Goal: Task Accomplishment & Management: Manage account settings

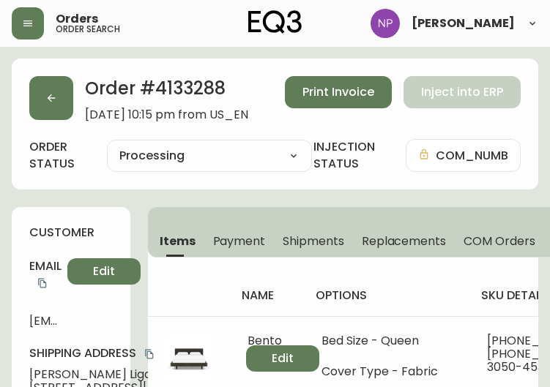
select select "PROCESSING"
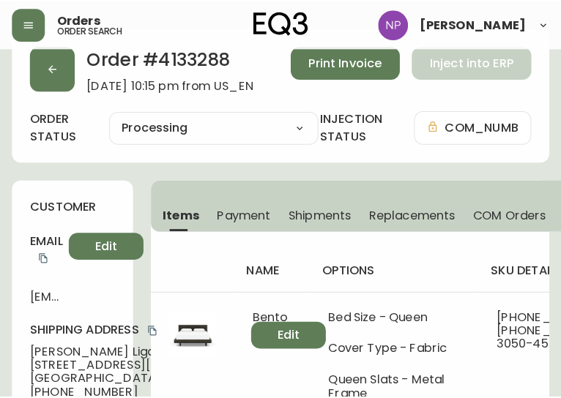
scroll to position [33, 0]
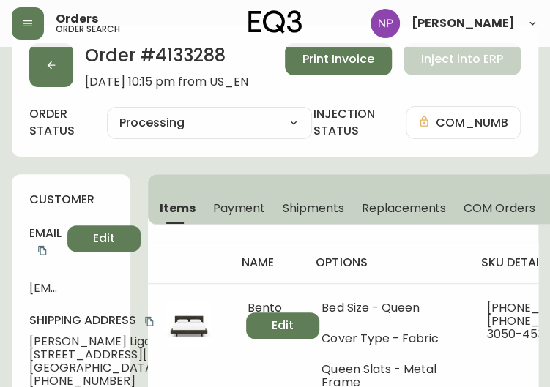
click at [313, 217] on button "Shipments" at bounding box center [313, 208] width 79 height 32
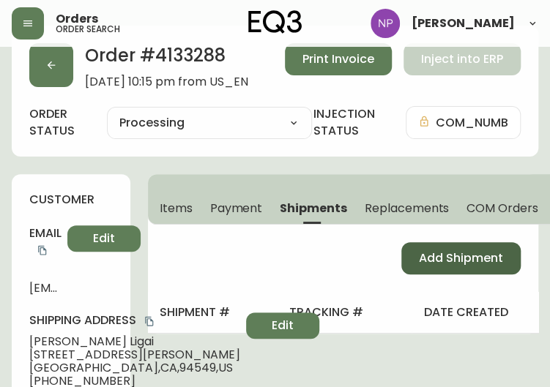
click at [434, 258] on span "Add Shipment" at bounding box center [461, 258] width 84 height 16
select select "PENDING"
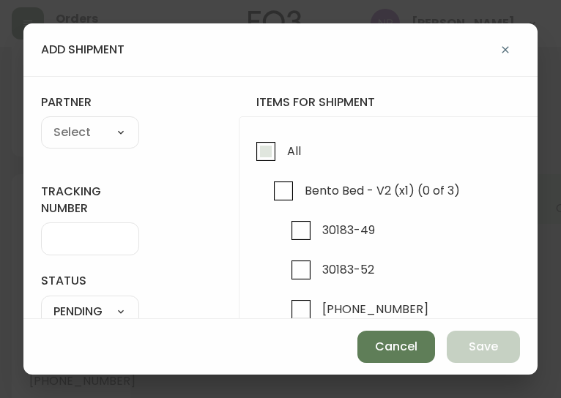
click at [280, 162] on input "All" at bounding box center [266, 152] width 34 height 34
checkbox input "true"
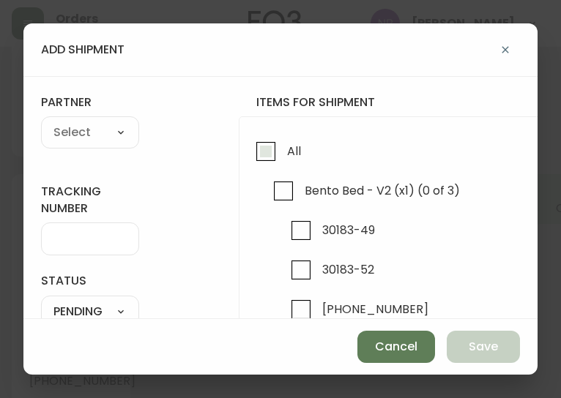
checkbox input "true"
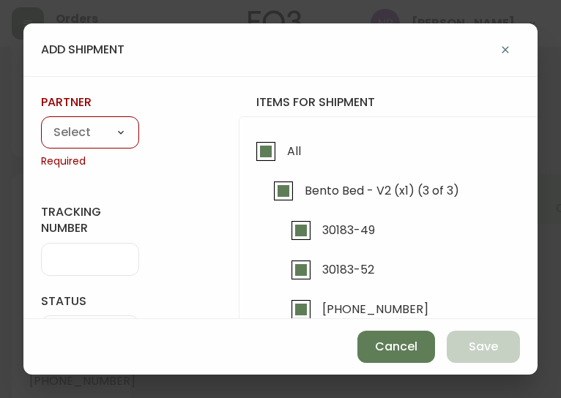
click at [62, 135] on select "A Move to Remember LLC ABF Freight Alero [PERSON_NAME] Canada Post Canpar Expre…" at bounding box center [90, 133] width 98 height 22
select select "cke1dpc0yc9gj0134t8k3ng1a"
click at [41, 122] on select "A Move to Remember LLC ABF Freight Alero [PERSON_NAME] Canada Post Canpar Expre…" at bounding box center [90, 133] width 98 height 22
type input "RXO"
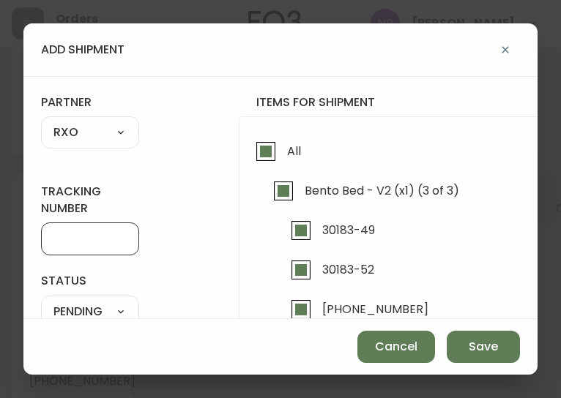
click at [68, 245] on input "tracking number" at bounding box center [89, 239] width 73 height 14
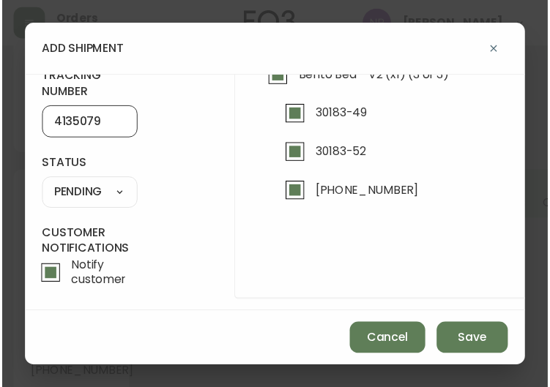
scroll to position [114, 0]
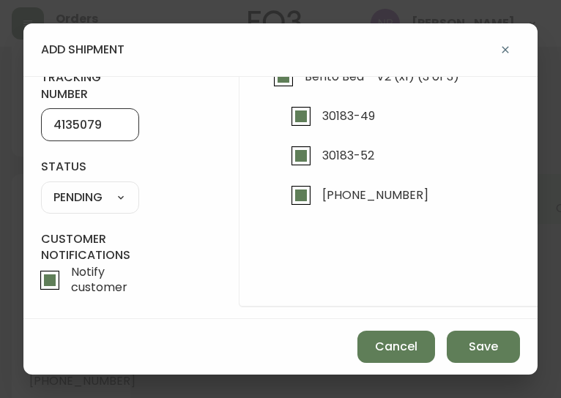
type input "4135079"
click at [89, 199] on select "SHIPPED PENDING CANCELLED" at bounding box center [90, 198] width 98 height 22
click at [41, 187] on select "SHIPPED PENDING CANCELLED" at bounding box center [90, 198] width 98 height 22
select select "PENDING"
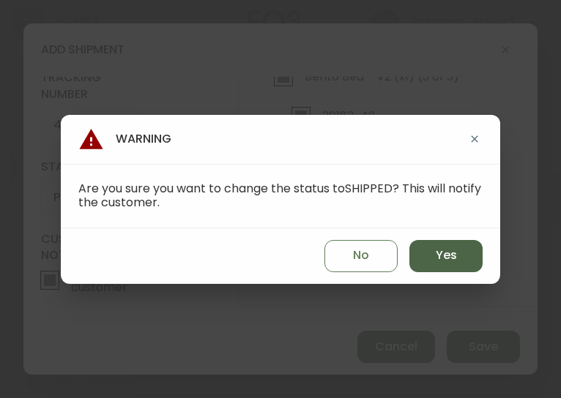
click at [458, 247] on button "Yes" at bounding box center [445, 256] width 73 height 32
type input "SHIPPED"
select select "SHIPPED"
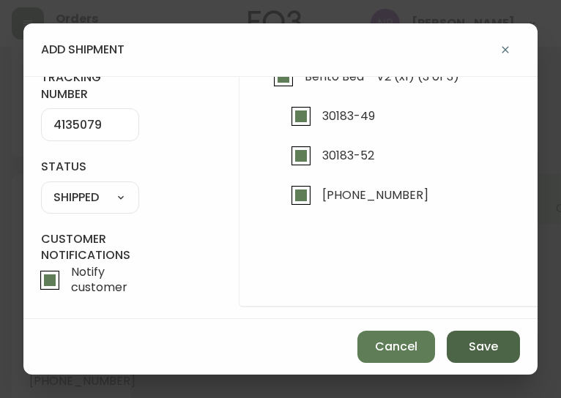
click at [478, 339] on span "Save" at bounding box center [483, 347] width 29 height 16
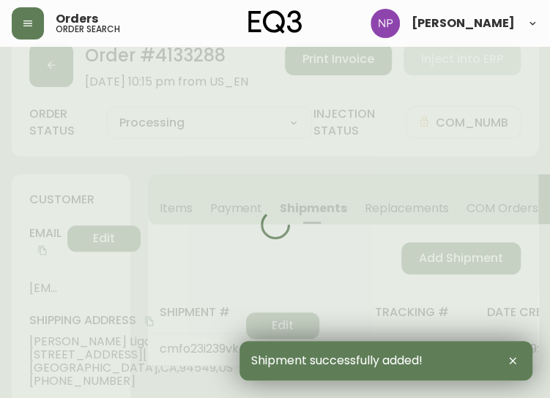
type input "Fully Shipped"
select select "FULLY_SHIPPED"
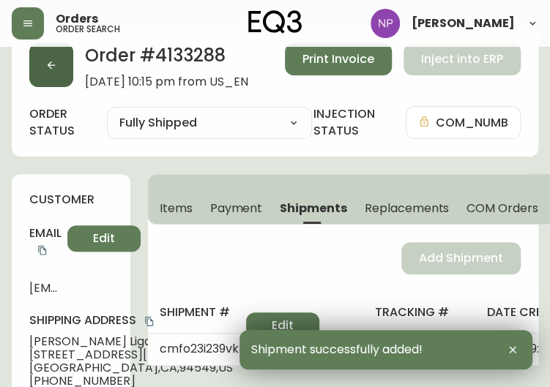
click at [53, 75] on button "button" at bounding box center [51, 65] width 44 height 44
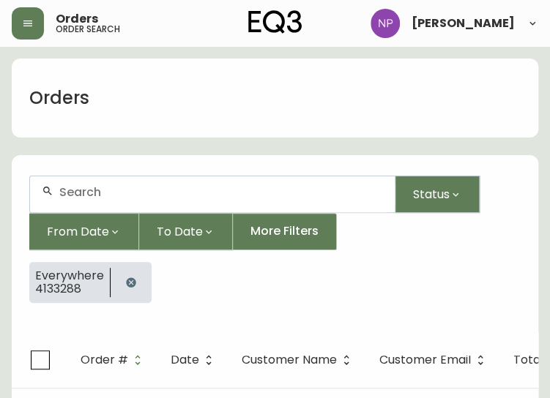
click at [105, 190] on input "text" at bounding box center [221, 192] width 324 height 14
type input "4135088"
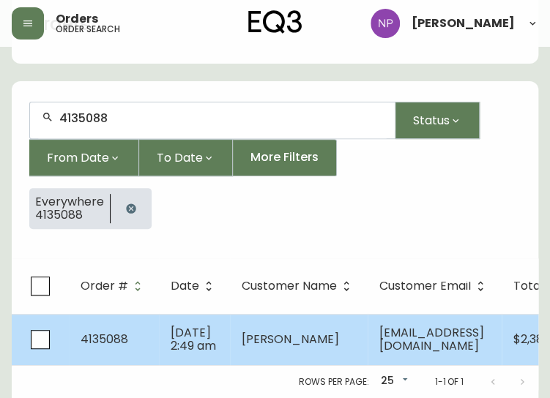
click at [212, 315] on td "[DATE] 2:49 am" at bounding box center [194, 339] width 71 height 51
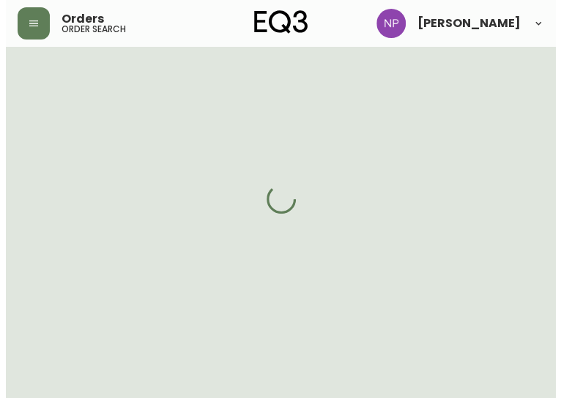
scroll to position [94, 0]
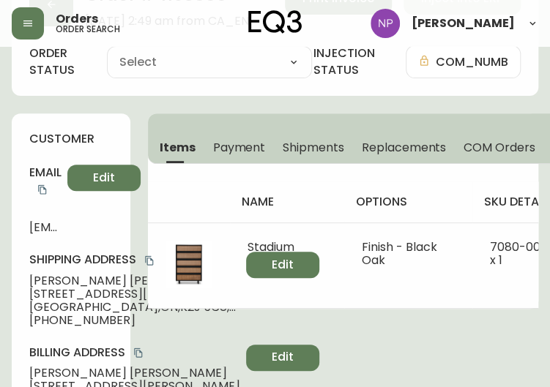
type input "Processing"
select select "PROCESSING"
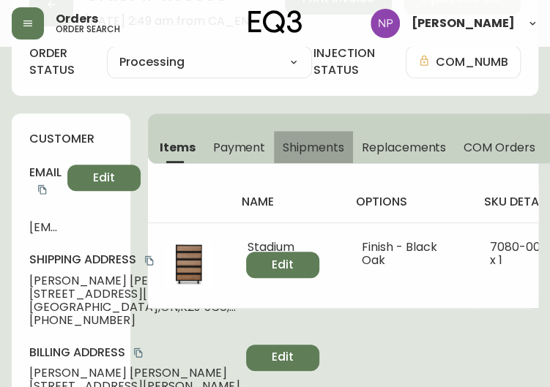
click at [309, 140] on span "Shipments" at bounding box center [314, 147] width 62 height 15
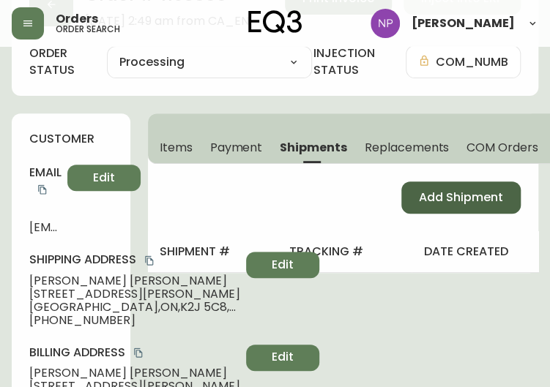
click at [450, 199] on span "Add Shipment" at bounding box center [461, 198] width 84 height 16
select select "PENDING"
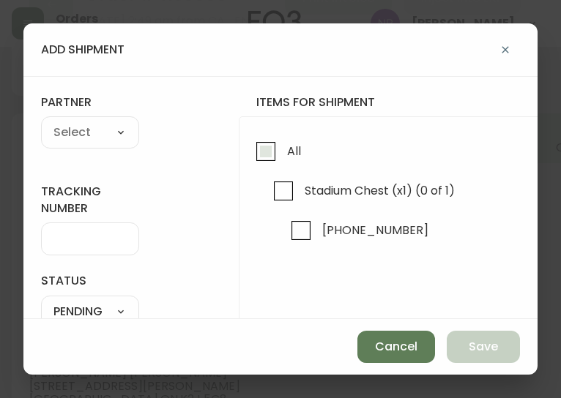
click at [292, 159] on span "All" at bounding box center [292, 151] width 18 height 32
click at [283, 159] on input "All" at bounding box center [266, 152] width 34 height 34
checkbox input "true"
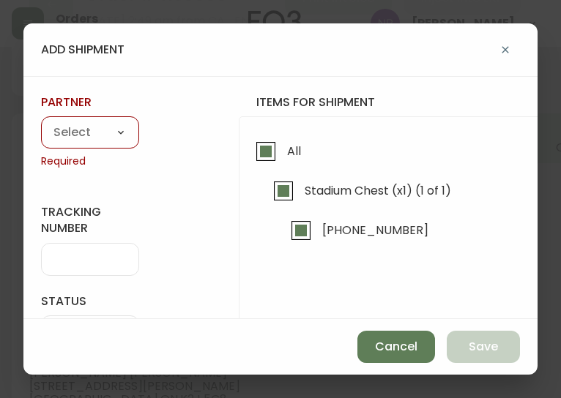
click at [93, 125] on select "A Move to Remember LLC ABF Freight Alero [PERSON_NAME] Canada Post Canpar Expre…" at bounding box center [90, 133] width 98 height 22
select select "cke1dpc0yc9gj0134t8k3ng1a"
click at [41, 122] on select "A Move to Remember LLC ABF Freight Alero [PERSON_NAME] Canada Post Canpar Expre…" at bounding box center [90, 133] width 98 height 22
type input "RXO"
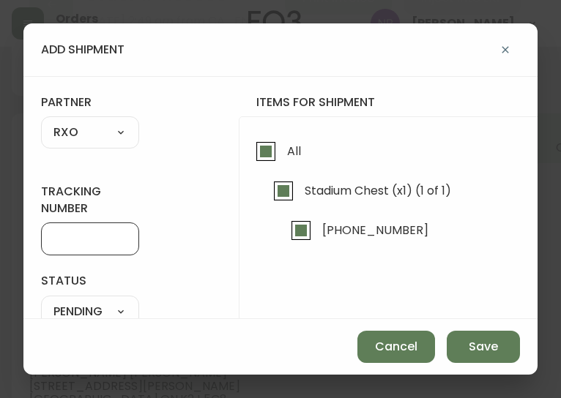
click at [78, 245] on input "tracking number" at bounding box center [89, 239] width 73 height 14
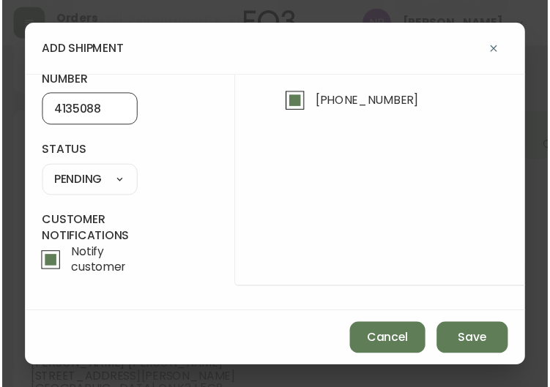
scroll to position [130, 0]
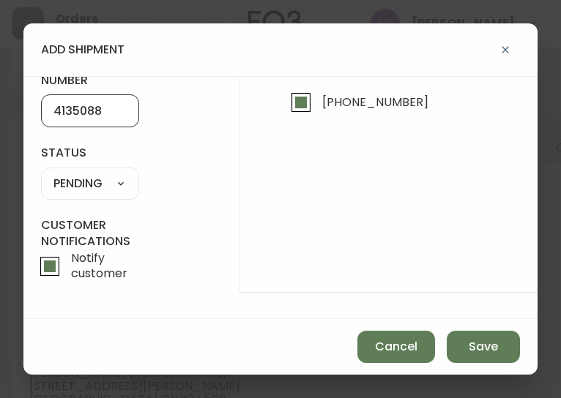
type input "4135088"
click at [97, 188] on select "SHIPPED PENDING CANCELLED" at bounding box center [90, 184] width 98 height 22
click at [41, 173] on select "SHIPPED PENDING CANCELLED" at bounding box center [90, 184] width 98 height 22
select select "PENDING"
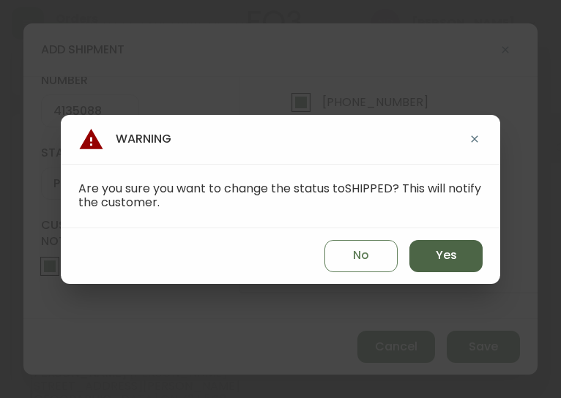
click at [414, 250] on button "Yes" at bounding box center [445, 256] width 73 height 32
type input "SHIPPED"
select select "SHIPPED"
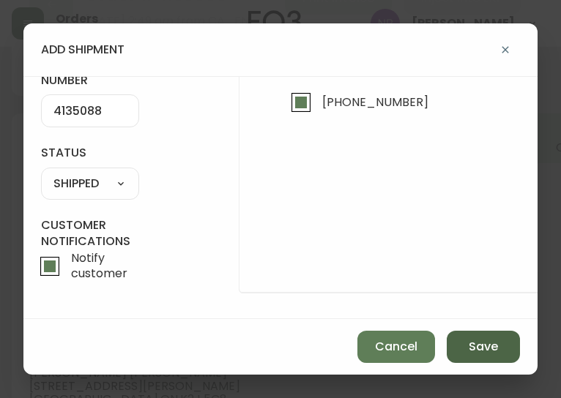
click at [499, 349] on button "Save" at bounding box center [483, 347] width 73 height 32
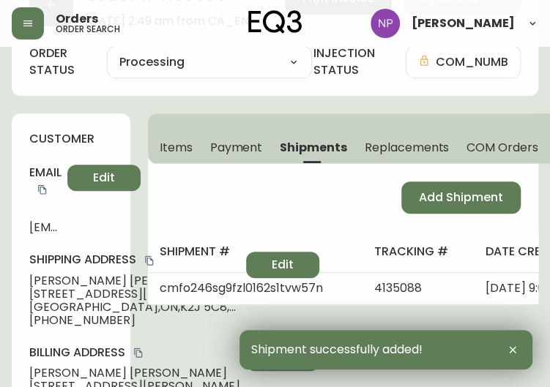
type input "Fully Shipped"
select select "FULLY_SHIPPED"
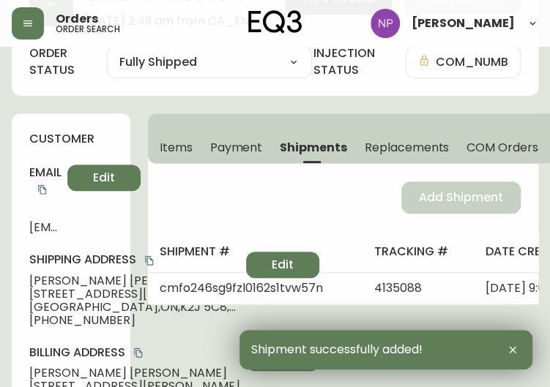
scroll to position [0, 0]
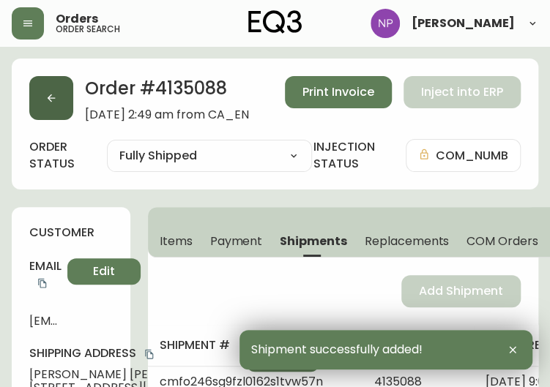
click at [47, 104] on button "button" at bounding box center [51, 98] width 44 height 44
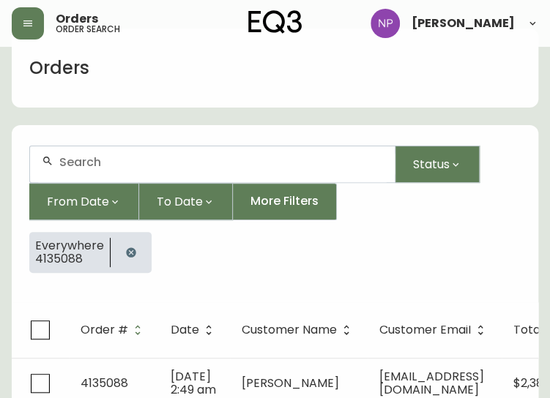
click at [89, 160] on input "text" at bounding box center [221, 162] width 324 height 14
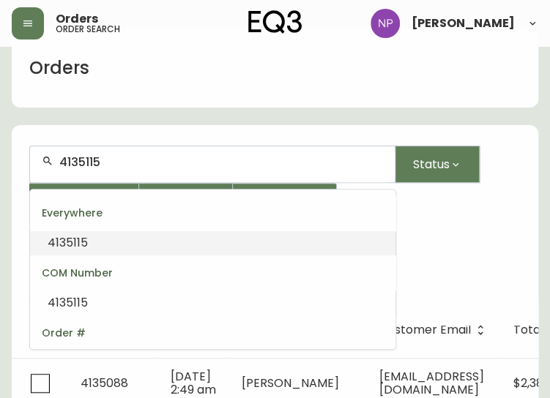
type input "4135115"
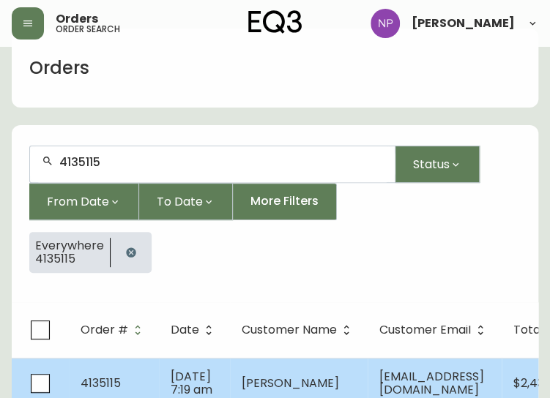
click at [133, 387] on td "4135115" at bounding box center [114, 383] width 90 height 51
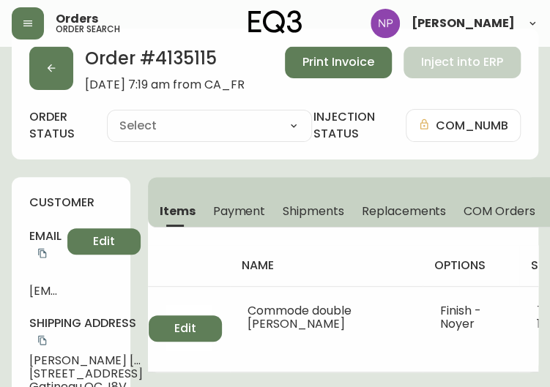
type input "Processing"
select select "PROCESSING"
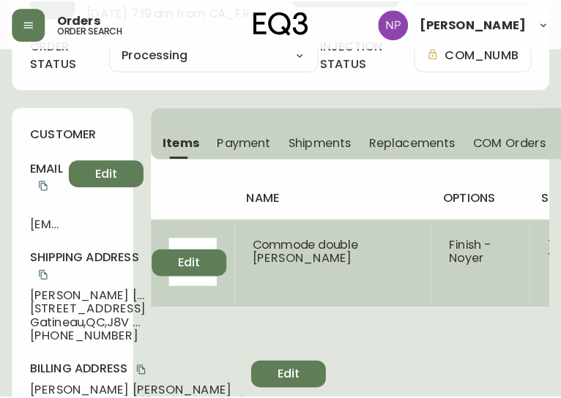
scroll to position [65, 0]
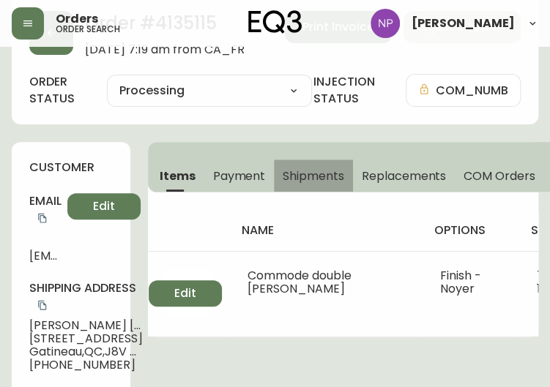
click at [315, 171] on span "Shipments" at bounding box center [314, 175] width 62 height 15
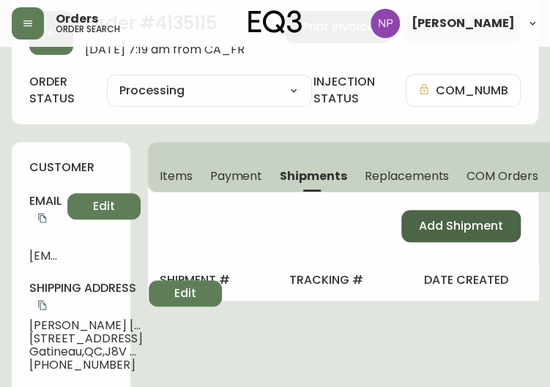
click at [422, 229] on span "Add Shipment" at bounding box center [461, 226] width 84 height 16
select select "PENDING"
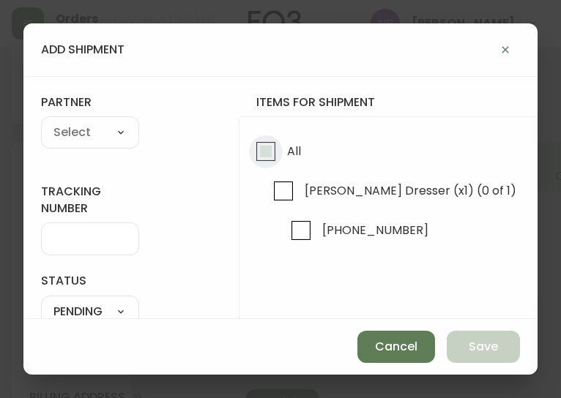
click at [280, 138] on input "All" at bounding box center [266, 152] width 34 height 34
checkbox input "true"
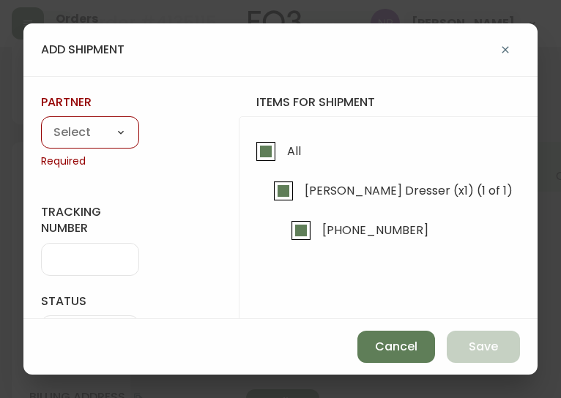
click at [130, 134] on select "A Move to Remember LLC ABF Freight Alero [PERSON_NAME] Canada Post Canpar Expre…" at bounding box center [90, 133] width 98 height 22
select select "cke1dpc0yc9gj0134t8k3ng1a"
click at [41, 122] on select "A Move to Remember LLC ABF Freight Alero [PERSON_NAME] Canada Post Canpar Expre…" at bounding box center [90, 133] width 98 height 22
type input "RXO"
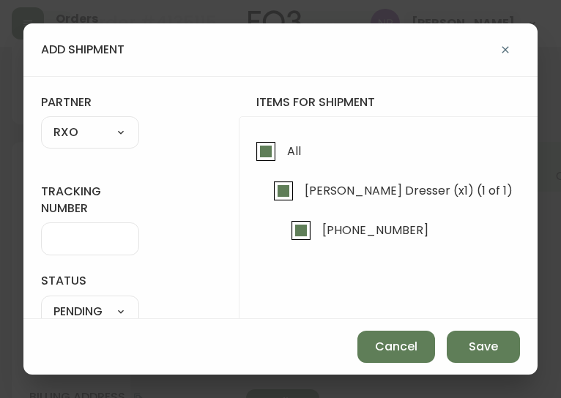
click at [63, 245] on input "tracking number" at bounding box center [89, 239] width 73 height 14
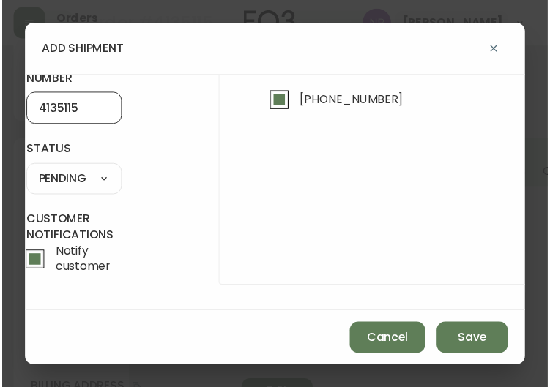
scroll to position [138, 13]
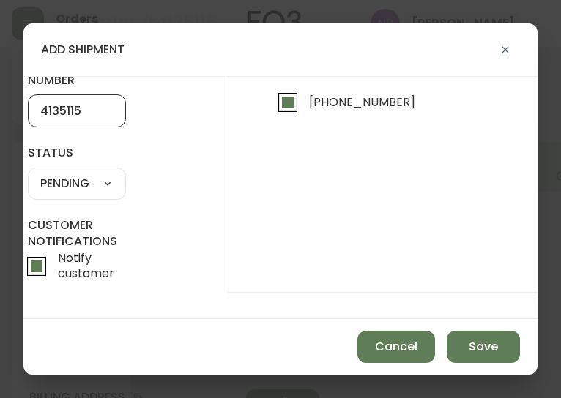
type input "4135115"
click at [72, 173] on select "SHIPPED PENDING CANCELLED" at bounding box center [77, 184] width 98 height 22
click at [28, 173] on select "SHIPPED PENDING CANCELLED" at bounding box center [77, 184] width 98 height 22
select select "PENDING"
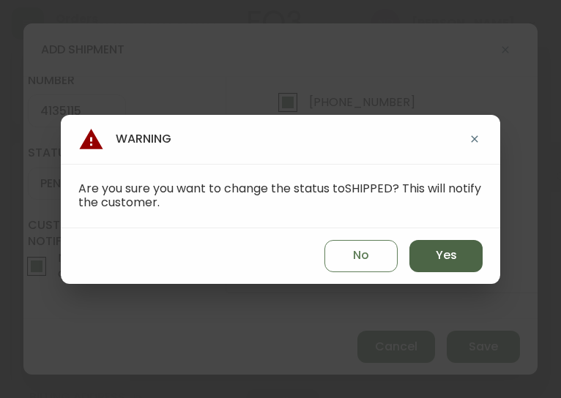
click at [442, 267] on button "Yes" at bounding box center [445, 256] width 73 height 32
type input "SHIPPED"
select select "SHIPPED"
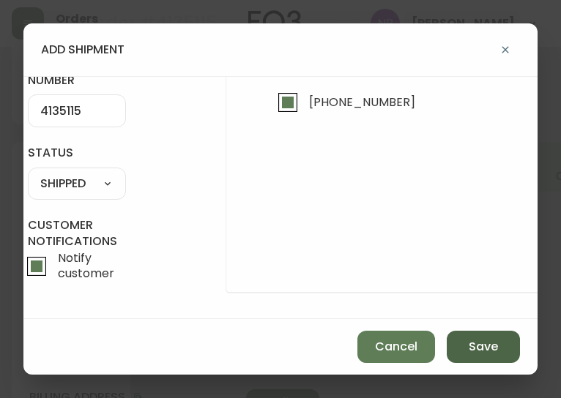
click at [500, 346] on button "Save" at bounding box center [483, 347] width 73 height 32
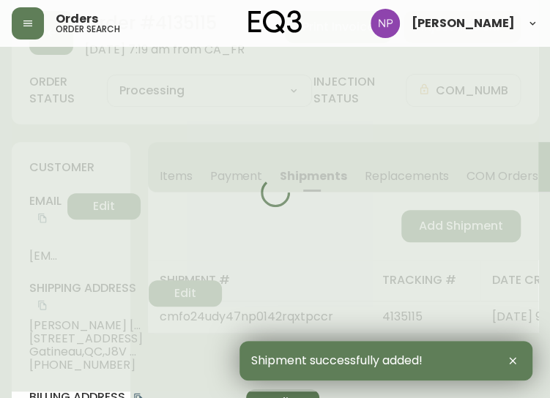
type input "Fully Shipped"
select select "FULLY_SHIPPED"
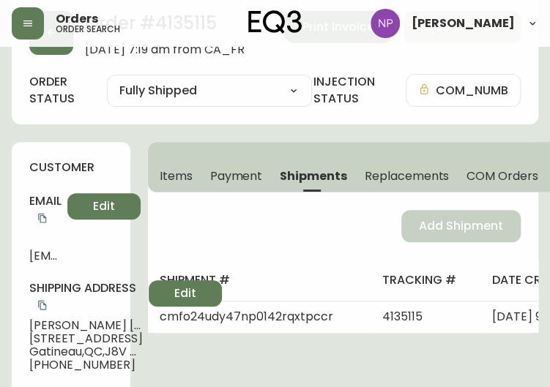
scroll to position [0, 0]
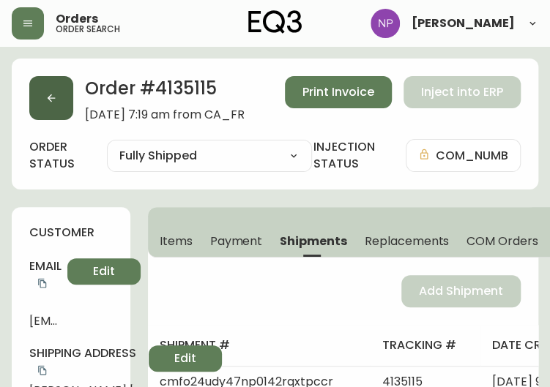
click at [47, 99] on icon "button" at bounding box center [51, 98] width 12 height 12
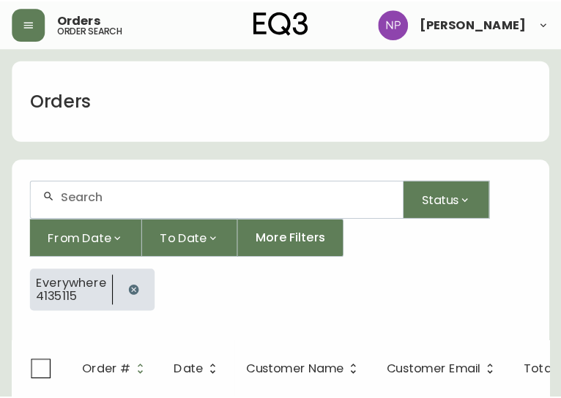
scroll to position [30, 0]
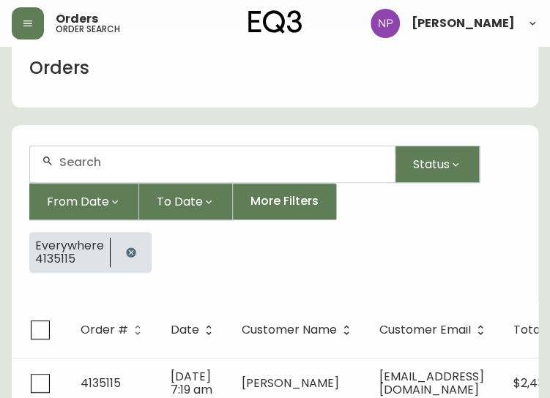
click at [105, 155] on input "text" at bounding box center [221, 162] width 324 height 14
type input "4135189"
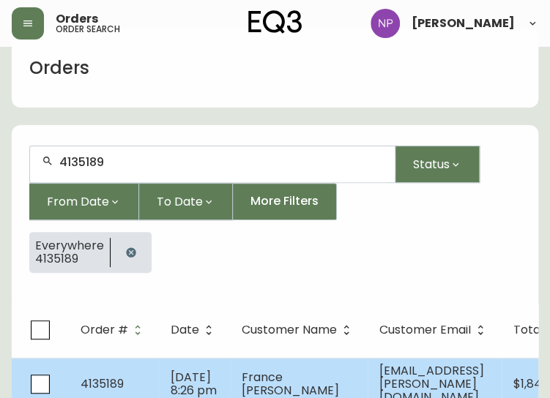
click at [148, 374] on td "4135189" at bounding box center [114, 384] width 90 height 52
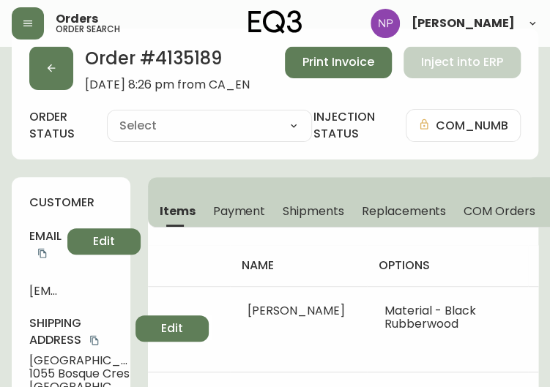
type input "Processing"
select select "PROCESSING"
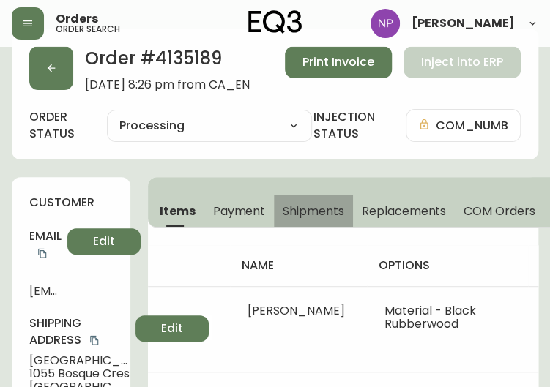
click at [327, 204] on span "Shipments" at bounding box center [314, 211] width 62 height 15
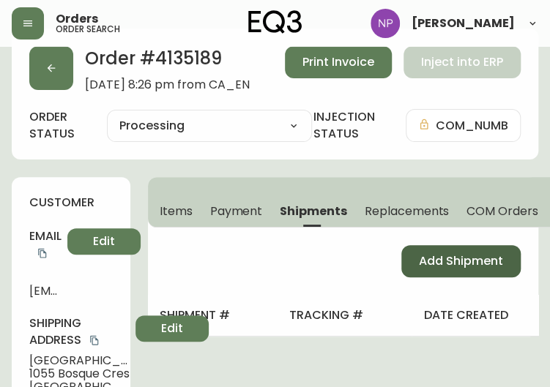
click at [416, 250] on button "Add Shipment" at bounding box center [460, 261] width 119 height 32
select select "PENDING"
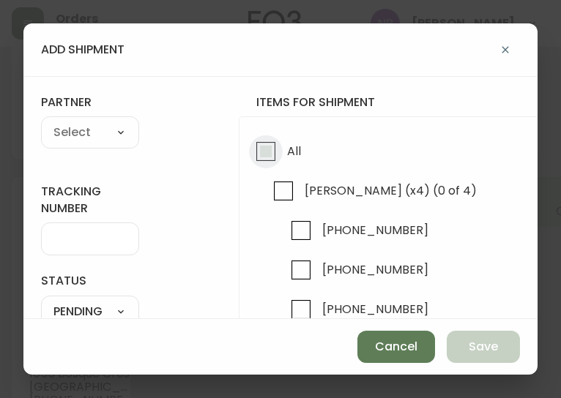
click at [267, 165] on input "All" at bounding box center [266, 152] width 34 height 34
checkbox input "true"
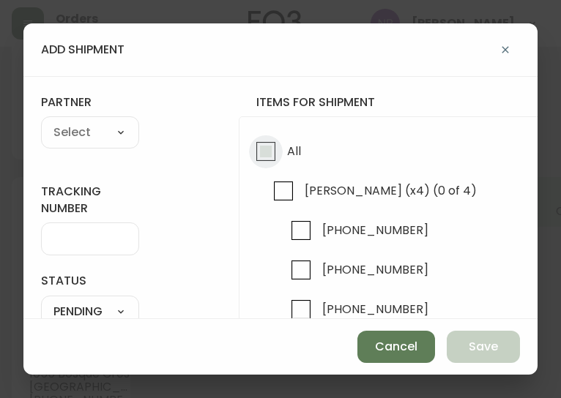
checkbox input "true"
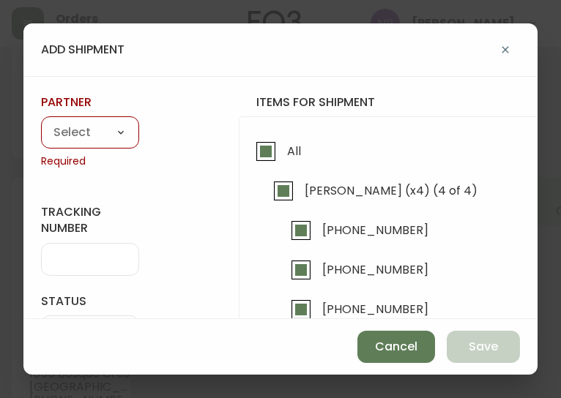
click at [115, 135] on select "A Move to Remember LLC ABF Freight Alero [PERSON_NAME] Canada Post Canpar Expre…" at bounding box center [90, 133] width 98 height 22
select select "cke1dpc0yc9gj0134t8k3ng1a"
click at [41, 122] on select "A Move to Remember LLC ABF Freight Alero [PERSON_NAME] Canada Post Canpar Expre…" at bounding box center [90, 133] width 98 height 22
type input "RXO"
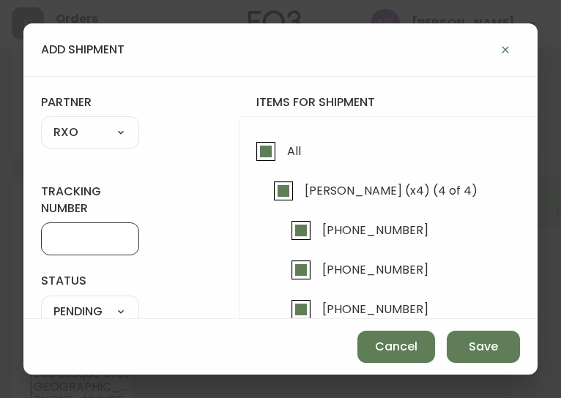
click at [70, 239] on input "tracking number" at bounding box center [89, 239] width 73 height 14
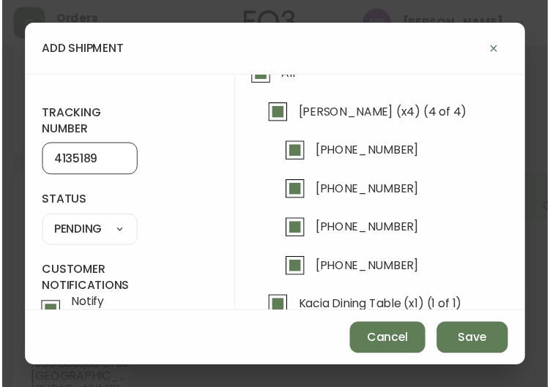
scroll to position [77, 0]
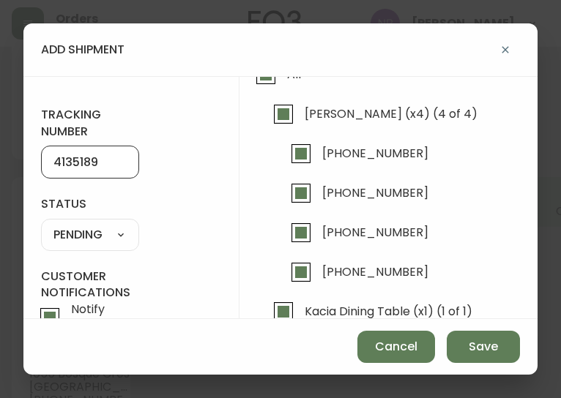
type input "4135189"
click at [96, 231] on select "SHIPPED PENDING CANCELLED" at bounding box center [90, 235] width 98 height 22
click at [41, 224] on select "SHIPPED PENDING CANCELLED" at bounding box center [90, 235] width 98 height 22
select select "PENDING"
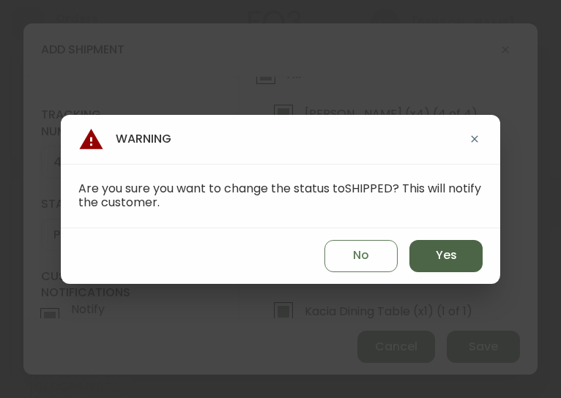
click at [447, 261] on span "Yes" at bounding box center [446, 256] width 21 height 16
type input "SHIPPED"
select select "SHIPPED"
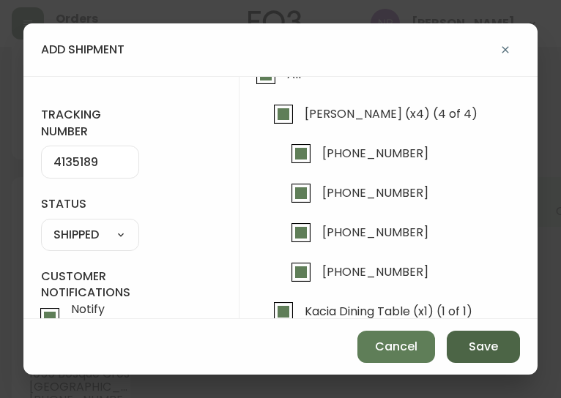
click at [476, 349] on span "Save" at bounding box center [483, 347] width 29 height 16
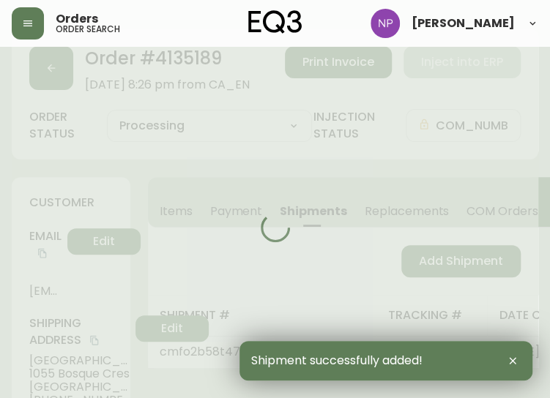
type input "Fully Shipped"
select select "FULLY_SHIPPED"
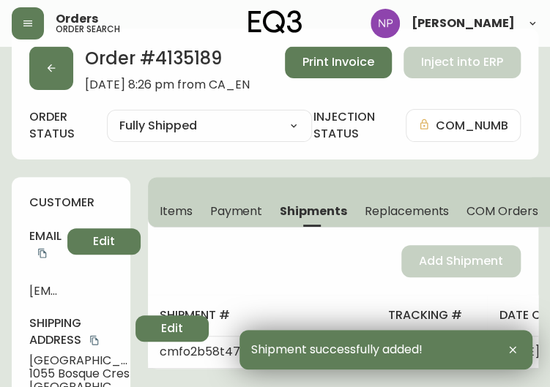
scroll to position [0, 0]
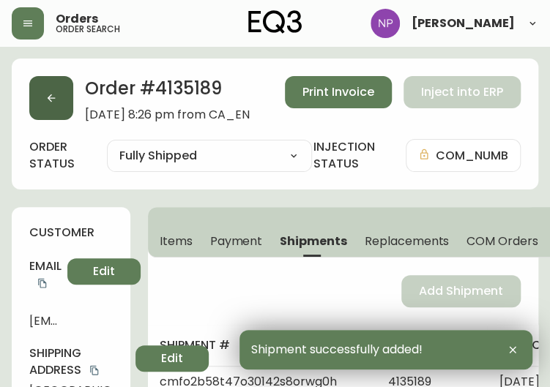
click at [53, 96] on icon "button" at bounding box center [51, 98] width 12 height 12
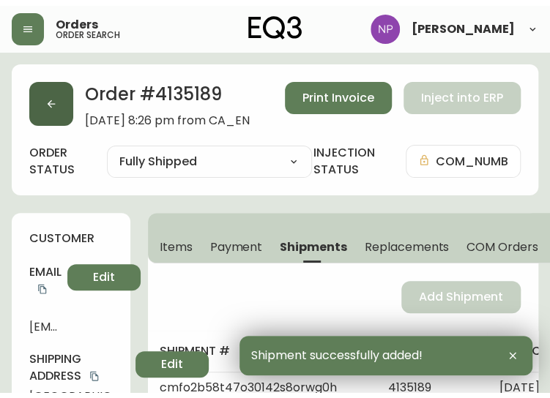
scroll to position [30, 0]
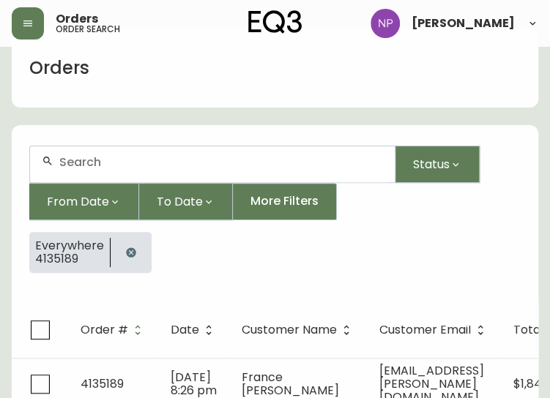
click at [86, 163] on input "text" at bounding box center [221, 162] width 324 height 14
type input "4135098"
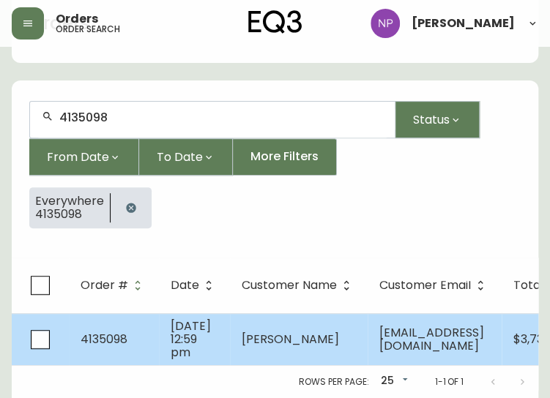
click at [287, 313] on td "[PERSON_NAME]" at bounding box center [299, 339] width 138 height 52
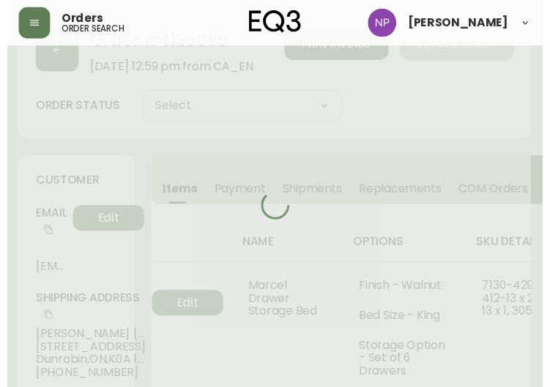
scroll to position [95, 0]
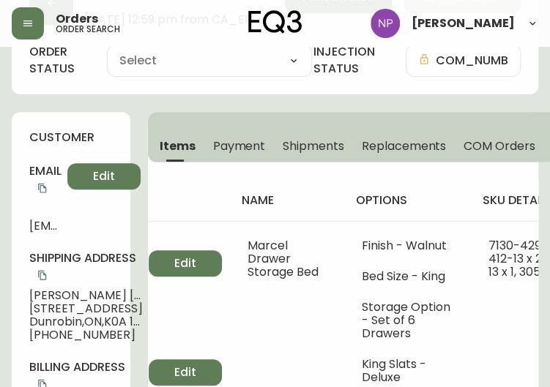
type input "Processing"
select select "PROCESSING"
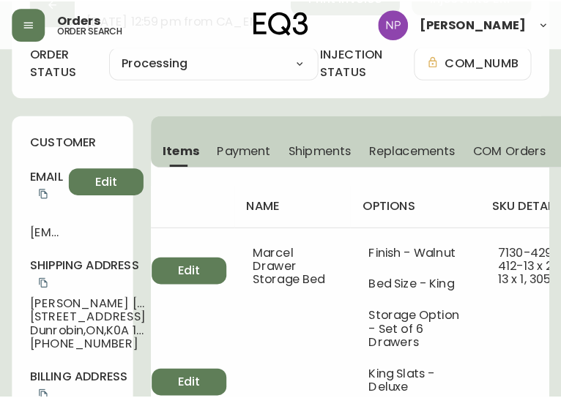
scroll to position [93, 0]
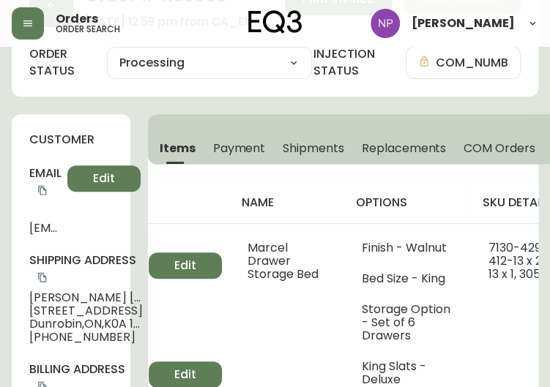
click at [324, 138] on button "Shipments" at bounding box center [313, 148] width 79 height 32
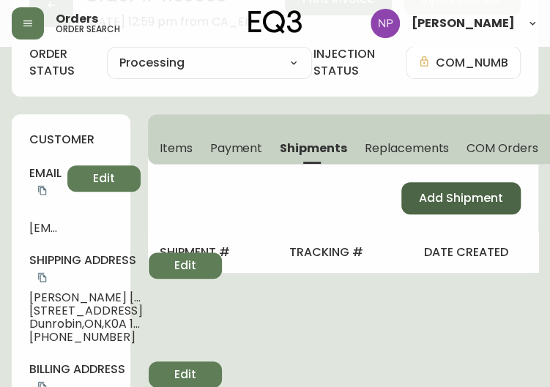
click at [426, 197] on span "Add Shipment" at bounding box center [461, 198] width 84 height 16
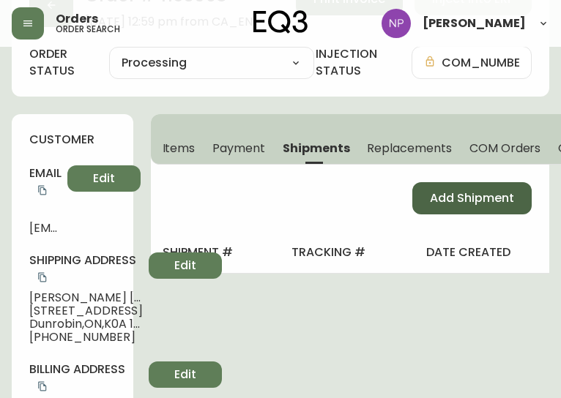
select select "PENDING"
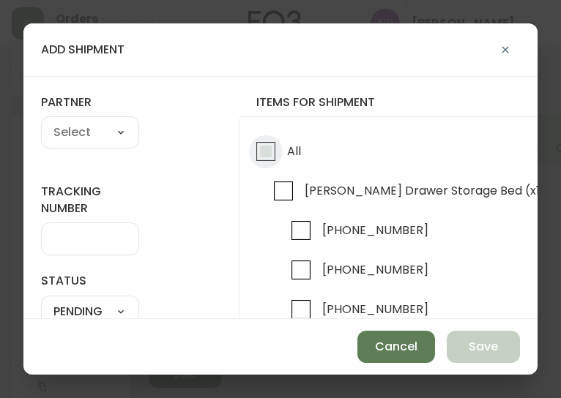
click at [267, 159] on input "All" at bounding box center [266, 152] width 34 height 34
checkbox input "true"
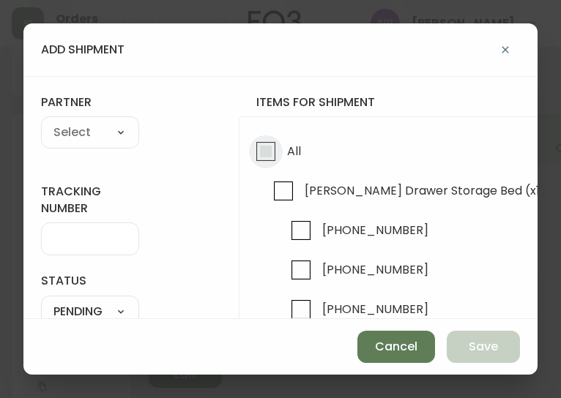
checkbox input "true"
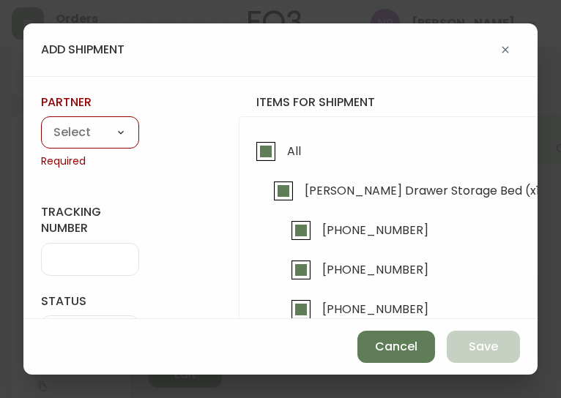
click at [84, 124] on select "A Move to Remember LLC ABF Freight Alero [PERSON_NAME] Canada Post Canpar Expre…" at bounding box center [90, 133] width 98 height 22
select select "cke1dpc0yc9gj0134t8k3ng1a"
click at [41, 122] on select "A Move to Remember LLC ABF Freight Alero [PERSON_NAME] Canada Post Canpar Expre…" at bounding box center [90, 133] width 98 height 22
type input "RXO"
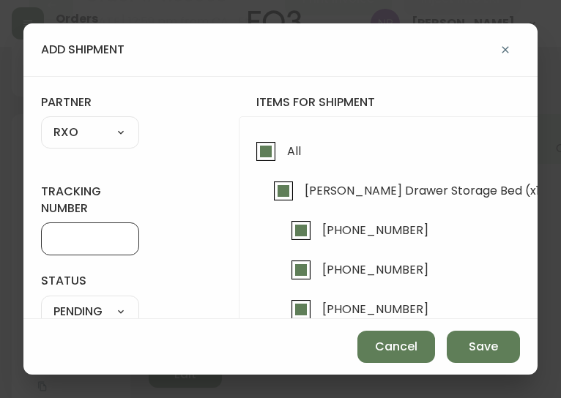
click at [85, 241] on input "tracking number" at bounding box center [89, 239] width 73 height 14
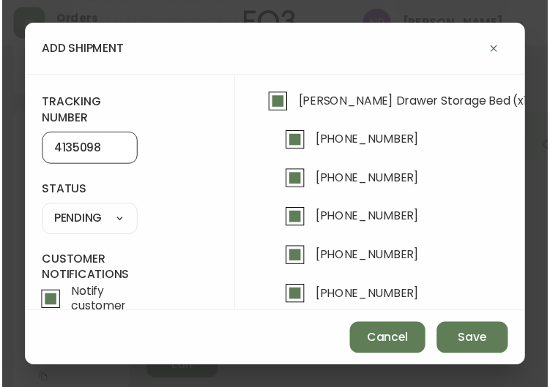
scroll to position [89, 0]
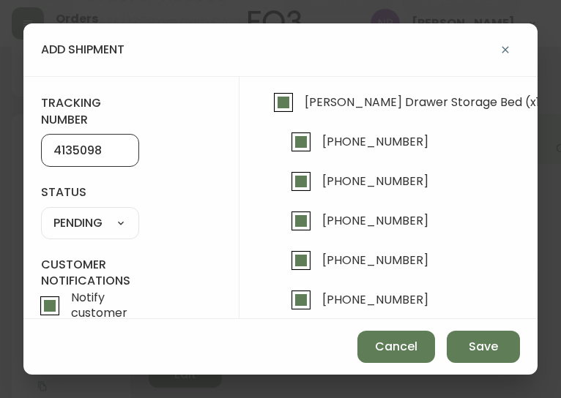
type input "4135098"
click at [83, 213] on select "SHIPPED PENDING CANCELLED" at bounding box center [90, 223] width 98 height 22
click at [41, 212] on select "SHIPPED PENDING CANCELLED" at bounding box center [90, 223] width 98 height 22
select select "PENDING"
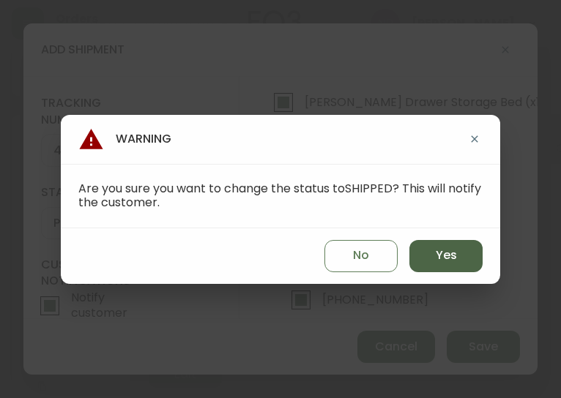
click at [420, 250] on button "Yes" at bounding box center [445, 256] width 73 height 32
type input "SHIPPED"
select select "SHIPPED"
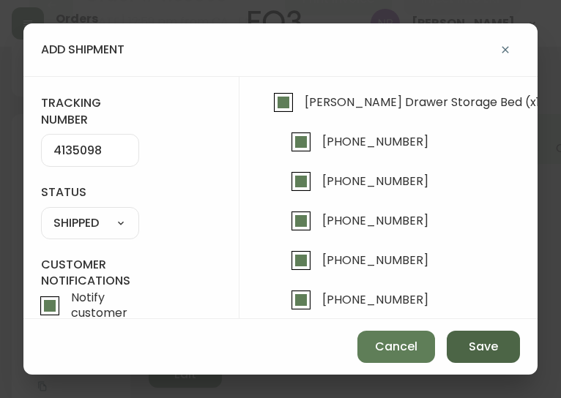
click at [481, 356] on button "Save" at bounding box center [483, 347] width 73 height 32
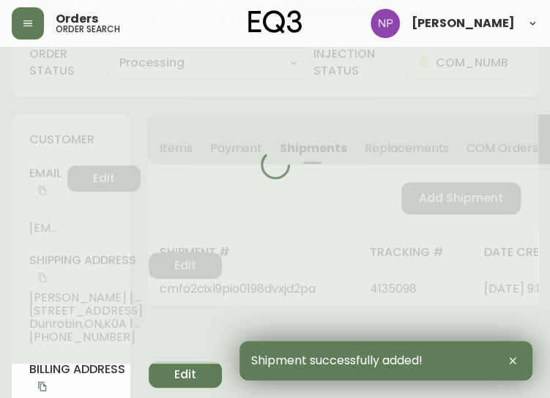
type input "Fully Shipped"
select select "FULLY_SHIPPED"
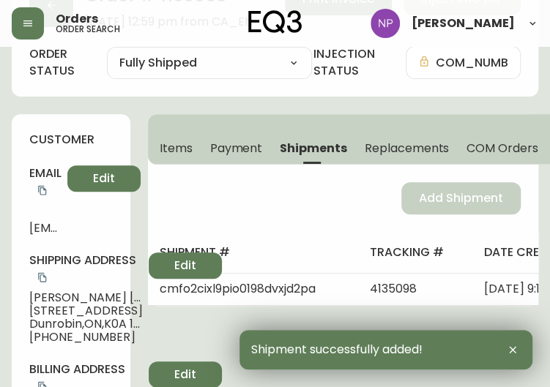
scroll to position [0, 0]
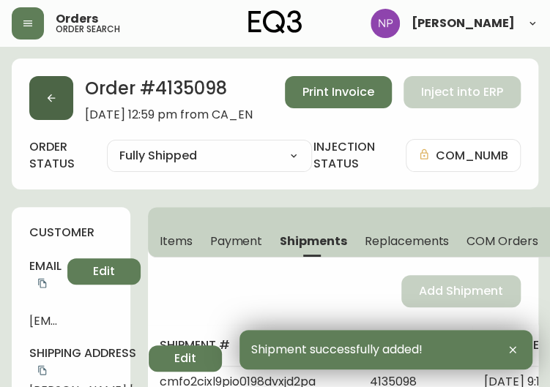
click at [50, 101] on icon "button" at bounding box center [51, 98] width 12 height 12
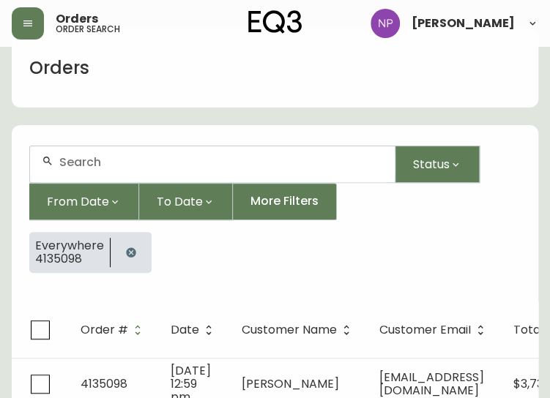
click at [129, 168] on input "text" at bounding box center [221, 162] width 324 height 14
type input "4135061"
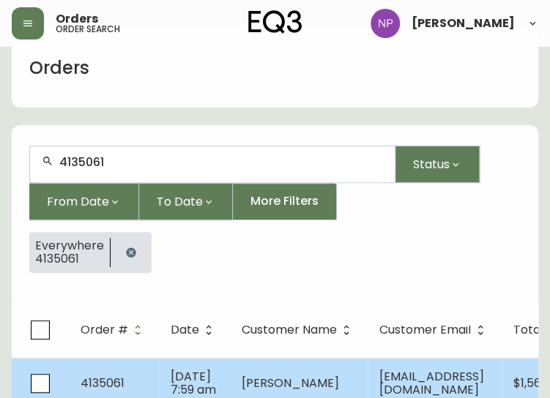
click at [250, 366] on td "[PERSON_NAME]" at bounding box center [299, 383] width 138 height 51
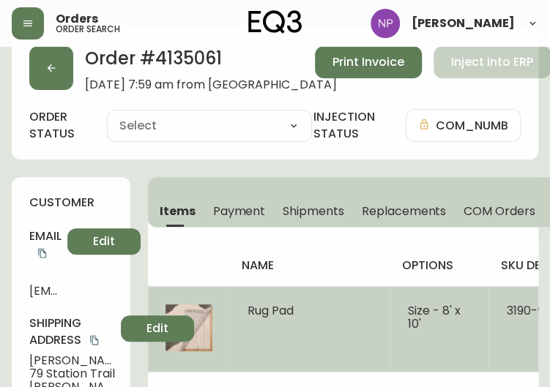
type input "Processing"
select select "PROCESSING"
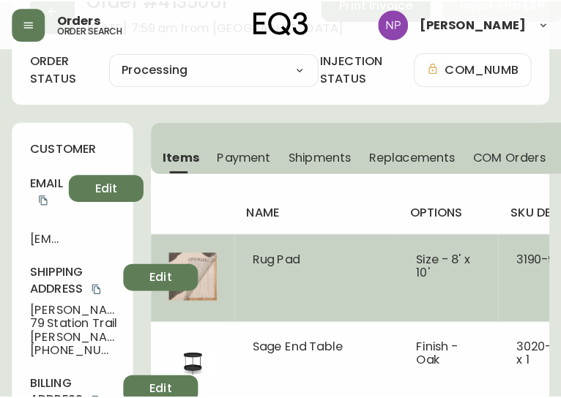
scroll to position [78, 0]
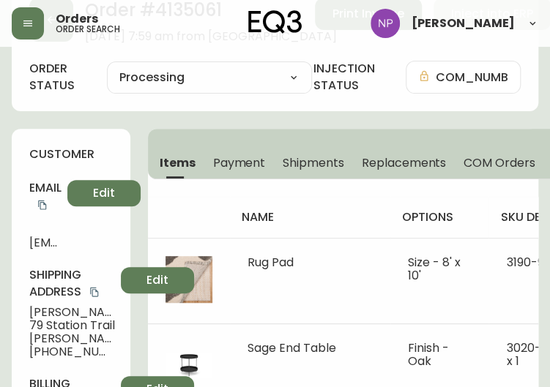
click at [313, 168] on span "Shipments" at bounding box center [314, 162] width 62 height 15
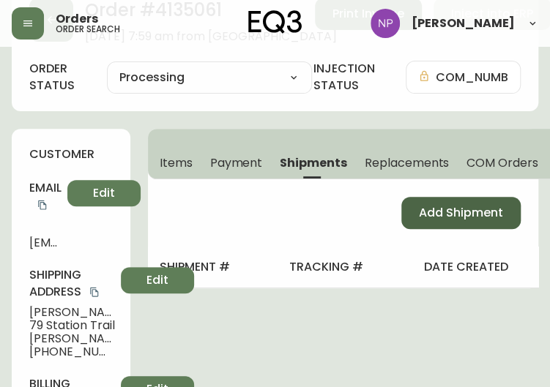
click at [432, 203] on button "Add Shipment" at bounding box center [460, 213] width 119 height 32
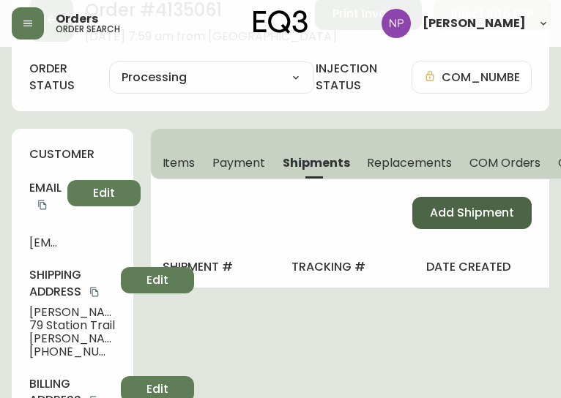
select select "PENDING"
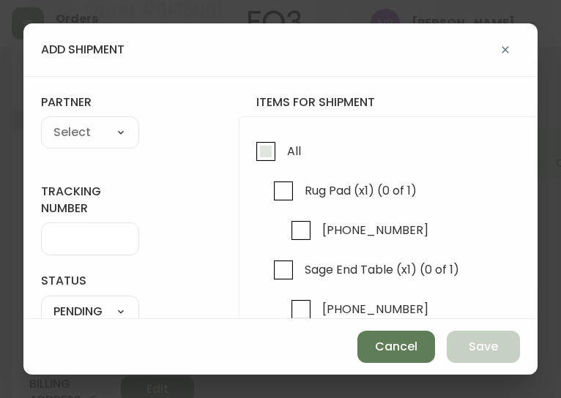
click at [259, 153] on input "All" at bounding box center [266, 152] width 34 height 34
checkbox input "true"
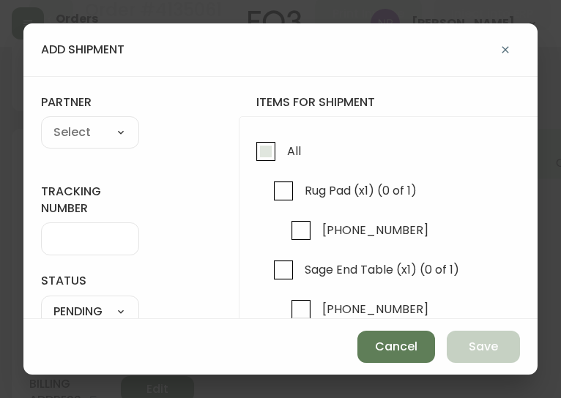
checkbox input "true"
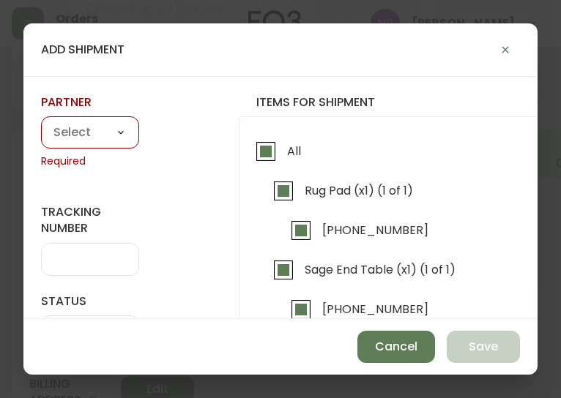
click at [103, 143] on select "A Move to Remember LLC ABF Freight Alero [PERSON_NAME] Canada Post Canpar Expre…" at bounding box center [90, 133] width 98 height 22
select select "cke1dpc0yc9gj0134t8k3ng1a"
click at [41, 122] on select "A Move to Remember LLC ABF Freight Alero [PERSON_NAME] Canada Post Canpar Expre…" at bounding box center [90, 133] width 98 height 22
type input "RXO"
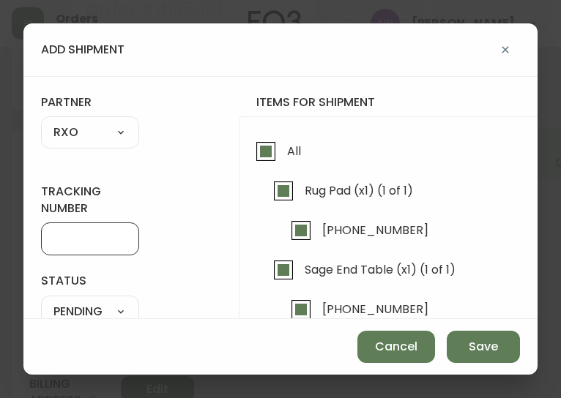
click at [62, 237] on input "tracking number" at bounding box center [89, 239] width 73 height 14
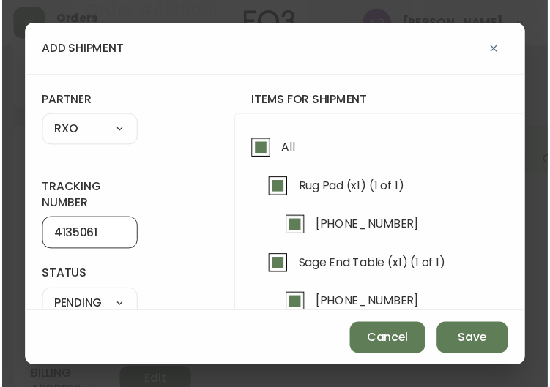
scroll to position [61, 0]
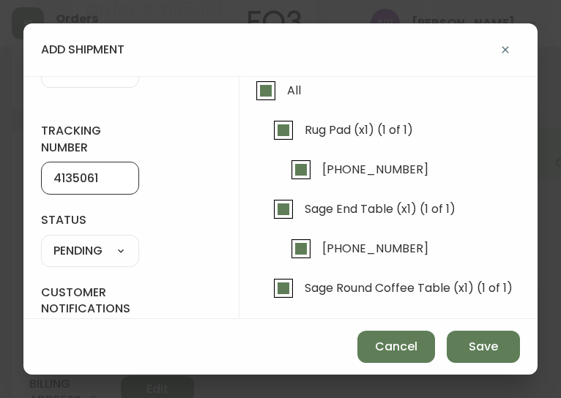
type input "4135061"
click at [119, 245] on select "SHIPPED PENDING CANCELLED" at bounding box center [90, 251] width 98 height 22
click at [41, 240] on select "SHIPPED PENDING CANCELLED" at bounding box center [90, 251] width 98 height 22
select select "PENDING"
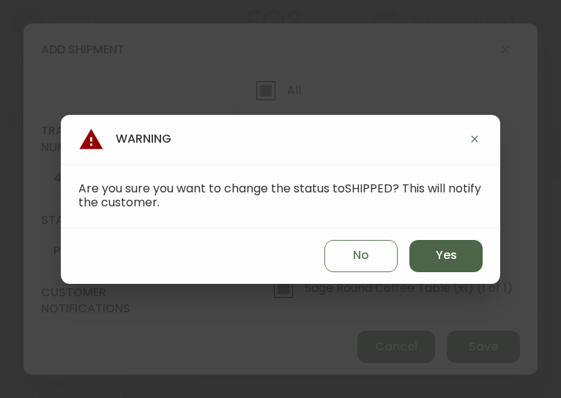
click at [431, 248] on button "Yes" at bounding box center [445, 256] width 73 height 32
type input "SHIPPED"
select select "SHIPPED"
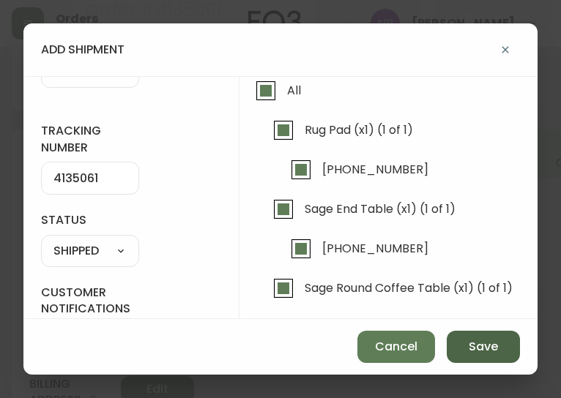
click at [478, 344] on span "Save" at bounding box center [483, 347] width 29 height 16
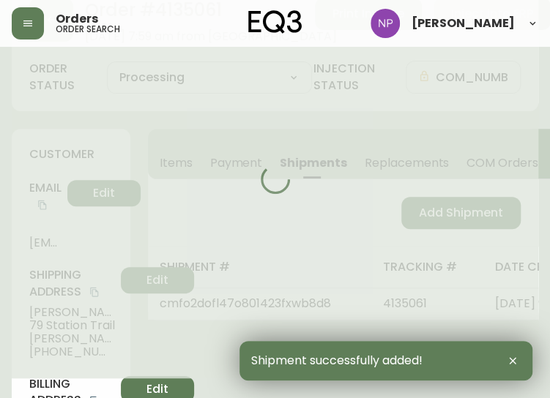
type input "Fully Shipped"
select select "FULLY_SHIPPED"
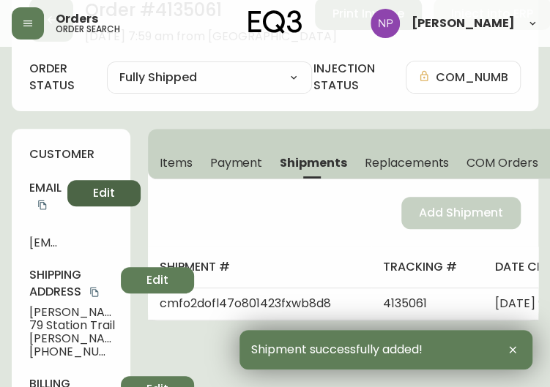
scroll to position [0, 0]
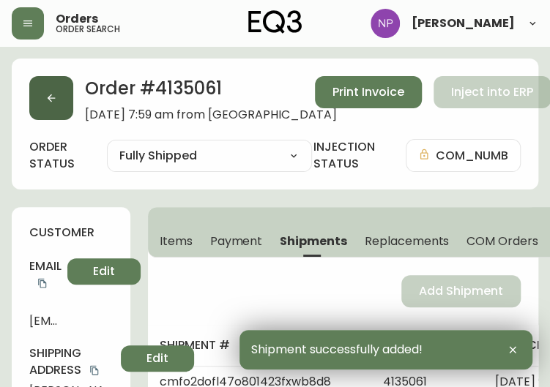
click at [38, 100] on button "button" at bounding box center [51, 98] width 44 height 44
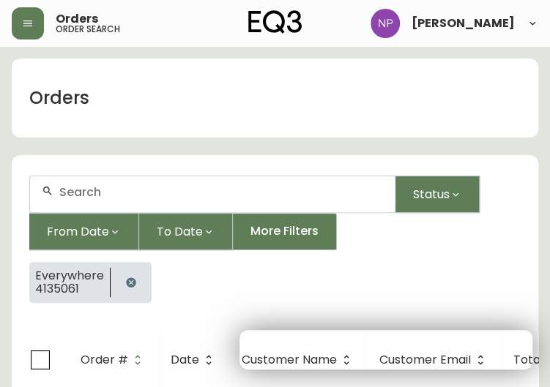
scroll to position [30, 0]
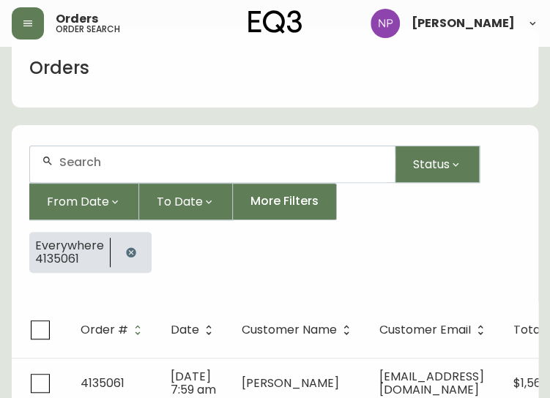
click at [111, 170] on div at bounding box center [212, 164] width 365 height 36
type input "4134889"
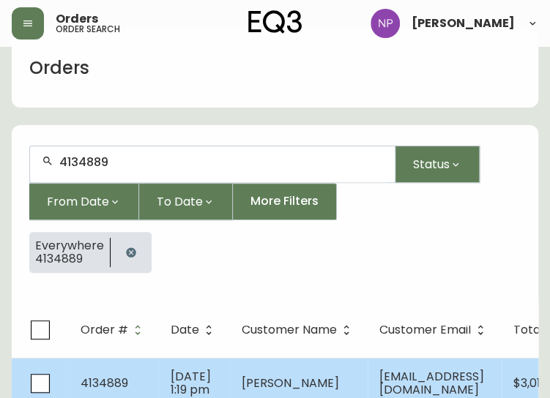
click at [154, 383] on td "4134889" at bounding box center [114, 383] width 90 height 51
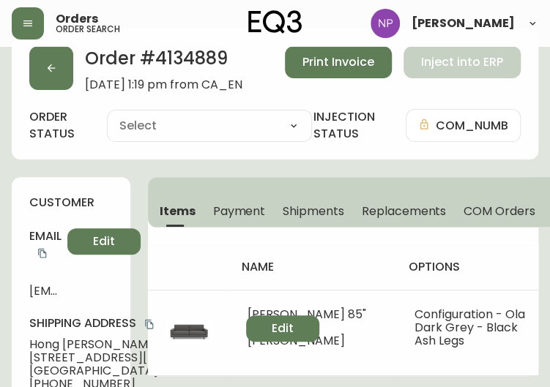
type input "Processing"
select select "PROCESSING"
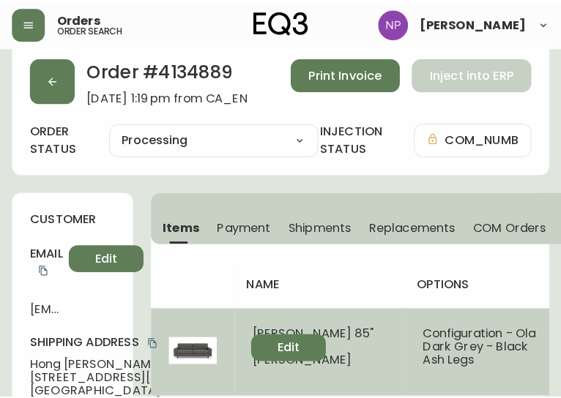
scroll to position [15, 0]
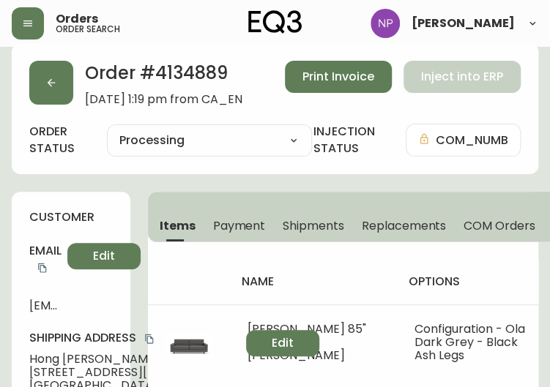
click at [315, 238] on button "Shipments" at bounding box center [313, 225] width 79 height 32
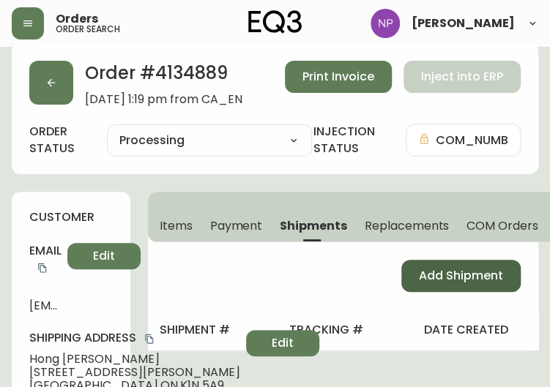
click at [413, 263] on button "Add Shipment" at bounding box center [460, 276] width 119 height 32
select select "PENDING"
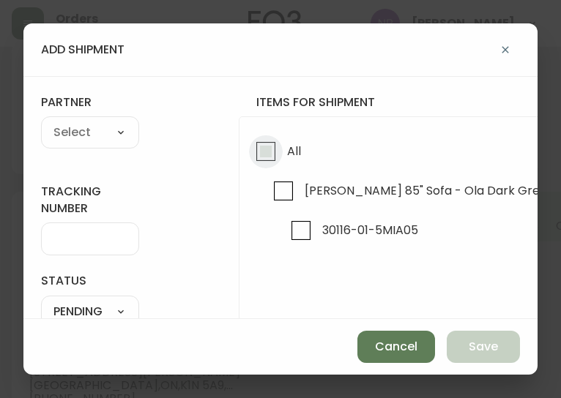
click at [275, 152] on input "All" at bounding box center [266, 152] width 34 height 34
checkbox input "true"
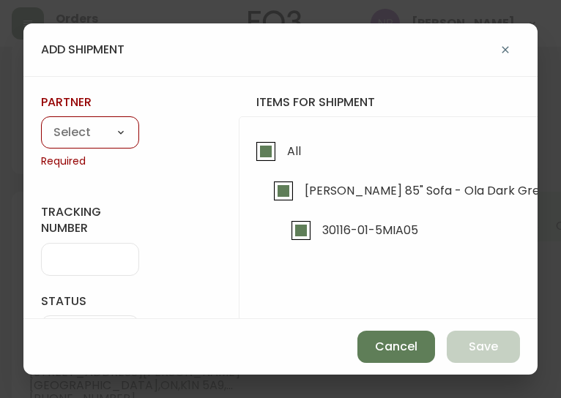
click at [54, 129] on select "A Move to Remember LLC ABF Freight Alero [PERSON_NAME] Canada Post Canpar Expre…" at bounding box center [90, 133] width 98 height 22
select select "cke1dpc0yc9gj0134t8k3ng1a"
click at [41, 122] on select "A Move to Remember LLC ABF Freight Alero [PERSON_NAME] Canada Post Canpar Expre…" at bounding box center [90, 133] width 98 height 22
type input "RXO"
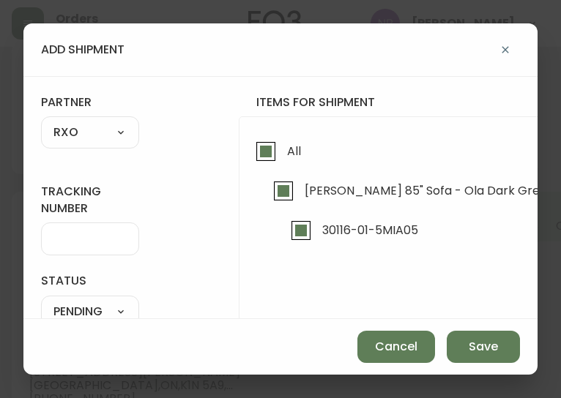
click at [67, 227] on div at bounding box center [90, 239] width 98 height 33
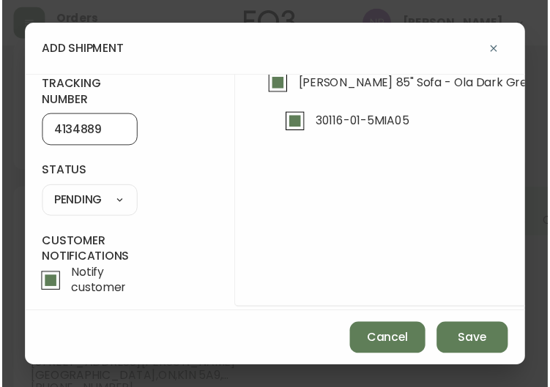
scroll to position [105, 0]
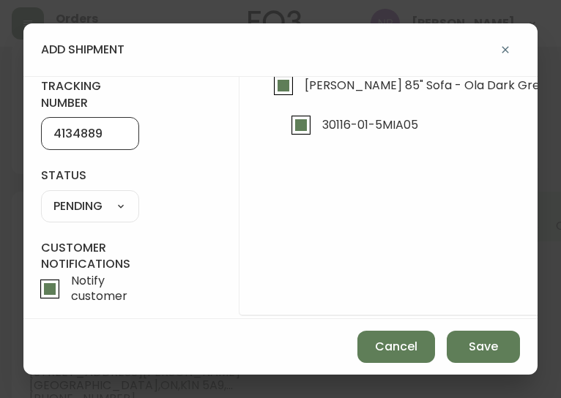
type input "4134889"
click at [110, 214] on select "SHIPPED PENDING CANCELLED" at bounding box center [90, 207] width 98 height 22
click at [41, 196] on select "SHIPPED PENDING CANCELLED" at bounding box center [90, 207] width 98 height 22
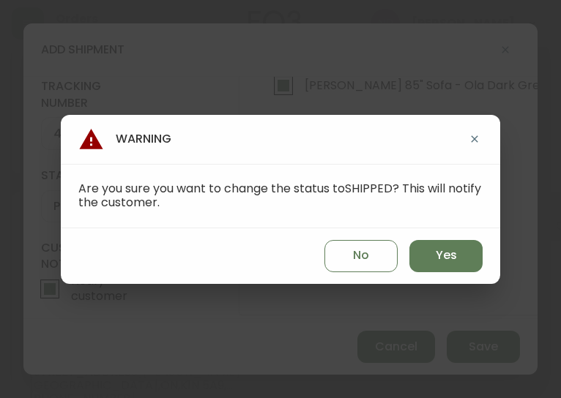
select select "PENDING"
click at [450, 261] on span "Yes" at bounding box center [446, 256] width 21 height 16
type input "SHIPPED"
select select "SHIPPED"
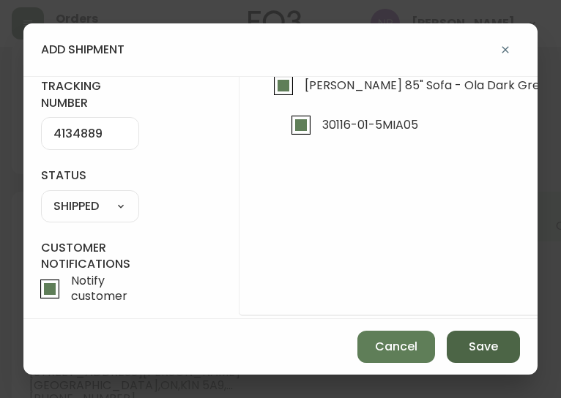
click at [492, 353] on span "Save" at bounding box center [483, 347] width 29 height 16
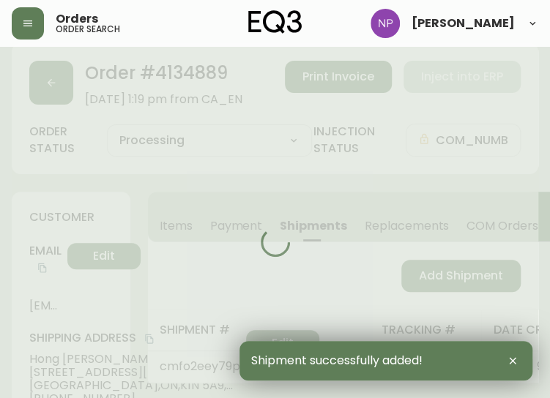
type input "Fully Shipped"
select select "FULLY_SHIPPED"
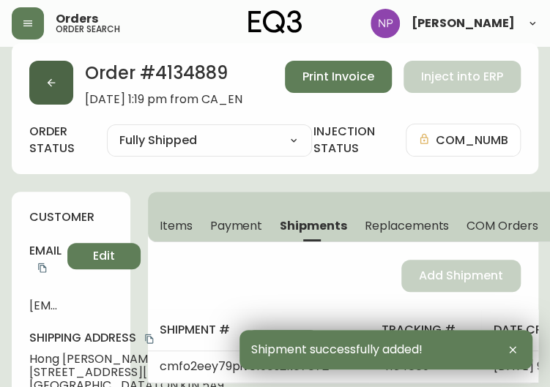
click at [67, 78] on button "button" at bounding box center [51, 83] width 44 height 44
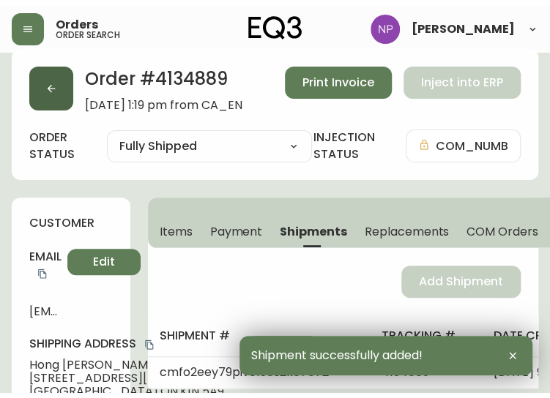
scroll to position [30, 0]
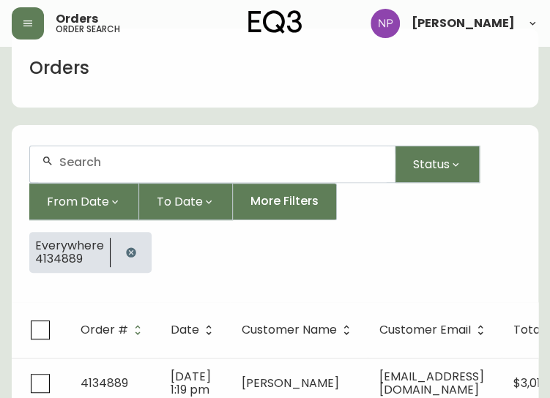
click at [104, 153] on div at bounding box center [212, 164] width 365 height 36
type input "4134920"
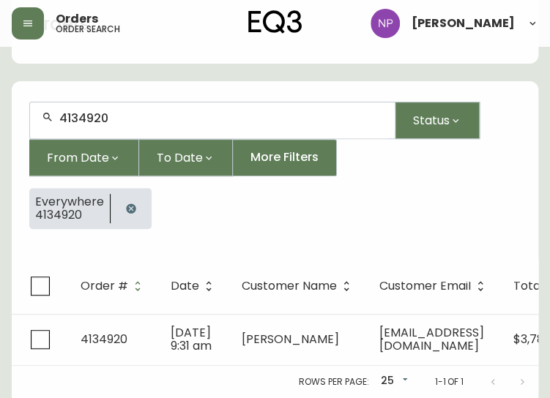
scroll to position [81, 0]
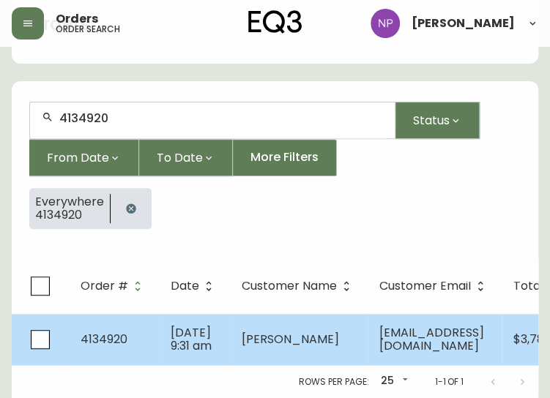
click at [233, 338] on td "[PERSON_NAME]" at bounding box center [299, 339] width 138 height 51
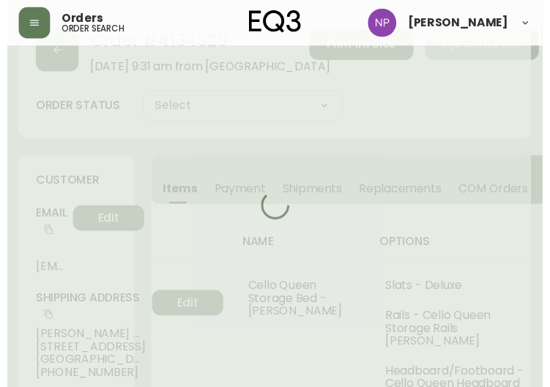
scroll to position [81, 0]
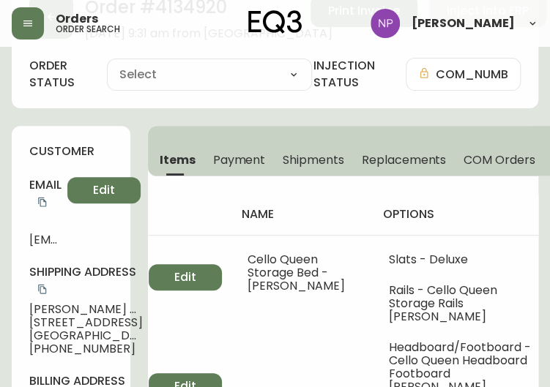
type input "Processing"
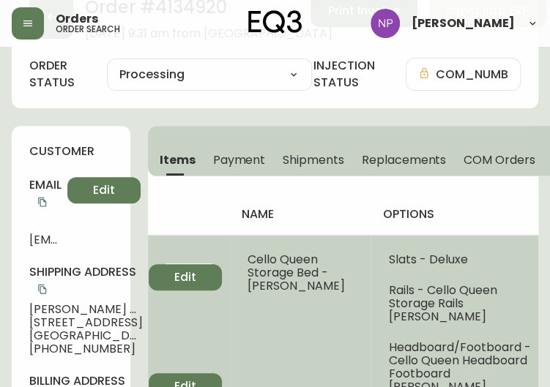
select select "PROCESSING"
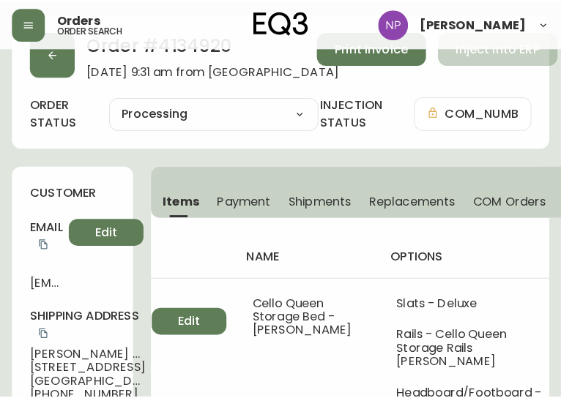
scroll to position [35, 0]
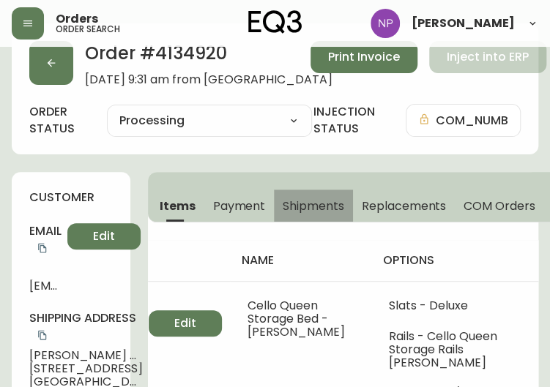
click at [330, 221] on button "Shipments" at bounding box center [313, 206] width 79 height 32
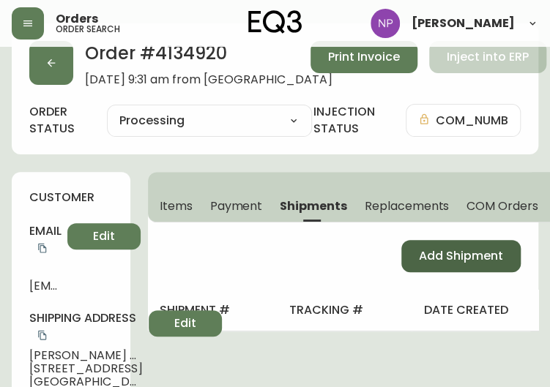
click at [445, 248] on span "Add Shipment" at bounding box center [461, 256] width 84 height 16
select select "PENDING"
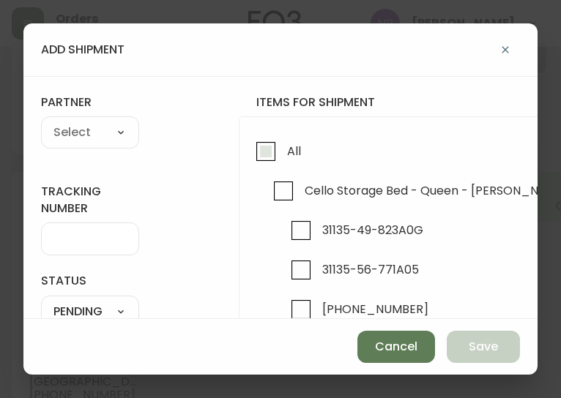
click at [291, 156] on span "All" at bounding box center [294, 151] width 14 height 15
click at [283, 156] on input "All" at bounding box center [266, 152] width 34 height 34
checkbox input "true"
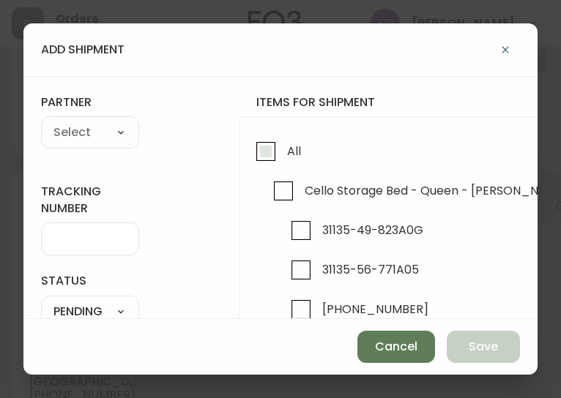
checkbox input "true"
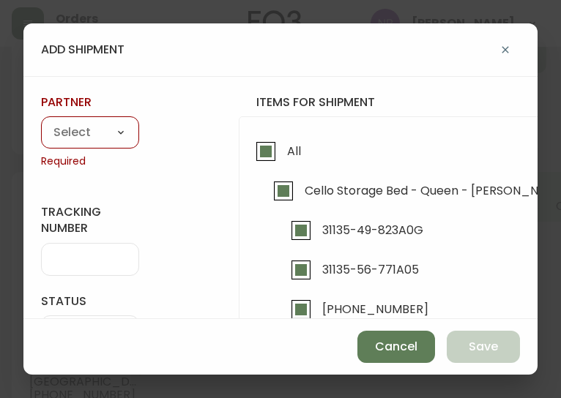
click at [106, 128] on select "A Move to Remember LLC ABF Freight Alero [PERSON_NAME] Canada Post Canpar Expre…" at bounding box center [90, 133] width 98 height 22
select select "cke1dpc0yc9gj0134t8k3ng1a"
click at [41, 122] on select "A Move to Remember LLC ABF Freight Alero [PERSON_NAME] Canada Post Canpar Expre…" at bounding box center [90, 133] width 98 height 22
type input "RXO"
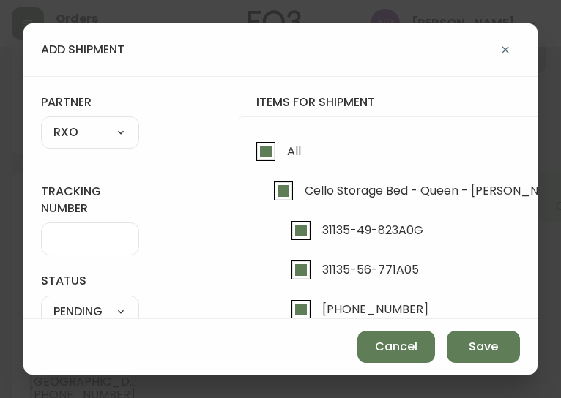
click at [90, 235] on input "tracking number" at bounding box center [89, 239] width 73 height 14
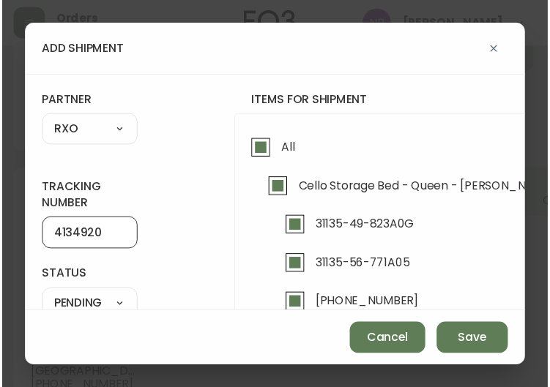
scroll to position [92, 0]
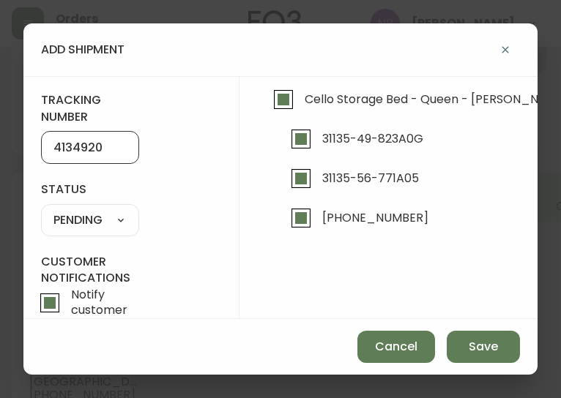
type input "4134920"
click at [81, 228] on select "SHIPPED PENDING CANCELLED" at bounding box center [90, 220] width 98 height 22
click at [41, 209] on select "SHIPPED PENDING CANCELLED" at bounding box center [90, 220] width 98 height 22
select select "PENDING"
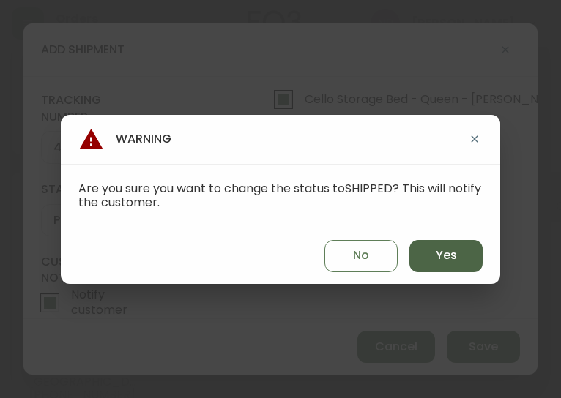
click at [481, 254] on button "Yes" at bounding box center [445, 256] width 73 height 32
type input "SHIPPED"
select select "SHIPPED"
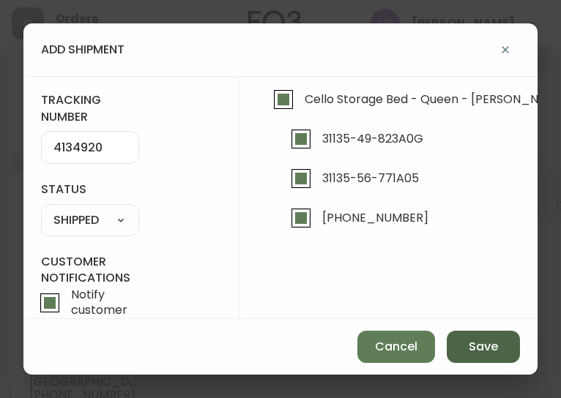
click at [488, 346] on span "Save" at bounding box center [483, 347] width 29 height 16
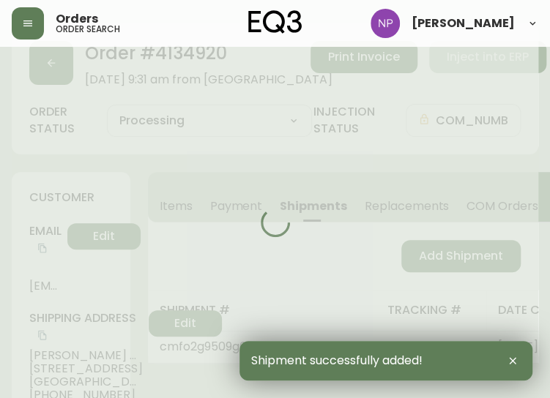
type input "Fully Shipped"
select select "FULLY_SHIPPED"
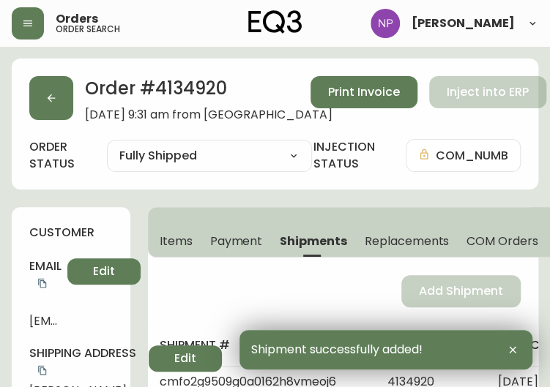
scroll to position [0, 4]
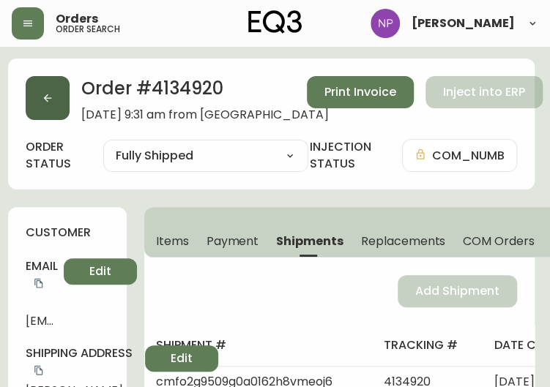
click at [38, 100] on button "button" at bounding box center [48, 98] width 44 height 44
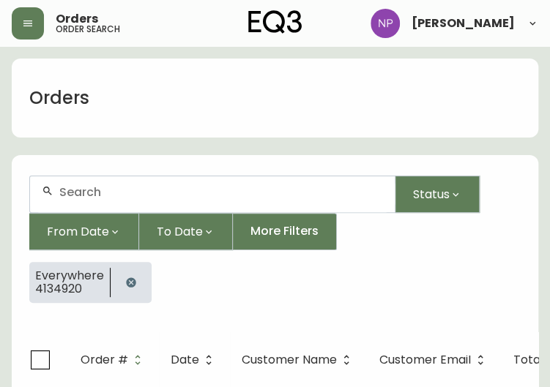
scroll to position [30, 0]
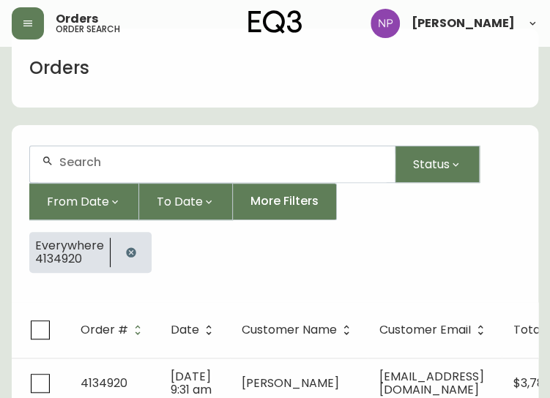
click at [77, 168] on div at bounding box center [212, 164] width 365 height 36
type input "4134992"
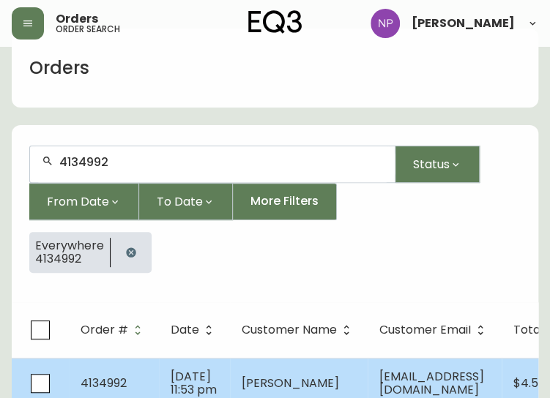
click at [117, 384] on span "4134992" at bounding box center [104, 383] width 46 height 17
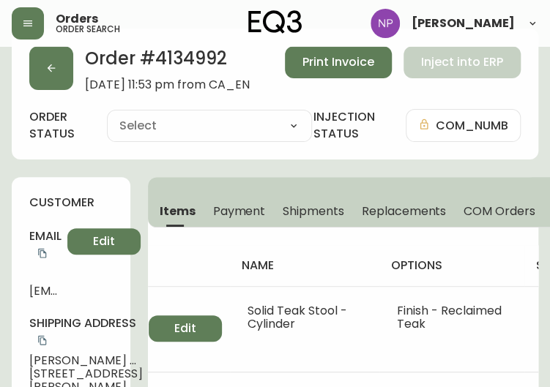
type input "Processing"
select select "PROCESSING"
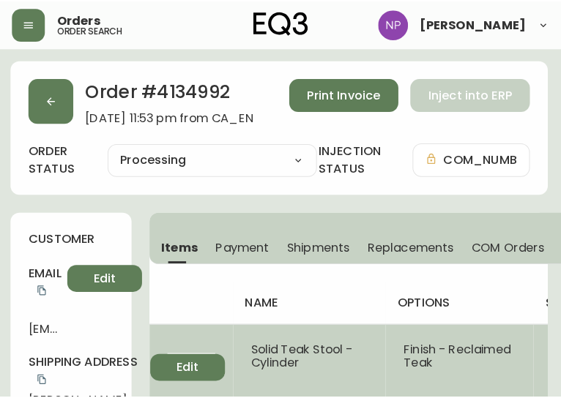
scroll to position [1, 1]
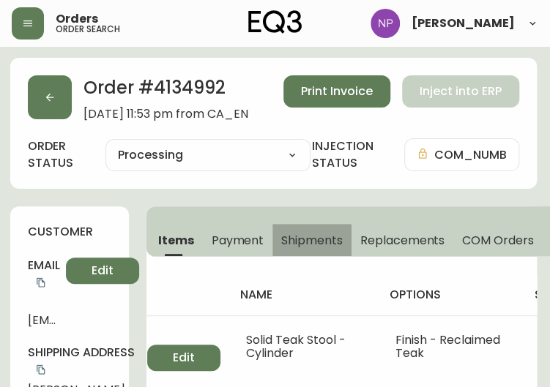
click at [296, 242] on span "Shipments" at bounding box center [312, 240] width 62 height 15
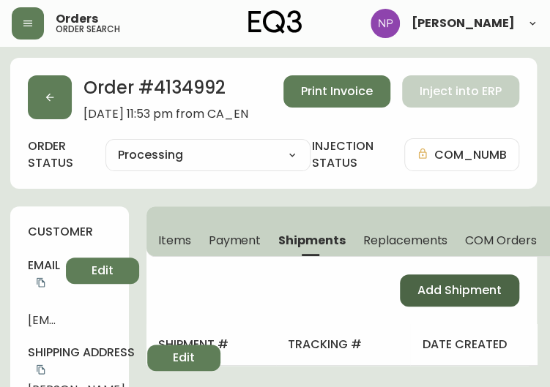
click at [435, 299] on button "Add Shipment" at bounding box center [459, 291] width 119 height 32
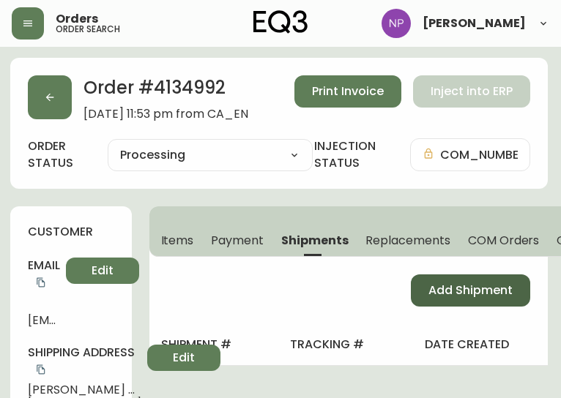
select select "PENDING"
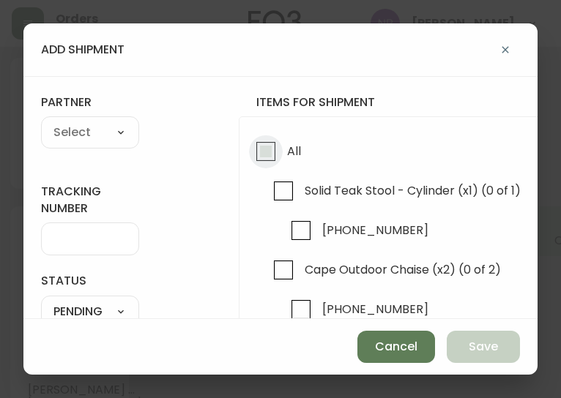
click at [274, 147] on input "All" at bounding box center [266, 152] width 34 height 34
checkbox input "true"
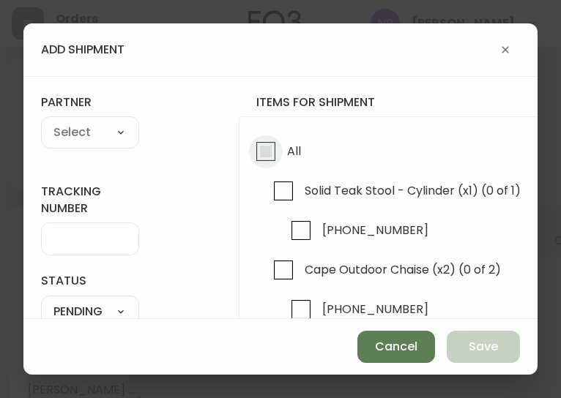
checkbox input "true"
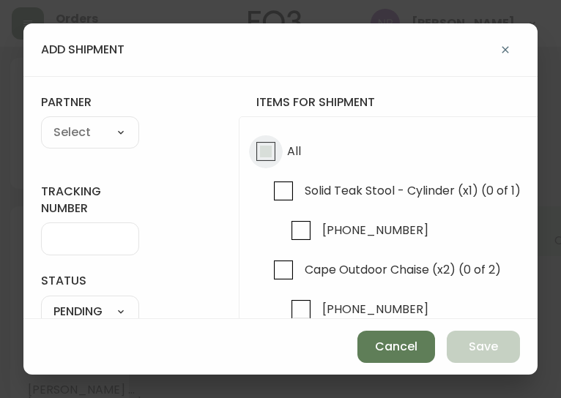
checkbox input "true"
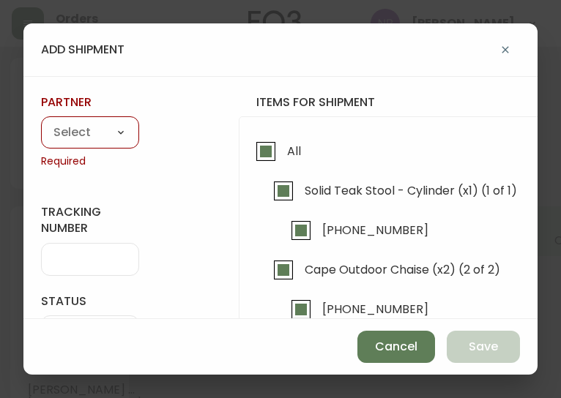
click at [116, 133] on select "A Move to Remember LLC ABF Freight Alero [PERSON_NAME] Canada Post Canpar Expre…" at bounding box center [90, 133] width 98 height 22
select select "cke1dpc0yc9gj0134t8k3ng1a"
click at [41, 122] on select "A Move to Remember LLC ABF Freight Alero [PERSON_NAME] Canada Post Canpar Expre…" at bounding box center [90, 133] width 98 height 22
type input "RXO"
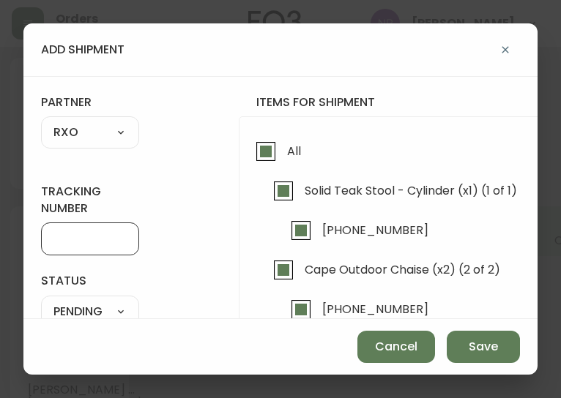
click at [74, 237] on input "tracking number" at bounding box center [89, 239] width 73 height 14
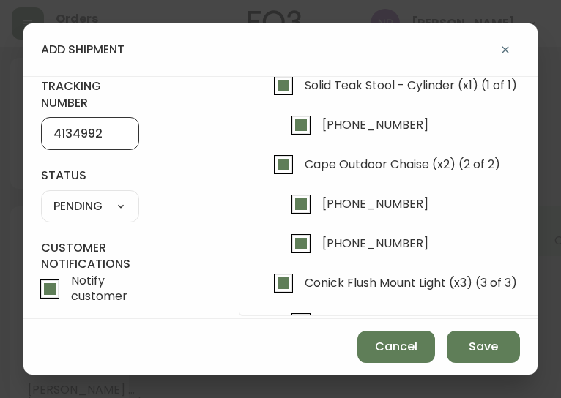
type input "4134992"
click at [130, 210] on select "SHIPPED PENDING CANCELLED" at bounding box center [90, 207] width 98 height 22
click at [41, 196] on select "SHIPPED PENDING CANCELLED" at bounding box center [90, 207] width 98 height 22
select select "PENDING"
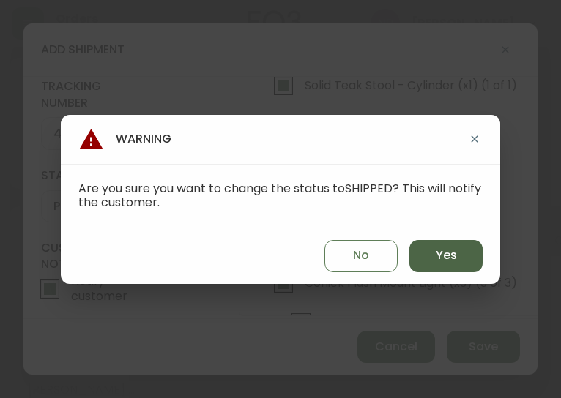
click at [447, 248] on span "Yes" at bounding box center [446, 256] width 21 height 16
type input "SHIPPED"
select select "SHIPPED"
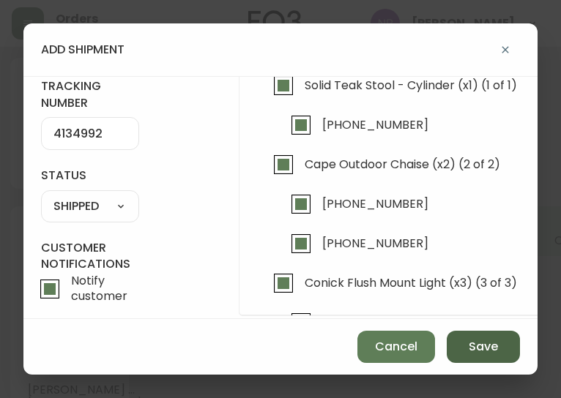
click at [475, 343] on span "Save" at bounding box center [483, 347] width 29 height 16
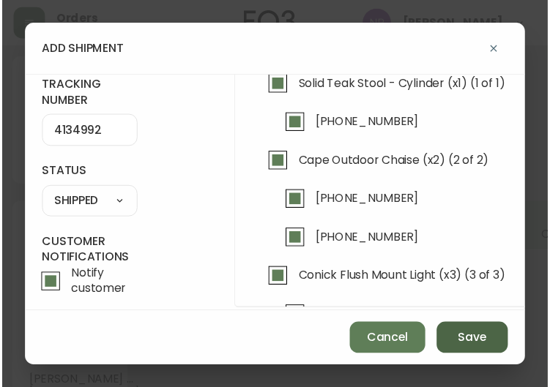
scroll to position [1, 0]
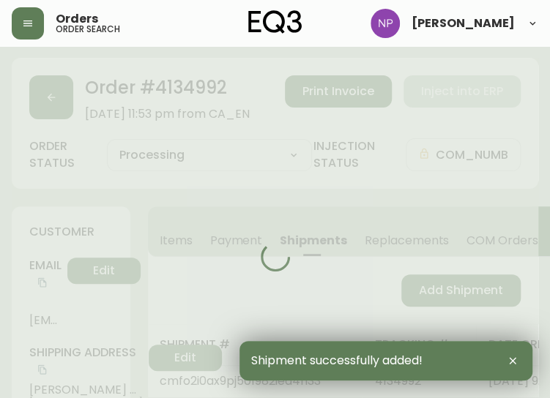
type input "Fully Shipped"
select select "FULLY_SHIPPED"
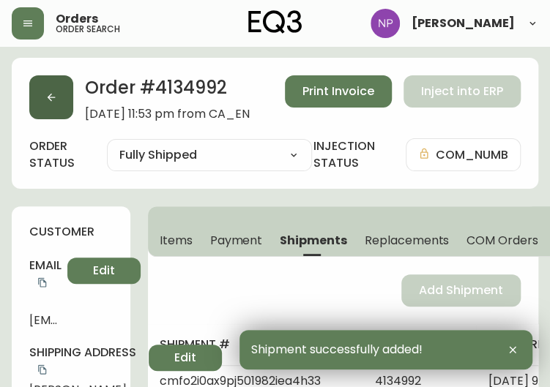
click at [59, 108] on button "button" at bounding box center [51, 97] width 44 height 44
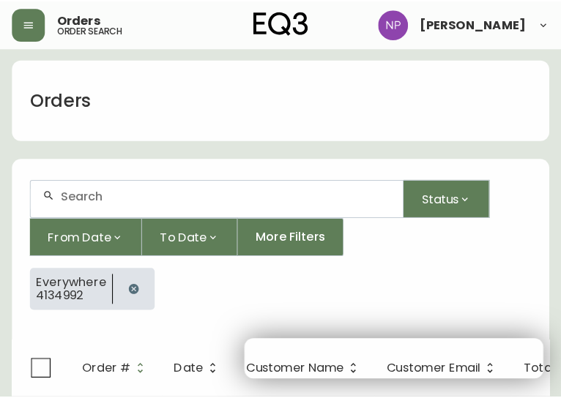
scroll to position [30, 0]
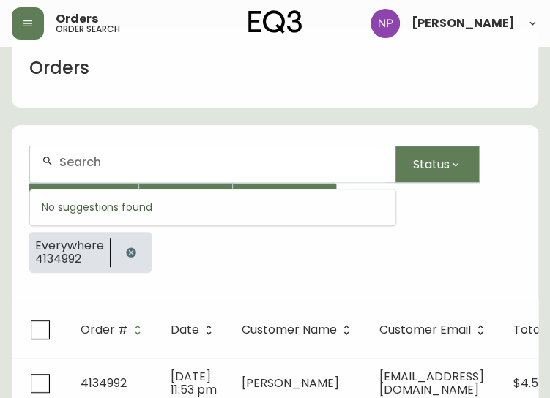
click at [89, 166] on input "text" at bounding box center [221, 162] width 324 height 14
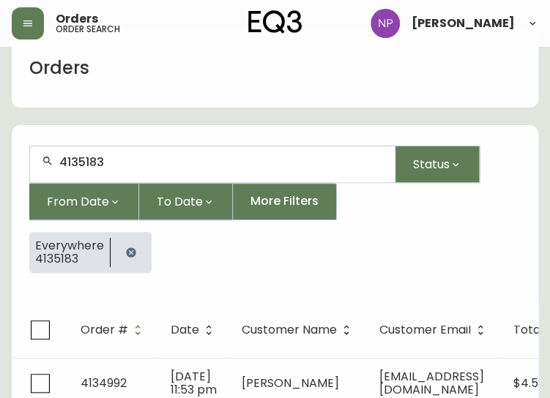
type input "4135183"
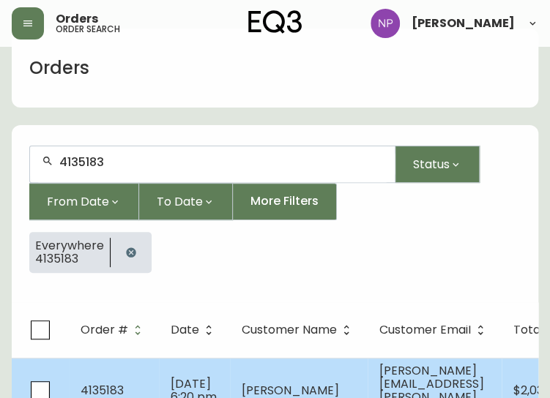
click at [159, 380] on td "[DATE] 6:20 pm" at bounding box center [194, 390] width 71 height 65
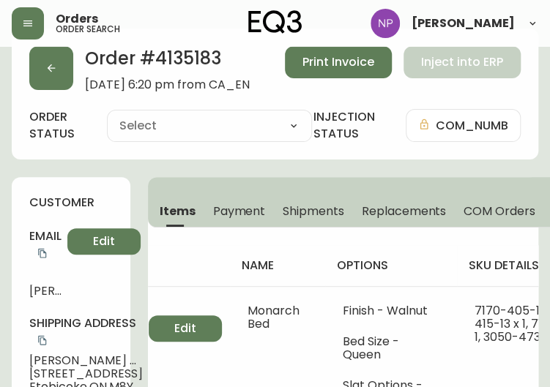
type input "Processing"
select select "PROCESSING"
click at [310, 210] on span "Shipments" at bounding box center [314, 211] width 62 height 15
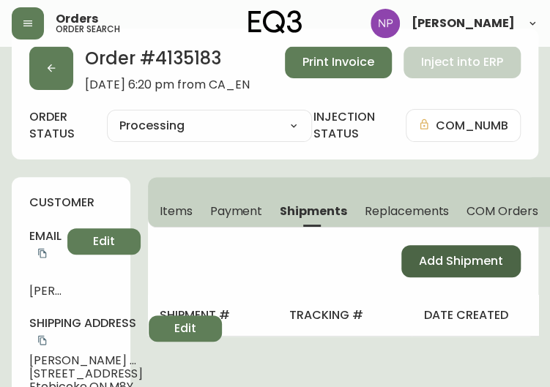
click at [476, 266] on span "Add Shipment" at bounding box center [461, 261] width 84 height 16
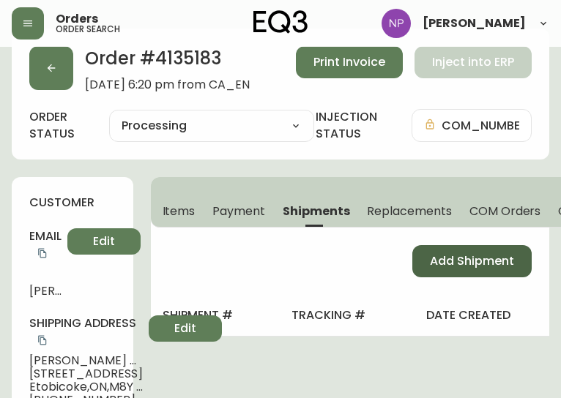
select select "PENDING"
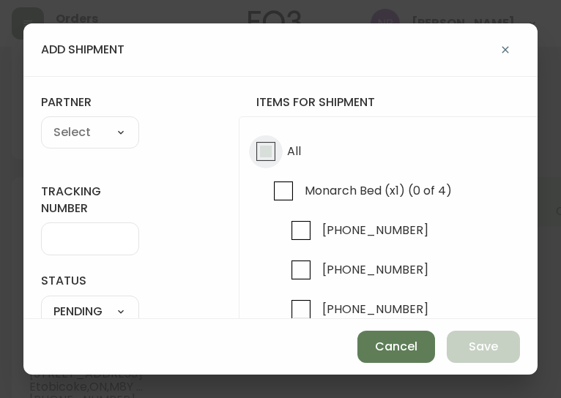
click at [252, 149] on input "All" at bounding box center [266, 152] width 34 height 34
checkbox input "true"
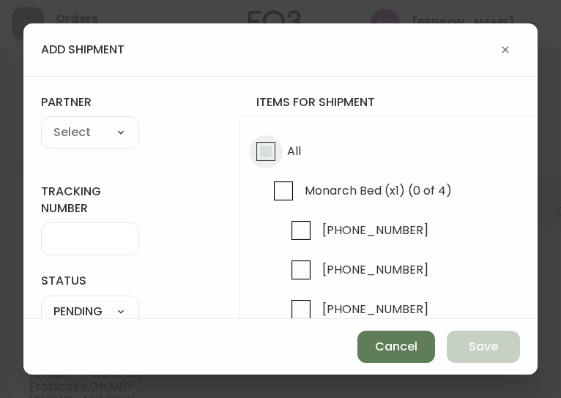
checkbox input "true"
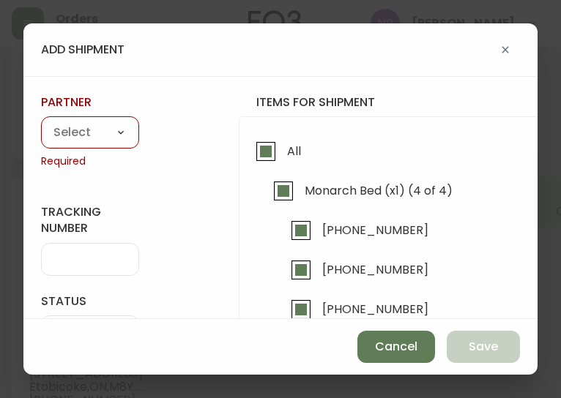
click at [119, 130] on select "A Move to Remember LLC ABF Freight Alero [PERSON_NAME] Canada Post Canpar Expre…" at bounding box center [90, 133] width 98 height 22
select select "cke1dpc0yc9gj0134t8k3ng1a"
click at [41, 122] on select "A Move to Remember LLC ABF Freight Alero [PERSON_NAME] Canada Post Canpar Expre…" at bounding box center [90, 133] width 98 height 22
type input "RXO"
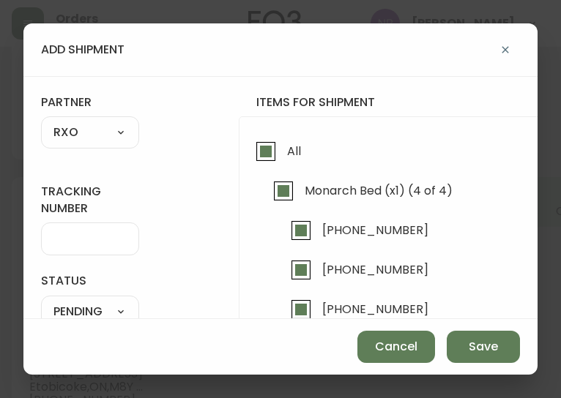
click at [67, 237] on input "tracking number" at bounding box center [89, 239] width 73 height 14
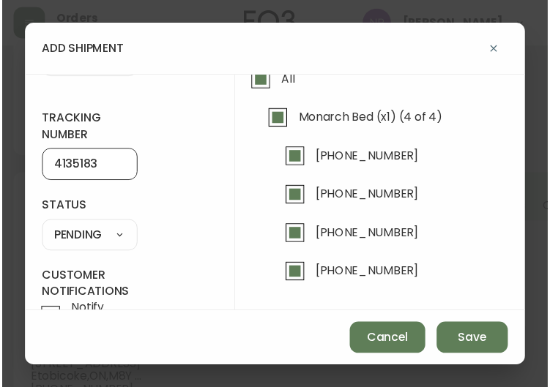
scroll to position [70, 0]
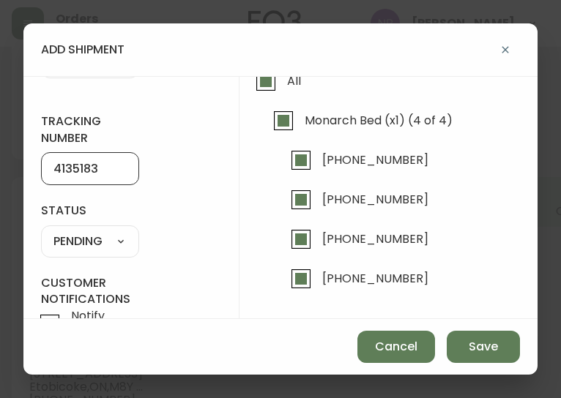
type input "4135183"
click at [116, 241] on select "SHIPPED PENDING CANCELLED" at bounding box center [90, 242] width 98 height 22
click at [41, 231] on select "SHIPPED PENDING CANCELLED" at bounding box center [90, 242] width 98 height 22
select select "PENDING"
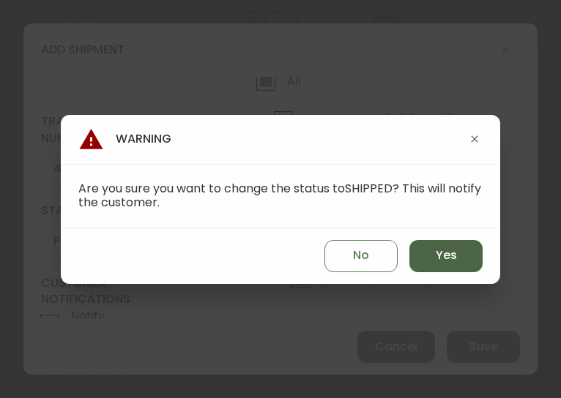
click at [431, 266] on button "Yes" at bounding box center [445, 256] width 73 height 32
type input "SHIPPED"
select select "SHIPPED"
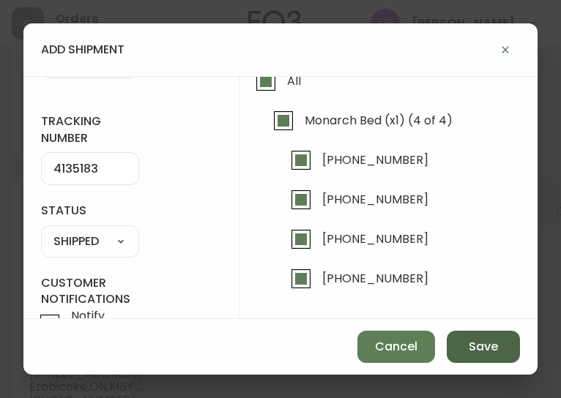
click at [494, 344] on span "Save" at bounding box center [483, 347] width 29 height 16
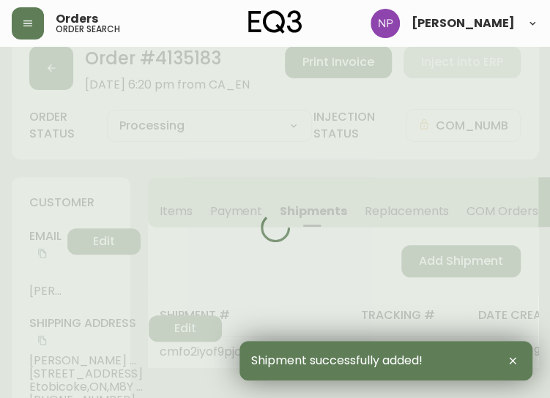
type input "Fully Shipped"
select select "FULLY_SHIPPED"
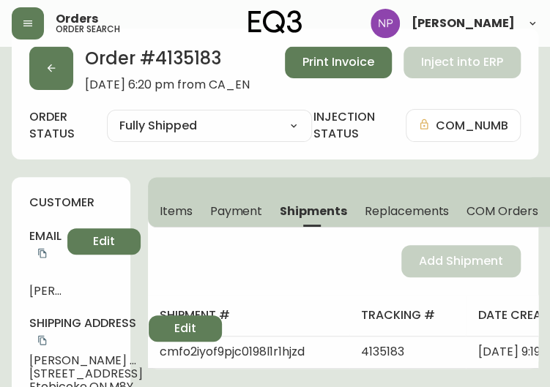
scroll to position [0, 0]
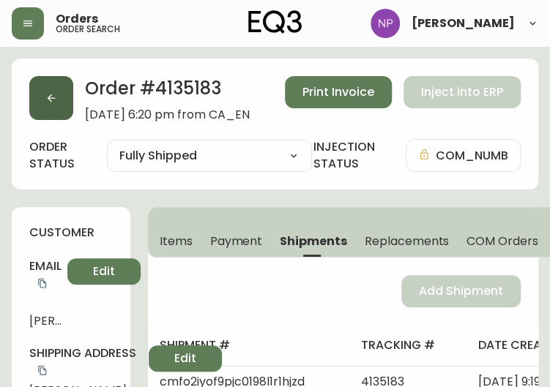
click at [60, 81] on button "button" at bounding box center [51, 98] width 44 height 44
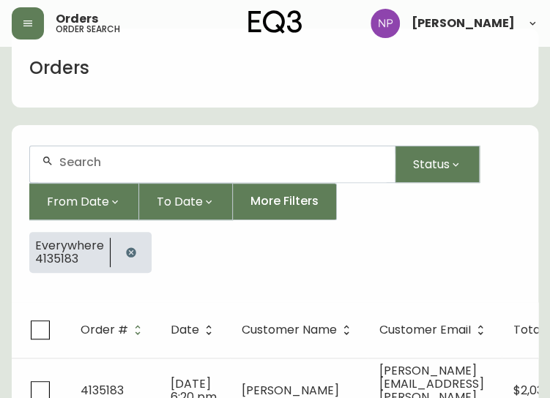
click at [79, 163] on input "text" at bounding box center [221, 162] width 324 height 14
type input "4135176"
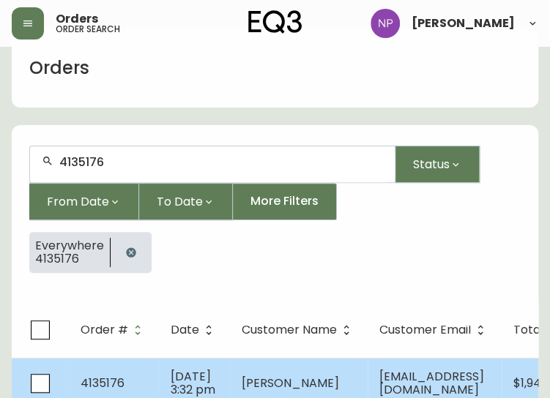
click at [250, 364] on td "[PERSON_NAME]" at bounding box center [299, 383] width 138 height 51
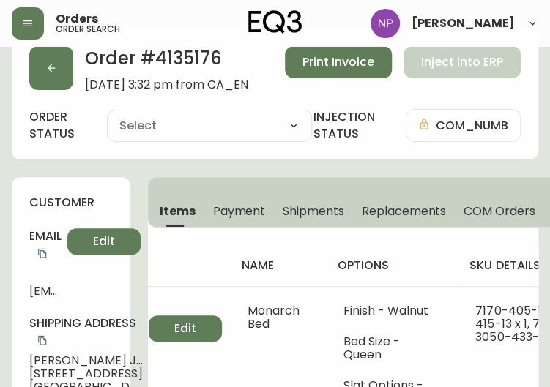
type input "Processing"
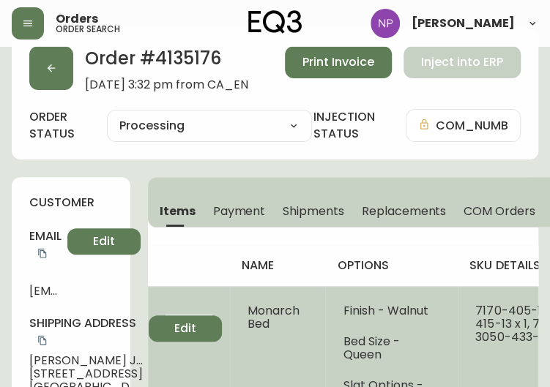
select select "PROCESSING"
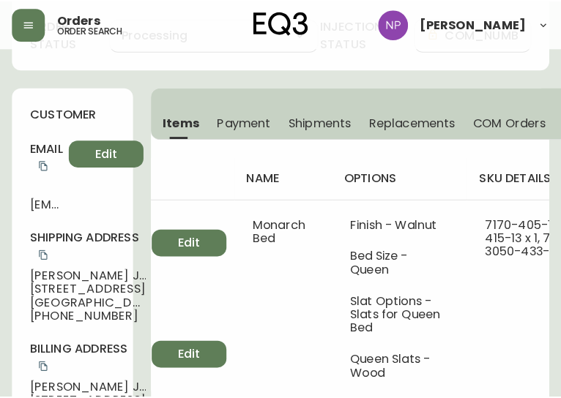
scroll to position [92, 0]
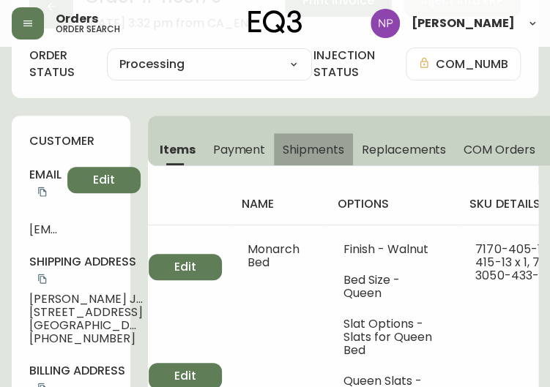
click at [310, 152] on span "Shipments" at bounding box center [314, 149] width 62 height 15
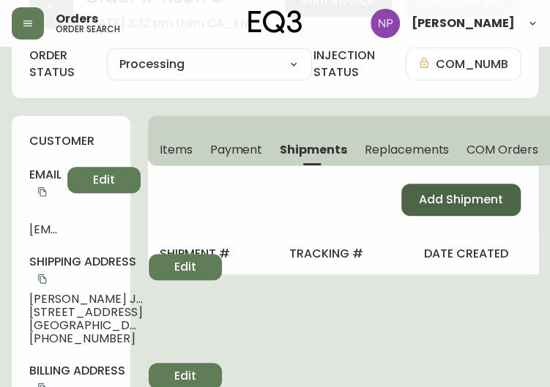
click at [412, 196] on button "Add Shipment" at bounding box center [460, 200] width 119 height 32
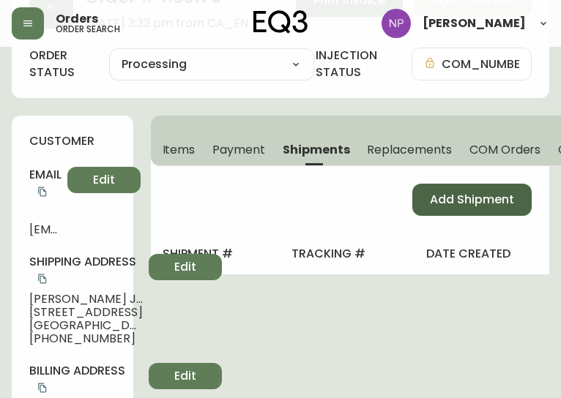
select select "PENDING"
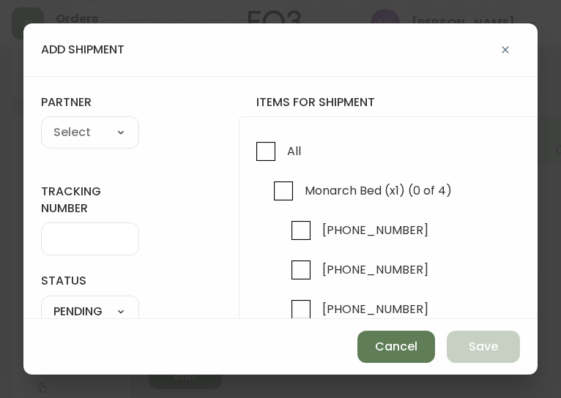
click at [412, 196] on span "Monarch Bed (x1) (0 of 4)" at bounding box center [378, 190] width 147 height 15
click at [300, 196] on input "Monarch Bed (x1) (0 of 4)" at bounding box center [284, 191] width 34 height 34
checkbox input "true"
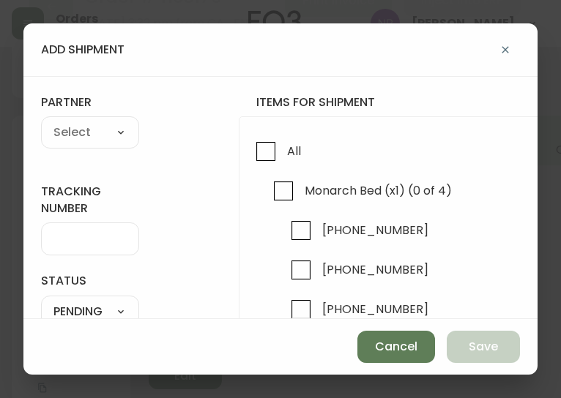
checkbox input "true"
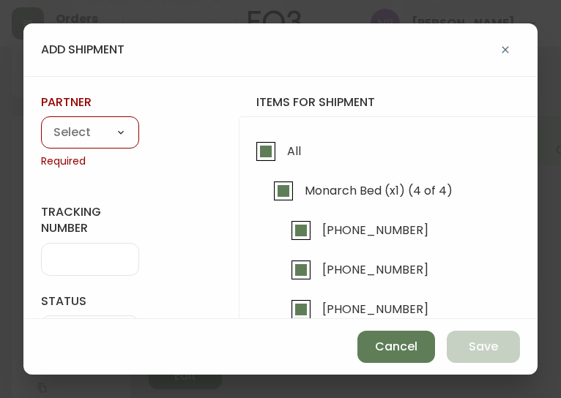
click at [117, 128] on select "A Move to Remember LLC ABF Freight Alero [PERSON_NAME] Canada Post Canpar Expre…" at bounding box center [90, 133] width 98 height 22
select select "cke1dpc0yc9gj0134t8k3ng1a"
click at [41, 122] on select "A Move to Remember LLC ABF Freight Alero [PERSON_NAME] Canada Post Canpar Expre…" at bounding box center [90, 133] width 98 height 22
type input "RXO"
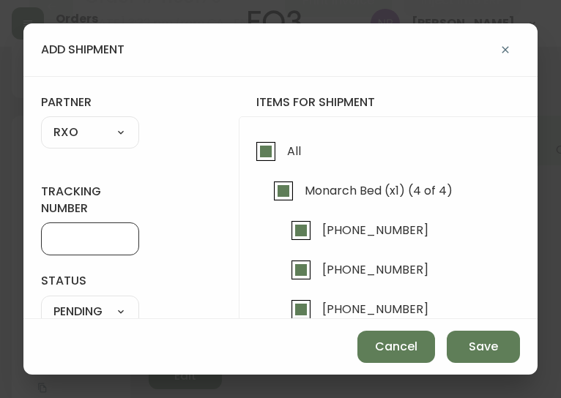
click at [112, 237] on input "tracking number" at bounding box center [89, 239] width 73 height 14
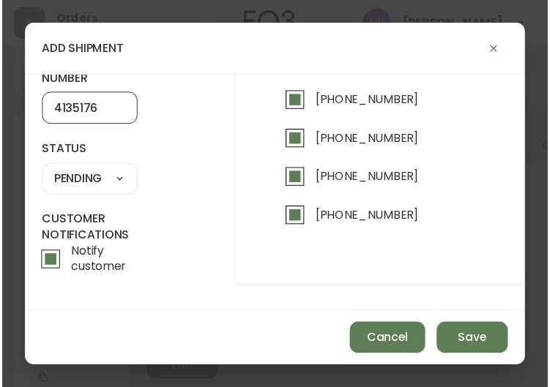
scroll to position [132, 0]
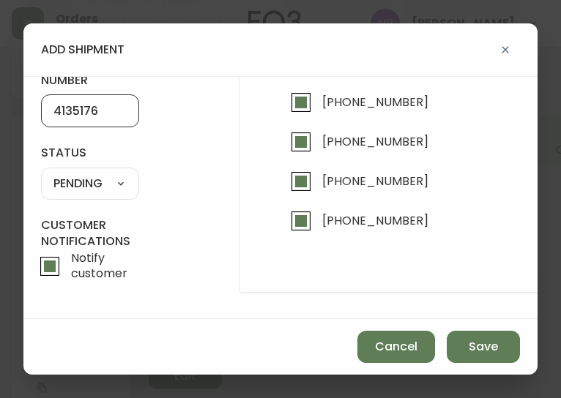
type input "4135176"
click at [86, 179] on select "SHIPPED PENDING CANCELLED" at bounding box center [90, 184] width 98 height 22
click at [41, 173] on select "SHIPPED PENDING CANCELLED" at bounding box center [90, 184] width 98 height 22
select select "PENDING"
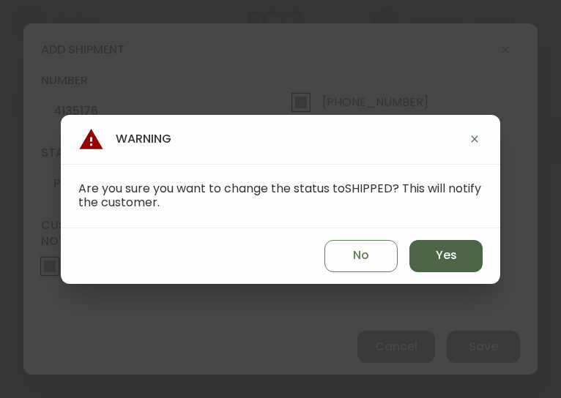
click at [459, 245] on button "Yes" at bounding box center [445, 256] width 73 height 32
type input "SHIPPED"
select select "SHIPPED"
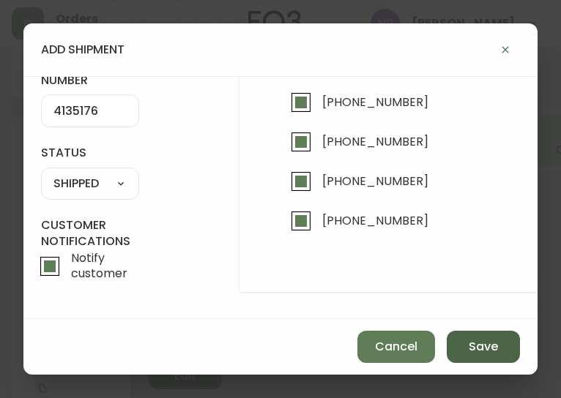
click at [477, 354] on span "Save" at bounding box center [483, 347] width 29 height 16
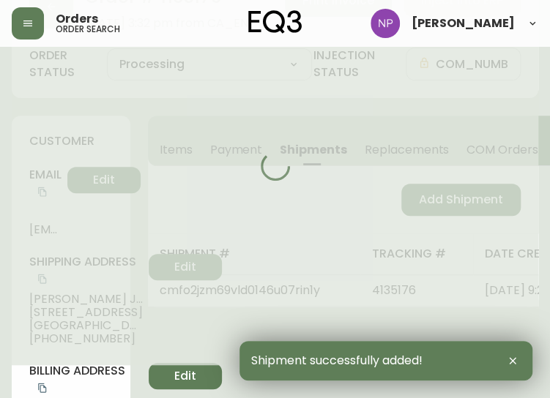
type input "Fully Shipped"
select select "FULLY_SHIPPED"
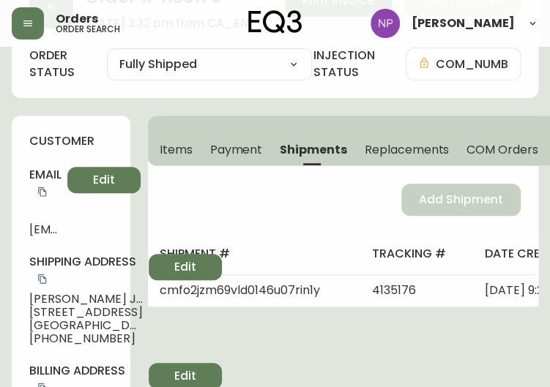
scroll to position [0, 0]
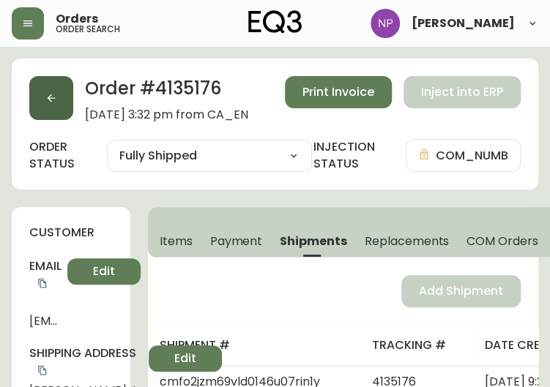
click at [53, 108] on button "button" at bounding box center [51, 98] width 44 height 44
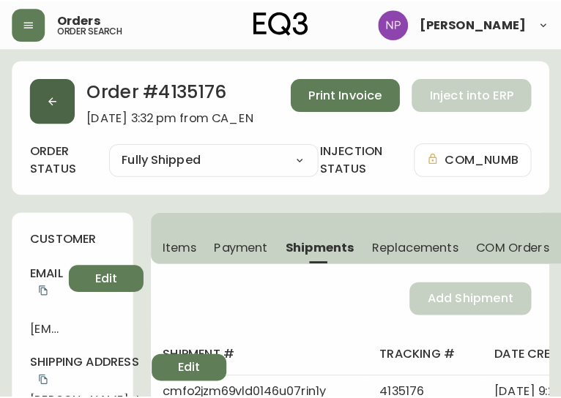
scroll to position [30, 0]
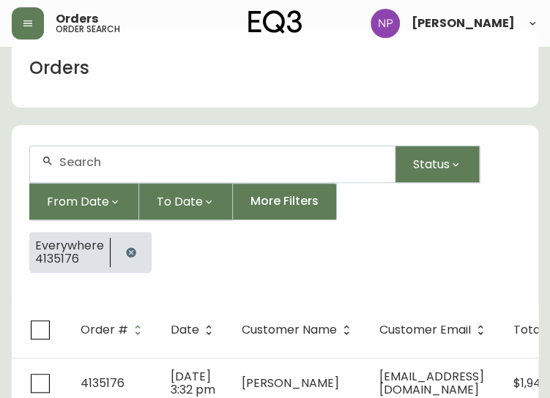
click at [95, 169] on div at bounding box center [212, 164] width 365 height 36
type input "4135181"
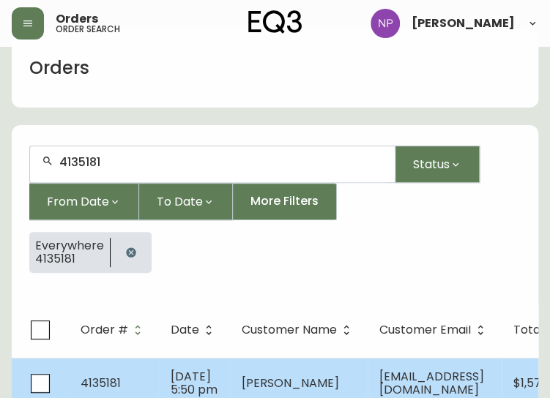
click at [138, 375] on td "4135181" at bounding box center [114, 383] width 90 height 51
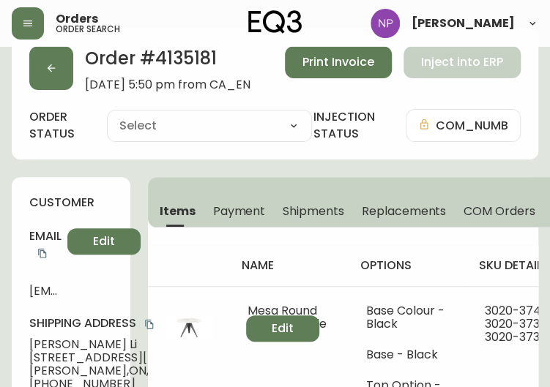
type input "Processing"
select select "PROCESSING"
click at [286, 217] on span "Shipments" at bounding box center [314, 211] width 62 height 15
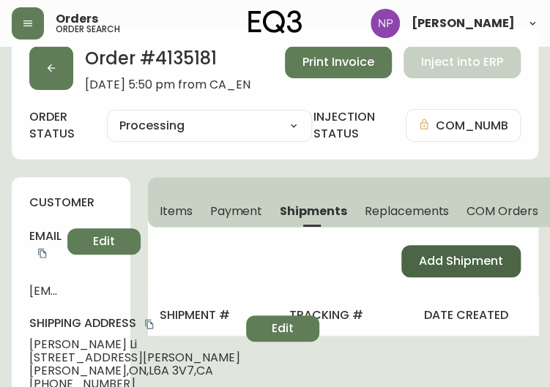
click at [465, 275] on button "Add Shipment" at bounding box center [460, 261] width 119 height 32
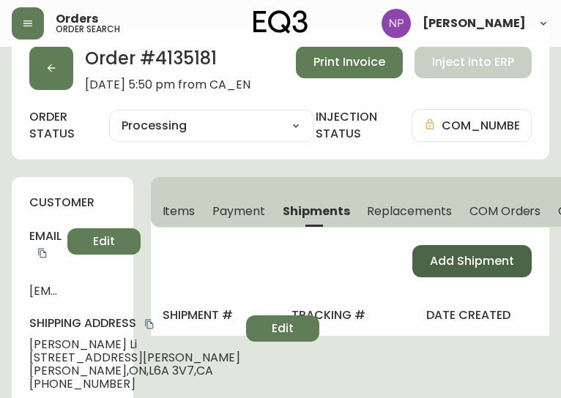
select select "PENDING"
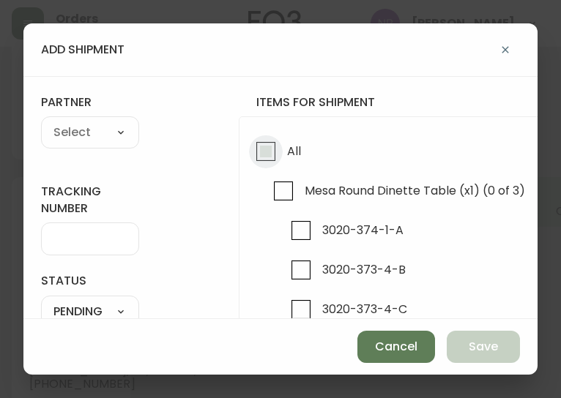
click at [259, 155] on input "All" at bounding box center [266, 152] width 34 height 34
checkbox input "true"
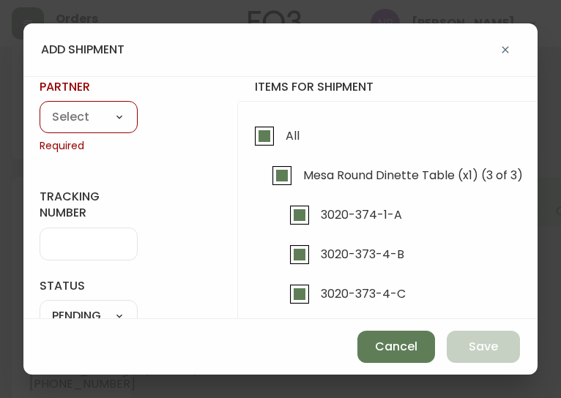
scroll to position [0, 1]
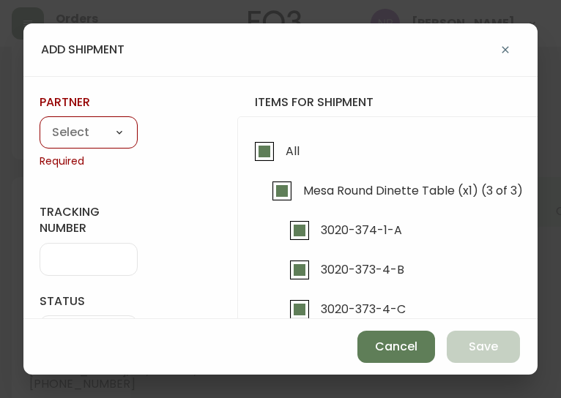
click at [106, 122] on select "A Move to Remember LLC ABF Freight Alero [PERSON_NAME] Canada Post Canpar Expre…" at bounding box center [89, 133] width 98 height 22
click at [40, 122] on select "A Move to Remember LLC ABF Freight Alero [PERSON_NAME] Canada Post Canpar Expre…" at bounding box center [89, 133] width 98 height 22
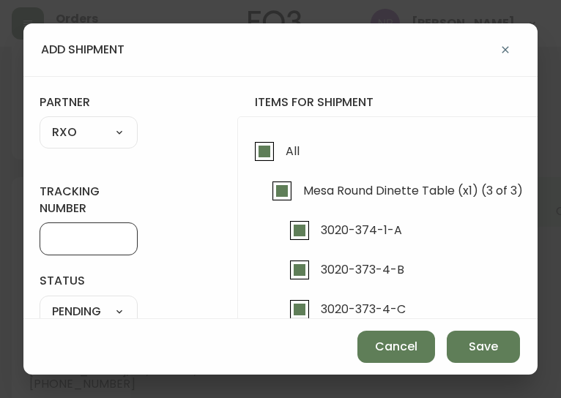
click at [85, 235] on input "tracking number" at bounding box center [88, 239] width 73 height 14
click at [102, 231] on div "4131" at bounding box center [89, 239] width 98 height 33
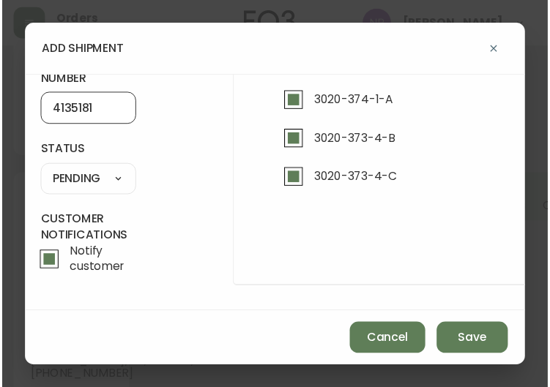
scroll to position [138, 1]
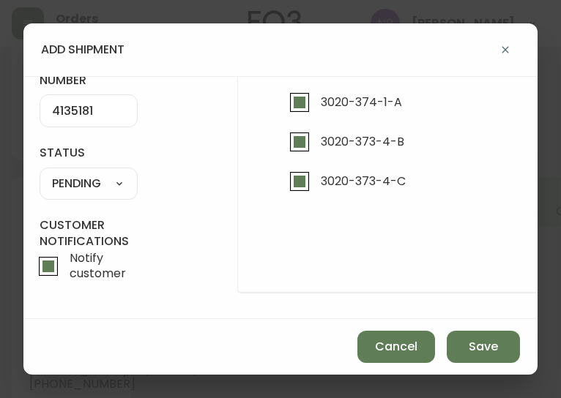
click at [69, 174] on select "SHIPPED PENDING CANCELLED" at bounding box center [89, 184] width 98 height 22
click at [40, 173] on select "SHIPPED PENDING CANCELLED" at bounding box center [89, 184] width 98 height 22
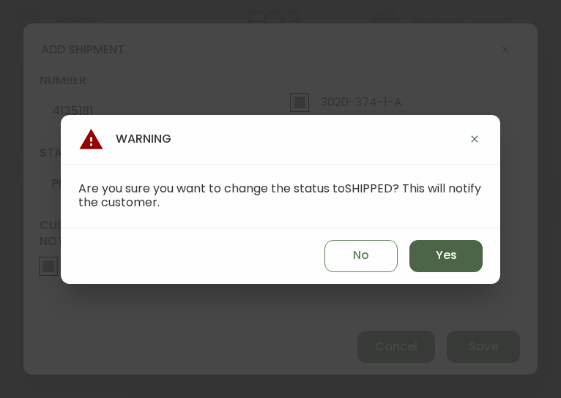
click at [433, 259] on button "Yes" at bounding box center [445, 256] width 73 height 32
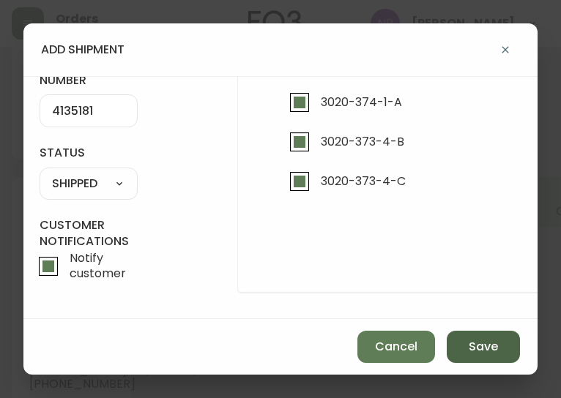
click at [480, 354] on span "Save" at bounding box center [483, 347] width 29 height 16
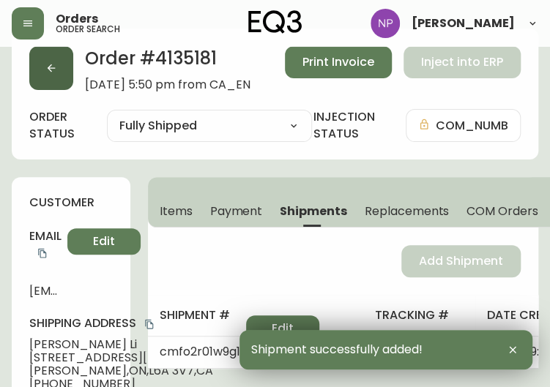
click at [45, 68] on icon "button" at bounding box center [51, 68] width 12 height 12
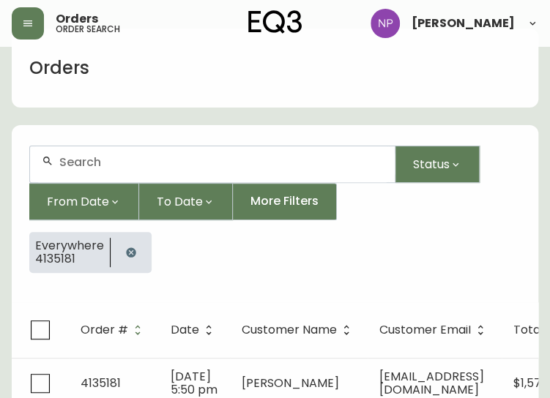
click at [84, 150] on div at bounding box center [212, 164] width 365 height 36
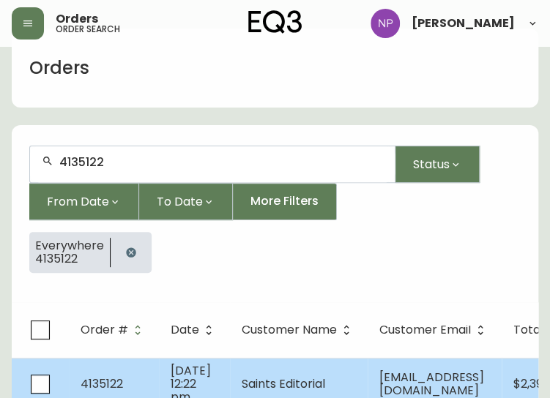
click at [107, 363] on td "4135122" at bounding box center [114, 384] width 90 height 52
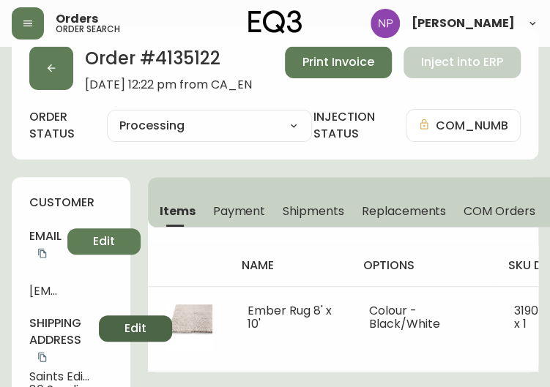
click at [132, 327] on span "Edit" at bounding box center [135, 329] width 22 height 16
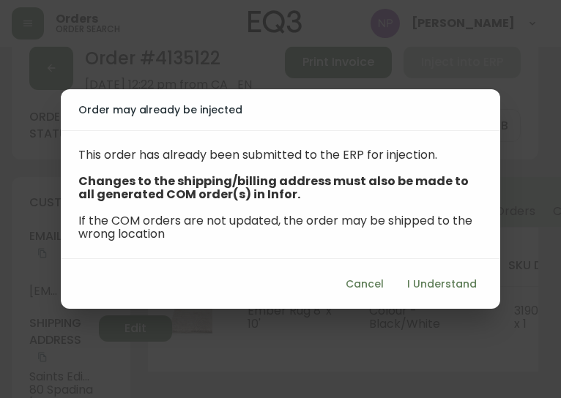
click at [350, 289] on span "Cancel" at bounding box center [365, 284] width 38 height 18
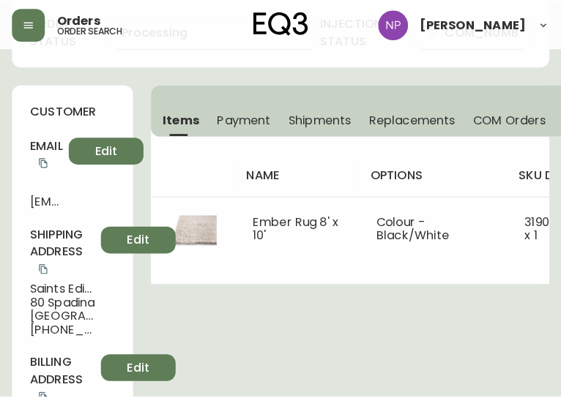
scroll to position [124, 0]
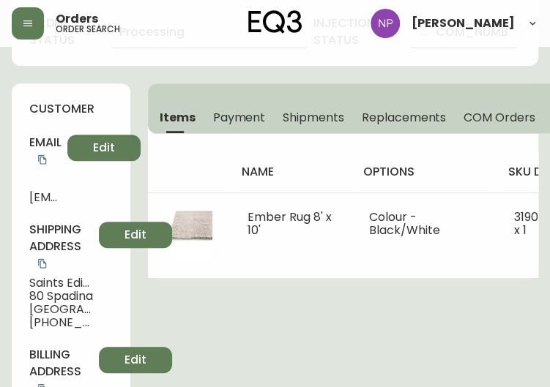
click at [286, 134] on div "name options sku details price total Ember Rug 8' x 10' Colour - Black/White 31…" at bounding box center [343, 206] width 390 height 145
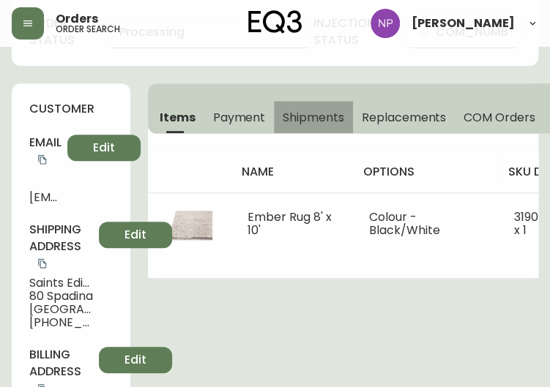
click at [283, 121] on span "Shipments" at bounding box center [314, 117] width 62 height 15
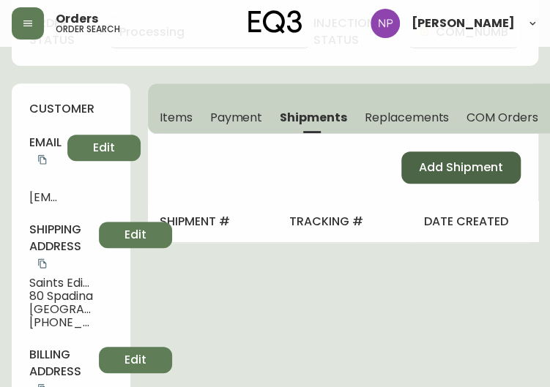
click at [404, 157] on button "Add Shipment" at bounding box center [460, 168] width 119 height 32
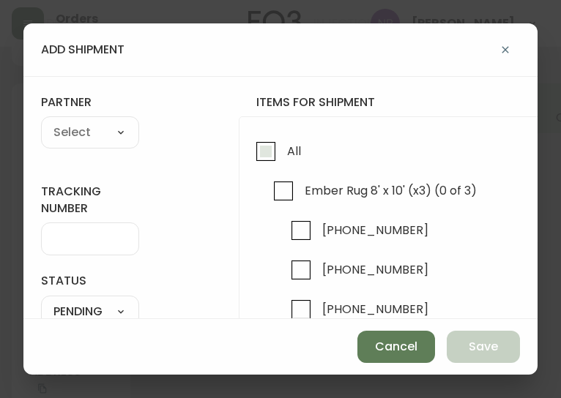
click at [269, 162] on input "All" at bounding box center [266, 152] width 34 height 34
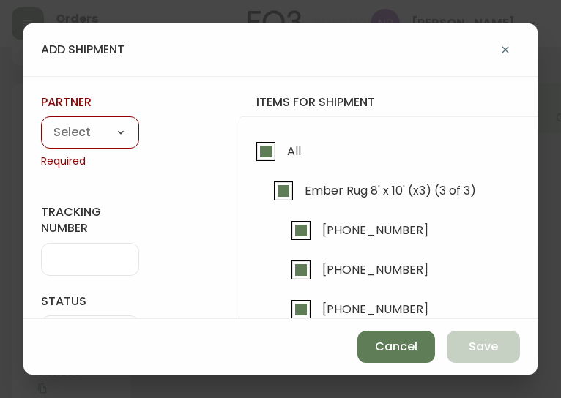
click at [66, 122] on select "A Move to Remember LLC ABF Freight Alero [PERSON_NAME] Canada Post Canpar Expre…" at bounding box center [90, 133] width 98 height 22
click at [41, 122] on select "A Move to Remember LLC ABF Freight Alero [PERSON_NAME] Canada Post Canpar Expre…" at bounding box center [90, 133] width 98 height 22
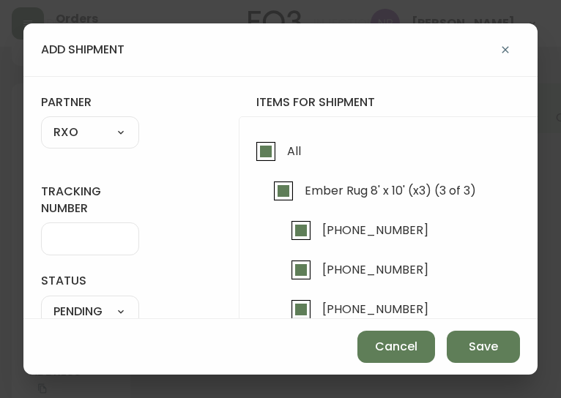
click at [85, 234] on input "tracking number" at bounding box center [89, 239] width 73 height 14
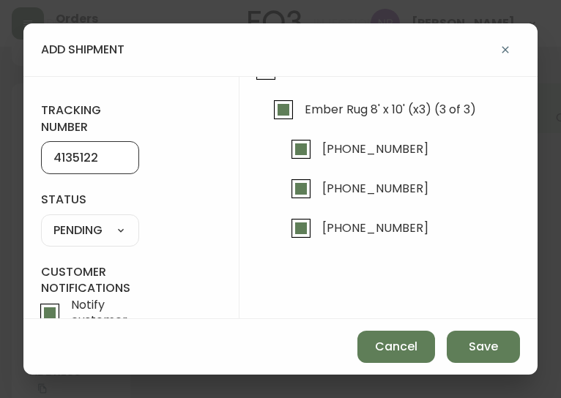
scroll to position [81, 0]
click at [78, 234] on select "SHIPPED PENDING CANCELLED" at bounding box center [90, 231] width 98 height 22
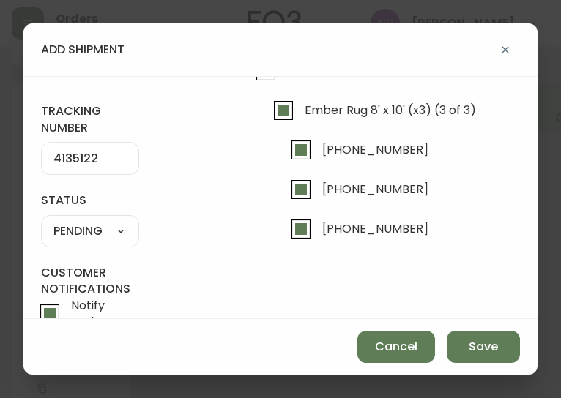
click at [41, 220] on select "SHIPPED PENDING CANCELLED" at bounding box center [90, 231] width 98 height 22
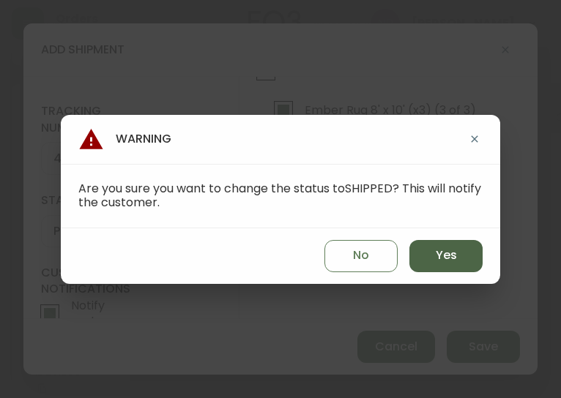
click at [466, 258] on button "Yes" at bounding box center [445, 256] width 73 height 32
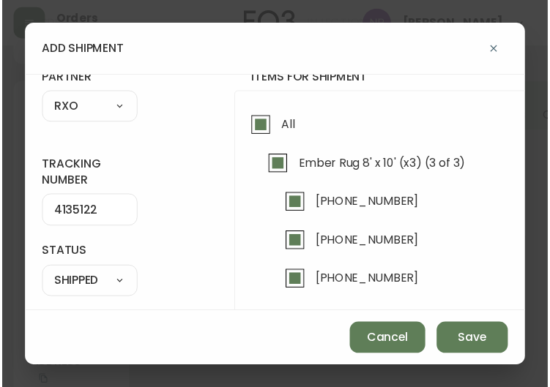
scroll to position [22, 0]
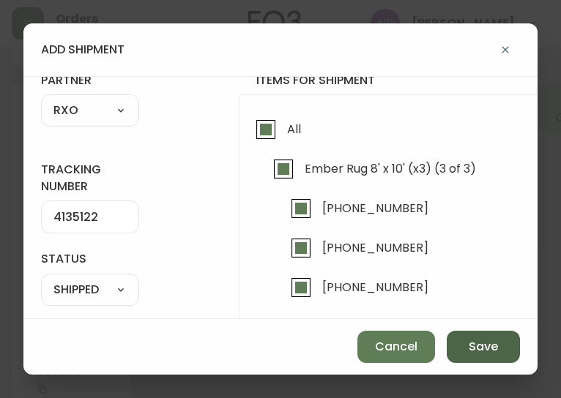
click at [485, 360] on button "Save" at bounding box center [483, 347] width 73 height 32
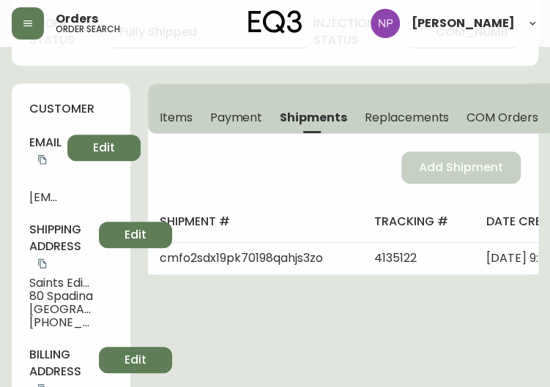
scroll to position [0, 0]
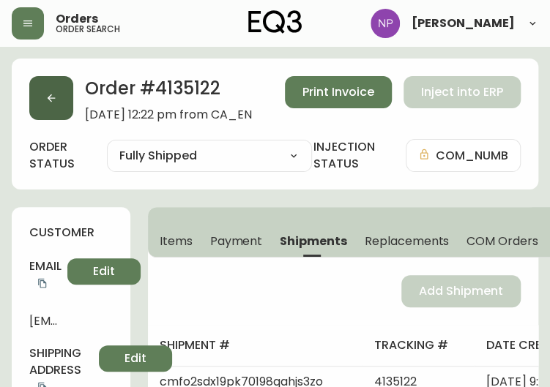
click at [49, 96] on icon "button" at bounding box center [52, 98] width 8 height 8
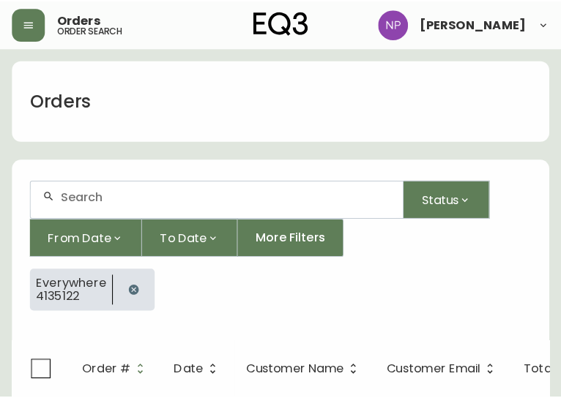
scroll to position [30, 0]
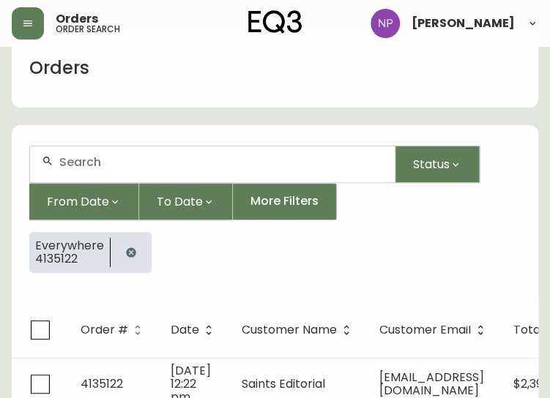
click at [86, 152] on div at bounding box center [212, 164] width 365 height 36
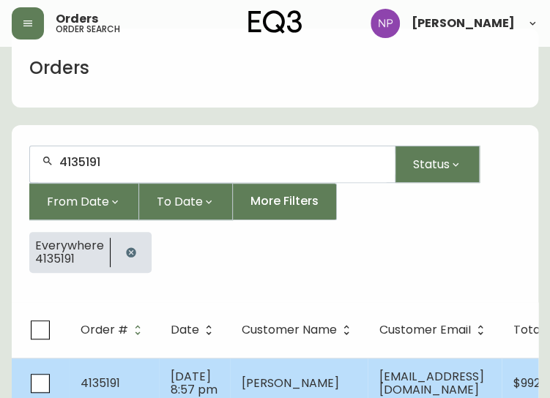
click at [233, 371] on td "[PERSON_NAME]" at bounding box center [299, 383] width 138 height 51
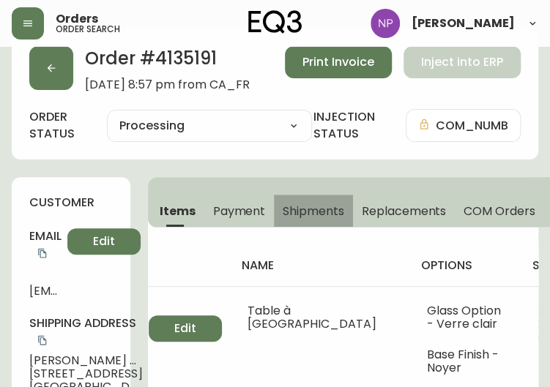
click at [286, 223] on button "Shipments" at bounding box center [313, 211] width 79 height 32
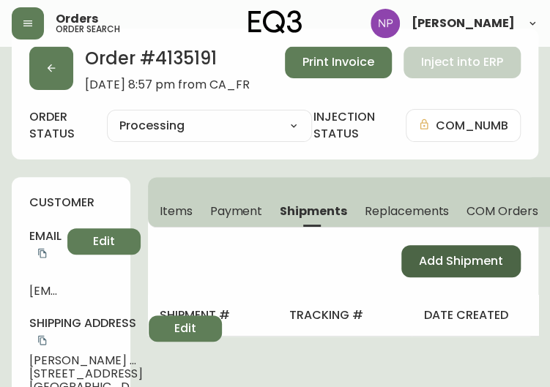
click at [406, 257] on button "Add Shipment" at bounding box center [460, 261] width 119 height 32
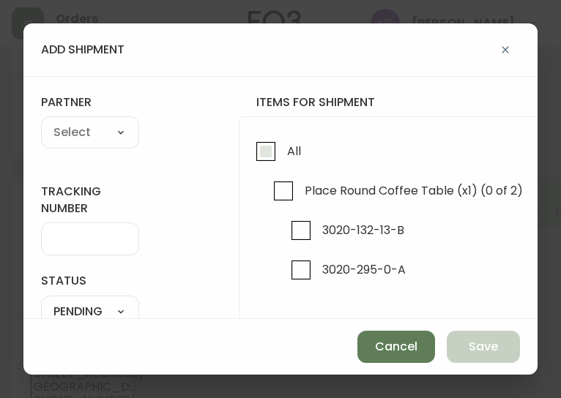
click at [274, 153] on input "All" at bounding box center [266, 152] width 34 height 34
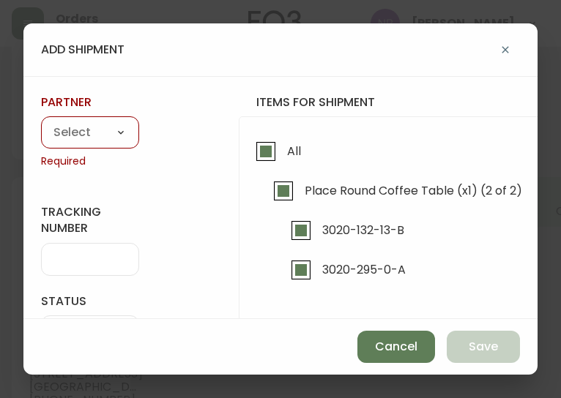
click at [116, 124] on select "A Move to Remember LLC ABF Freight Alero [PERSON_NAME] Canada Post Canpar Expre…" at bounding box center [90, 133] width 98 height 22
click at [41, 122] on select "A Move to Remember LLC ABF Freight Alero [PERSON_NAME] Canada Post Canpar Expre…" at bounding box center [90, 133] width 98 height 22
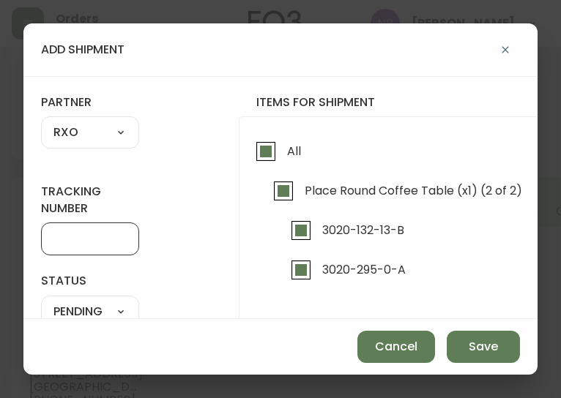
click at [74, 245] on input "tracking number" at bounding box center [89, 239] width 73 height 14
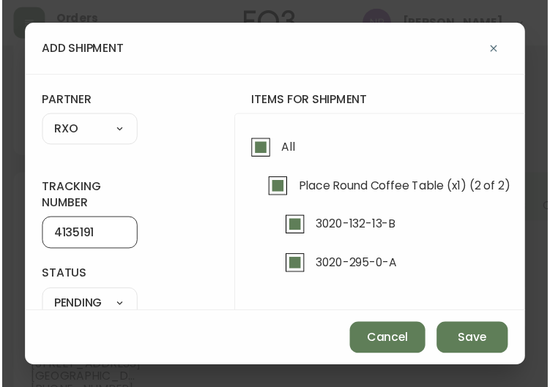
scroll to position [94, 0]
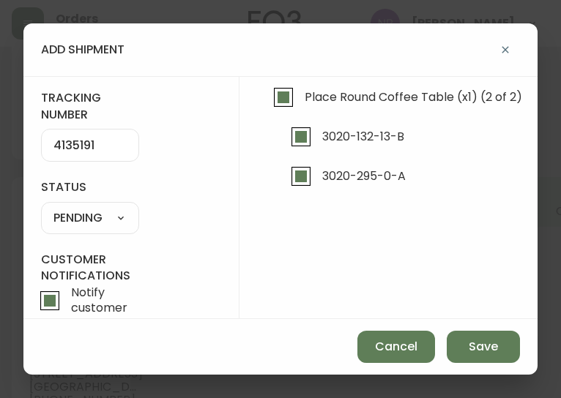
click at [102, 219] on select "SHIPPED PENDING CANCELLED" at bounding box center [90, 218] width 98 height 22
click at [41, 207] on select "SHIPPED PENDING CANCELLED" at bounding box center [90, 218] width 98 height 22
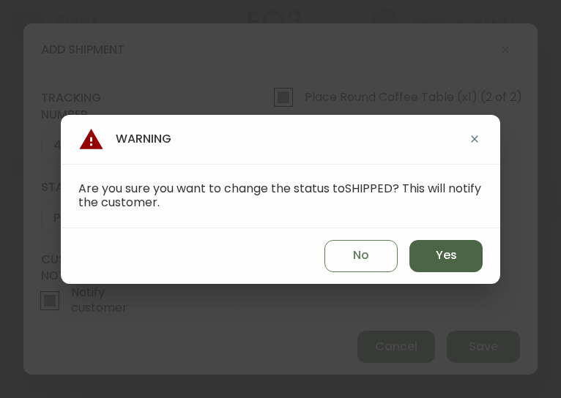
click at [477, 252] on button "Yes" at bounding box center [445, 256] width 73 height 32
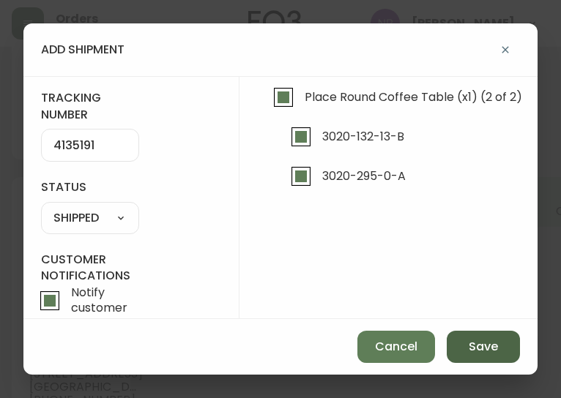
click at [477, 350] on span "Save" at bounding box center [483, 347] width 29 height 16
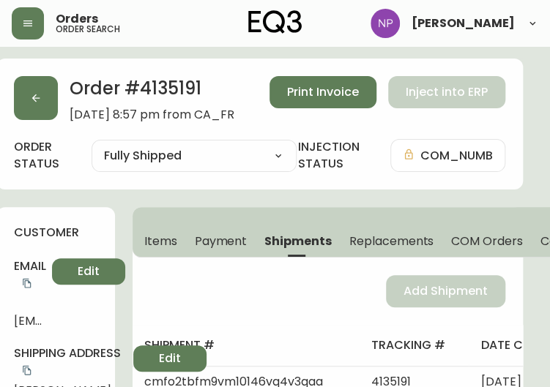
scroll to position [0, 16]
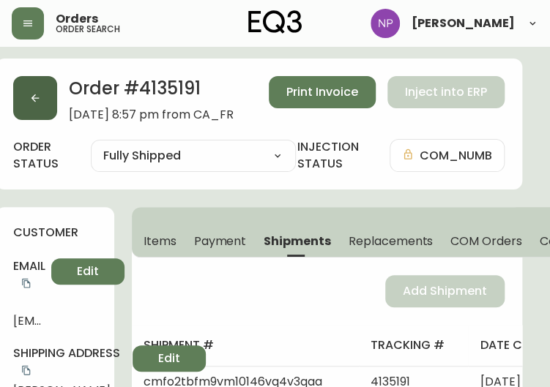
click at [42, 101] on button "button" at bounding box center [35, 98] width 44 height 44
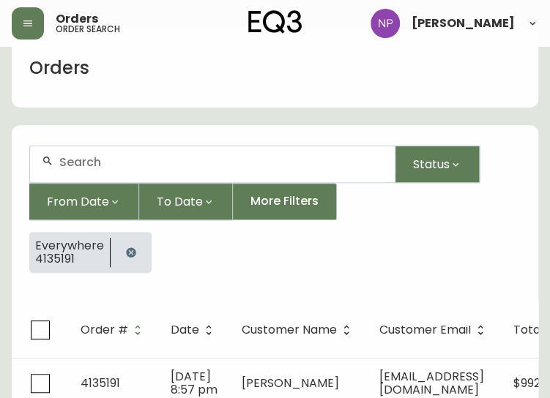
click at [150, 164] on input "text" at bounding box center [221, 162] width 324 height 14
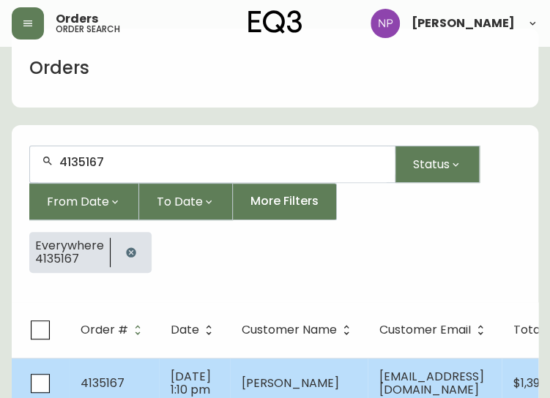
click at [180, 368] on span "[DATE] 1:10 pm" at bounding box center [191, 383] width 40 height 30
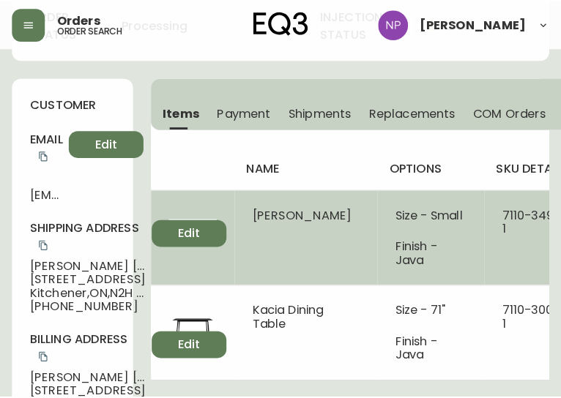
scroll to position [4, 0]
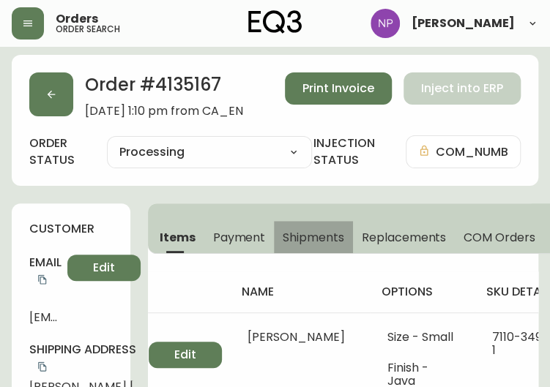
click at [319, 239] on span "Shipments" at bounding box center [314, 237] width 62 height 15
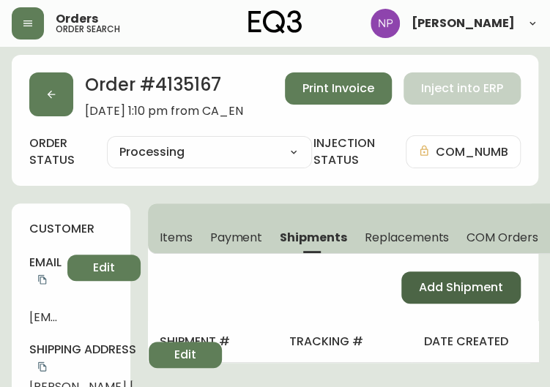
click at [424, 285] on span "Add Shipment" at bounding box center [461, 288] width 84 height 16
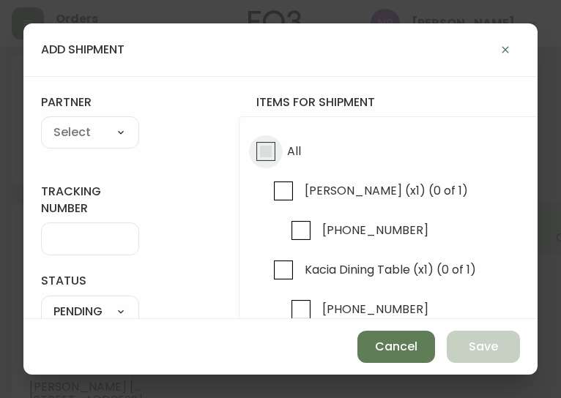
click at [272, 153] on input "All" at bounding box center [266, 152] width 34 height 34
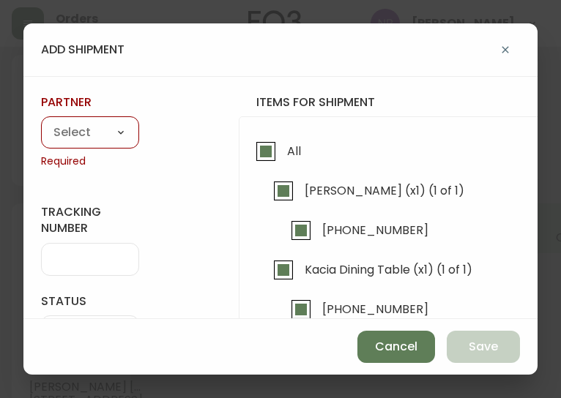
click at [88, 132] on select "A Move to Remember LLC ABF Freight Alero [PERSON_NAME] Canada Post Canpar Expre…" at bounding box center [90, 133] width 98 height 22
click at [41, 122] on select "A Move to Remember LLC ABF Freight Alero [PERSON_NAME] Canada Post Canpar Expre…" at bounding box center [90, 133] width 98 height 22
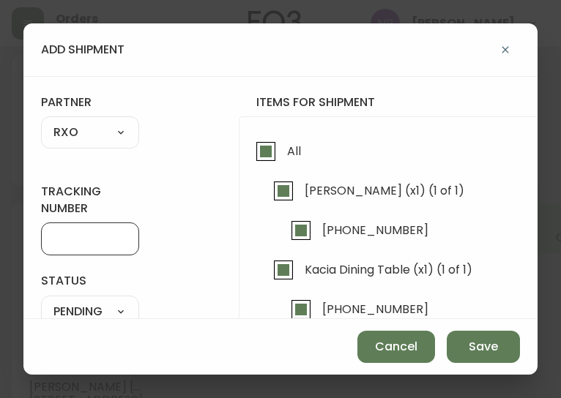
click at [59, 245] on input "tracking number" at bounding box center [89, 239] width 73 height 14
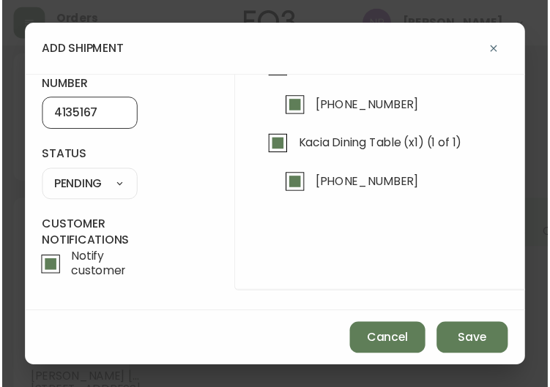
scroll to position [129, 0]
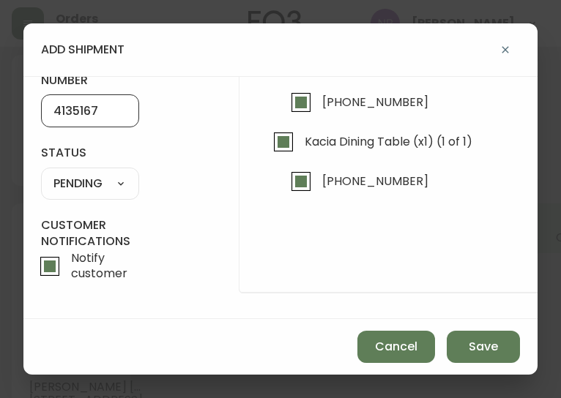
click at [103, 185] on select "SHIPPED PENDING CANCELLED" at bounding box center [90, 184] width 98 height 22
click at [41, 173] on select "SHIPPED PENDING CANCELLED" at bounding box center [90, 184] width 98 height 22
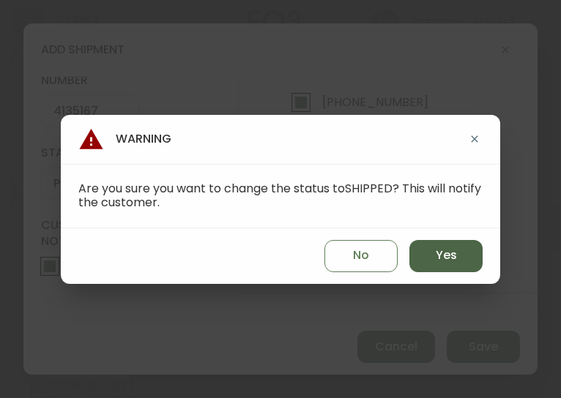
click at [460, 252] on button "Yes" at bounding box center [445, 256] width 73 height 32
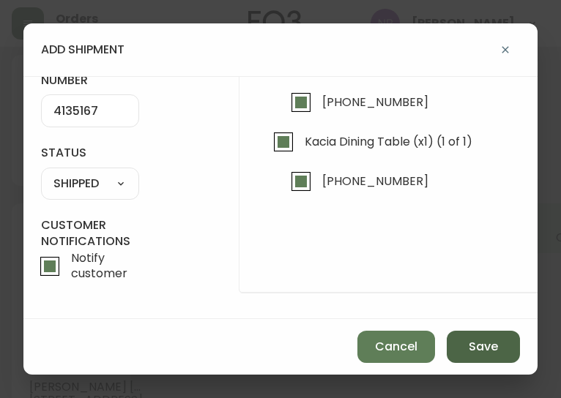
click at [490, 351] on span "Save" at bounding box center [483, 347] width 29 height 16
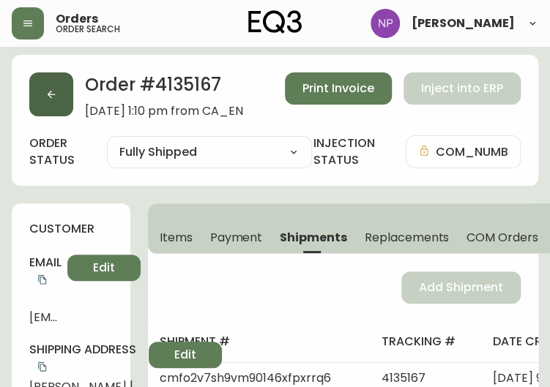
click at [62, 99] on button "button" at bounding box center [51, 94] width 44 height 44
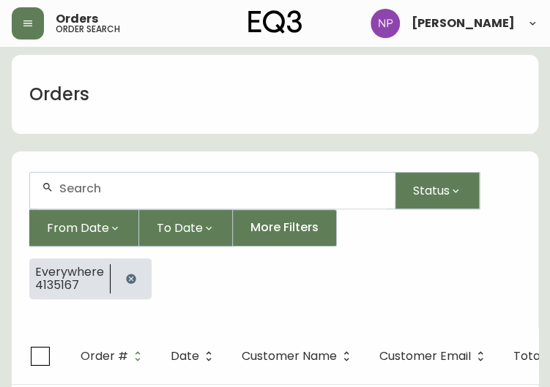
scroll to position [30, 0]
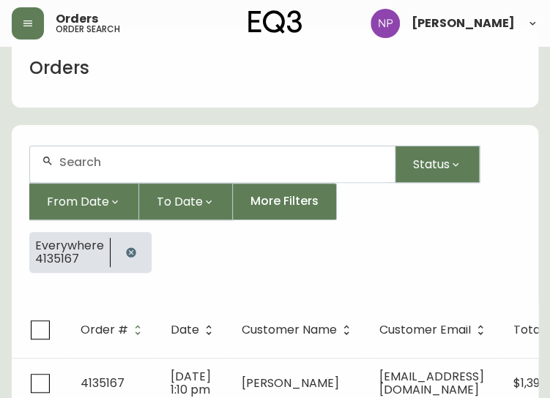
click at [92, 156] on input "text" at bounding box center [221, 162] width 324 height 14
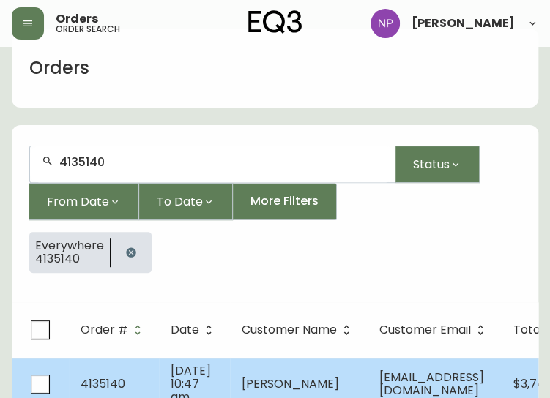
click at [131, 365] on td "4135140" at bounding box center [114, 384] width 90 height 52
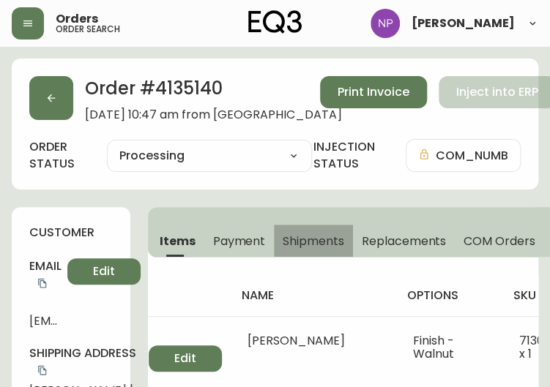
click at [330, 239] on span "Shipments" at bounding box center [314, 241] width 62 height 15
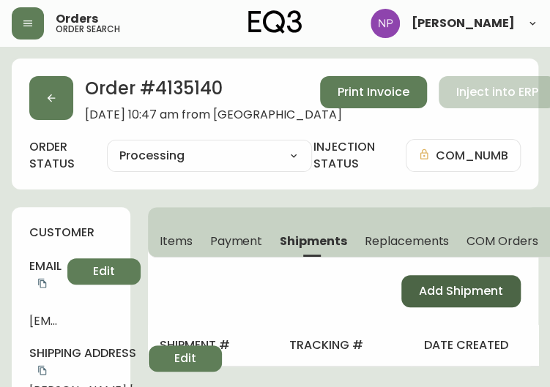
click at [441, 278] on button "Add Shipment" at bounding box center [460, 291] width 119 height 32
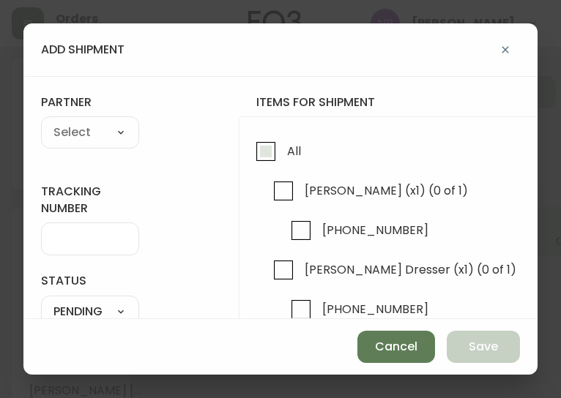
click at [264, 160] on input "All" at bounding box center [266, 152] width 34 height 34
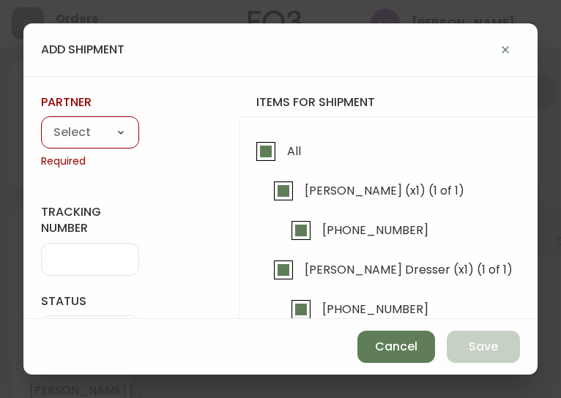
click at [70, 132] on select "A Move to Remember LLC ABF Freight Alero [PERSON_NAME] Canada Post Canpar Expre…" at bounding box center [90, 133] width 98 height 22
click at [41, 122] on select "A Move to Remember LLC ABF Freight Alero [PERSON_NAME] Canada Post Canpar Expre…" at bounding box center [90, 133] width 98 height 22
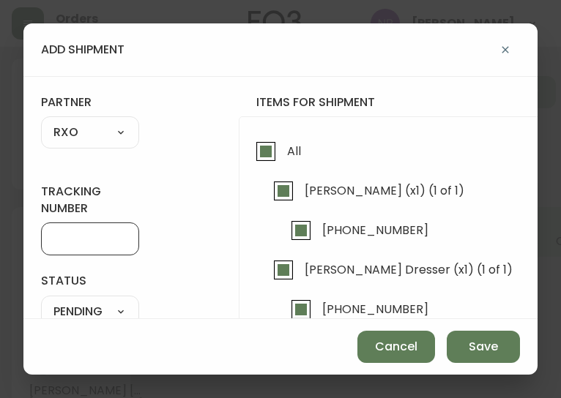
click at [82, 235] on input "tracking number" at bounding box center [89, 239] width 73 height 14
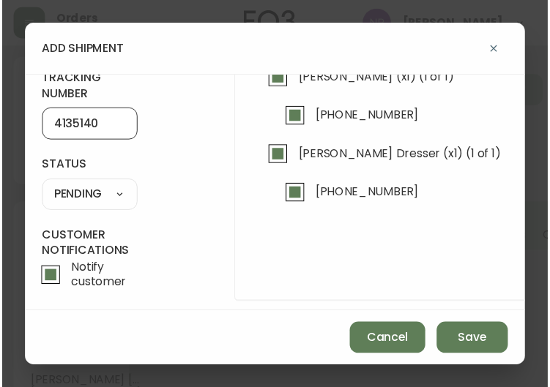
scroll to position [129, 0]
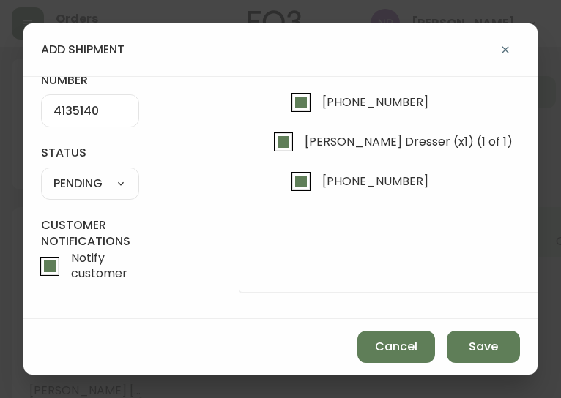
click at [116, 176] on select "SHIPPED PENDING CANCELLED" at bounding box center [90, 184] width 98 height 22
click at [41, 173] on select "SHIPPED PENDING CANCELLED" at bounding box center [90, 184] width 98 height 22
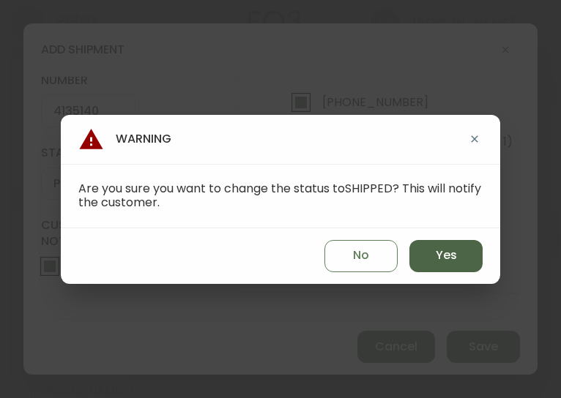
click at [420, 261] on button "Yes" at bounding box center [445, 256] width 73 height 32
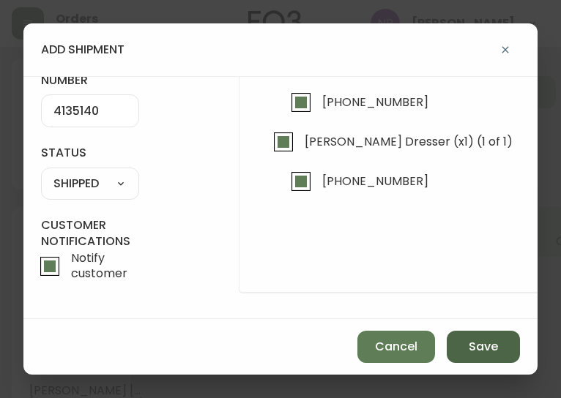
click at [495, 345] on span "Save" at bounding box center [483, 347] width 29 height 16
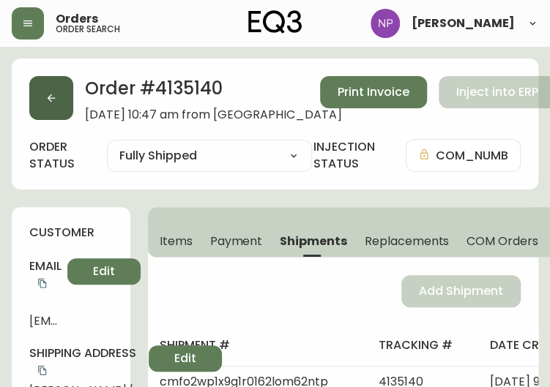
click at [57, 97] on button "button" at bounding box center [51, 98] width 44 height 44
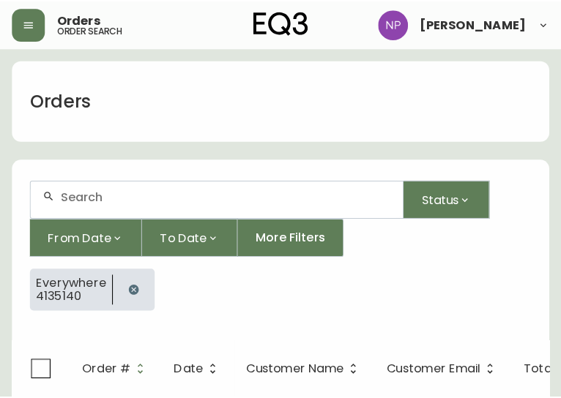
scroll to position [30, 0]
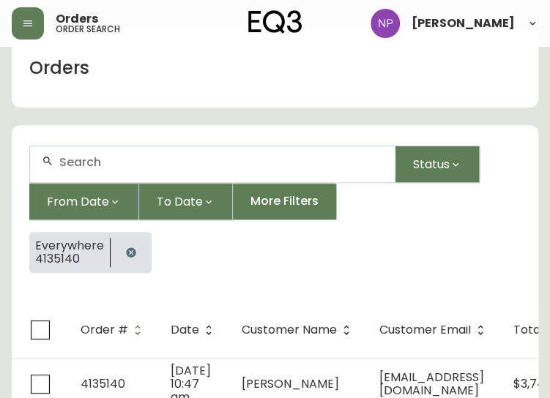
click at [82, 159] on input "text" at bounding box center [221, 162] width 324 height 14
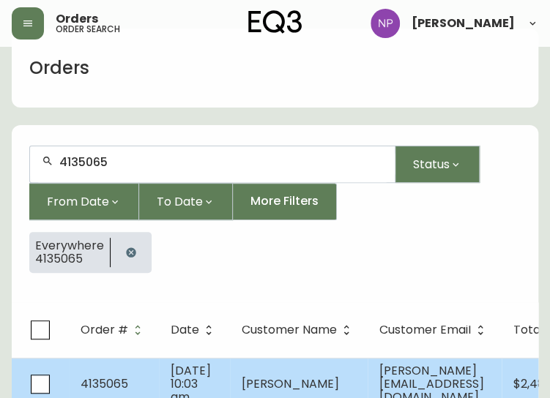
click at [160, 365] on td "[DATE] 10:03 am" at bounding box center [194, 384] width 71 height 52
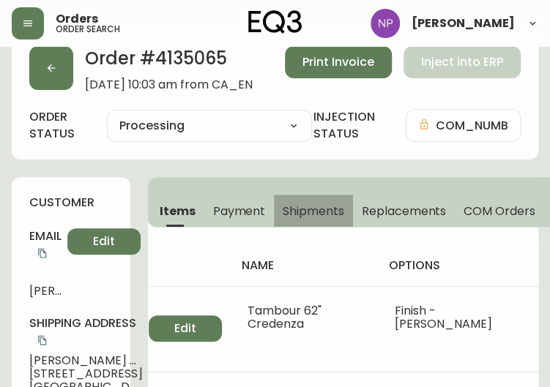
click at [305, 215] on span "Shipments" at bounding box center [314, 211] width 62 height 15
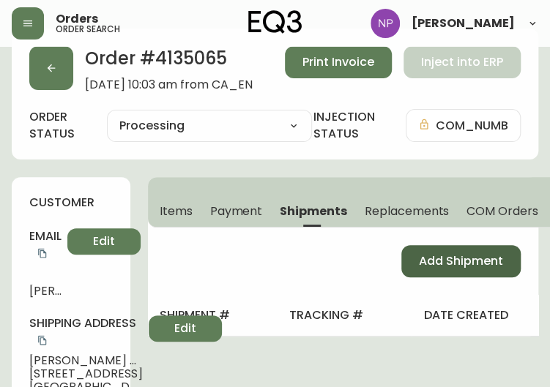
click at [425, 258] on span "Add Shipment" at bounding box center [461, 261] width 84 height 16
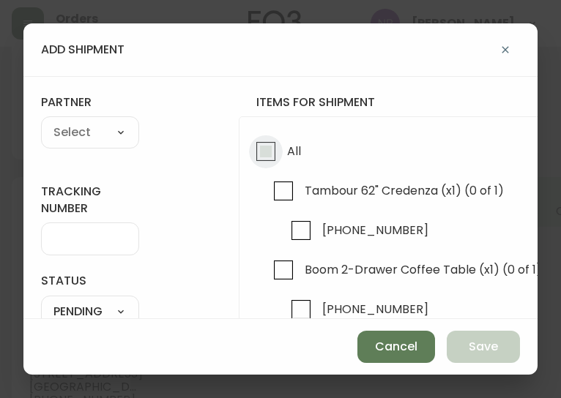
click at [277, 150] on input "All" at bounding box center [266, 152] width 34 height 34
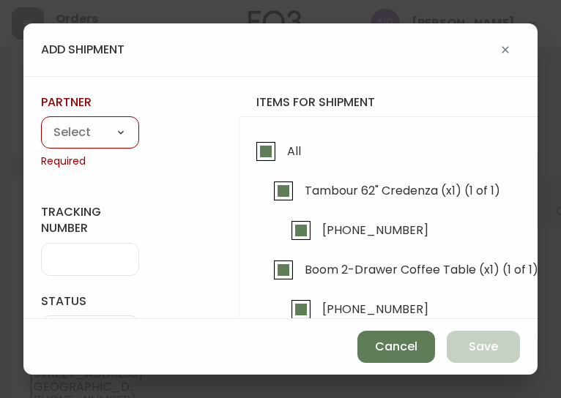
click at [129, 124] on select "A Move to Remember LLC ABF Freight Alero [PERSON_NAME] Canada Post Canpar Expre…" at bounding box center [90, 133] width 98 height 22
click at [41, 122] on select "A Move to Remember LLC ABF Freight Alero [PERSON_NAME] Canada Post Canpar Expre…" at bounding box center [90, 133] width 98 height 22
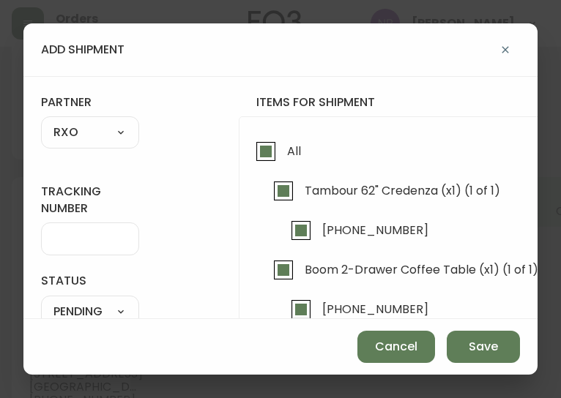
click at [94, 234] on input "tracking number" at bounding box center [89, 239] width 73 height 14
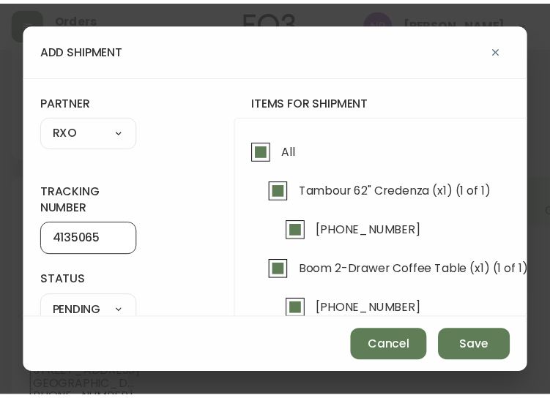
scroll to position [138, 0]
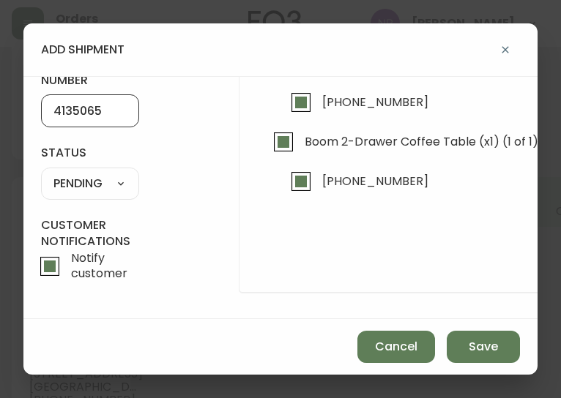
click at [95, 175] on select "SHIPPED PENDING CANCELLED" at bounding box center [90, 184] width 98 height 22
click at [41, 173] on select "SHIPPED PENDING CANCELLED" at bounding box center [90, 184] width 98 height 22
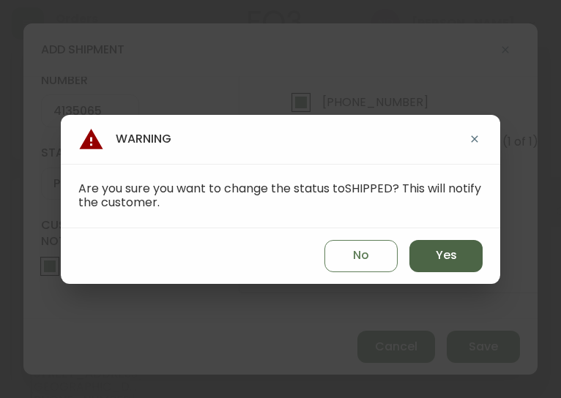
click at [449, 254] on span "Yes" at bounding box center [446, 256] width 21 height 16
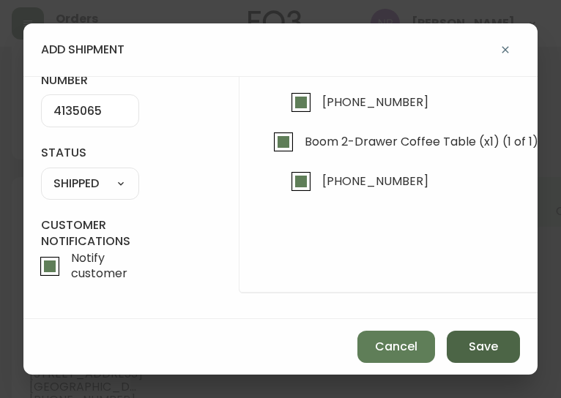
click at [472, 354] on span "Save" at bounding box center [483, 347] width 29 height 16
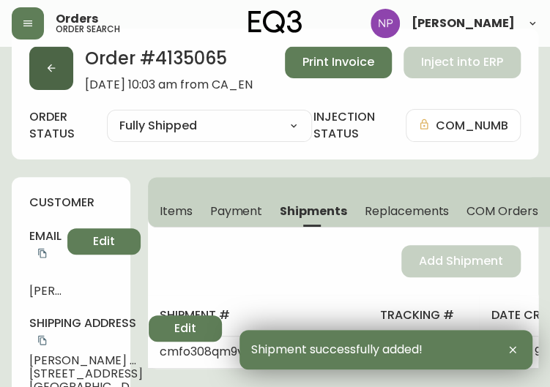
click at [52, 67] on icon "button" at bounding box center [51, 68] width 12 height 12
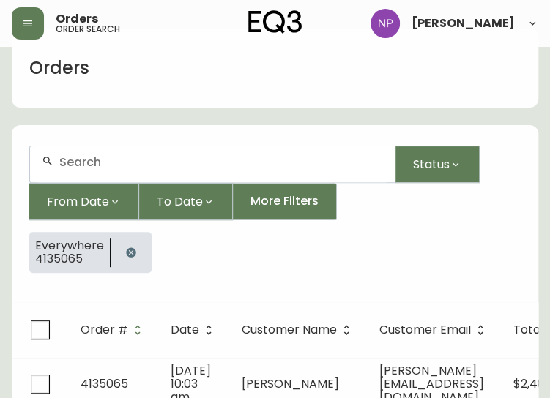
click at [97, 157] on input "text" at bounding box center [221, 162] width 324 height 14
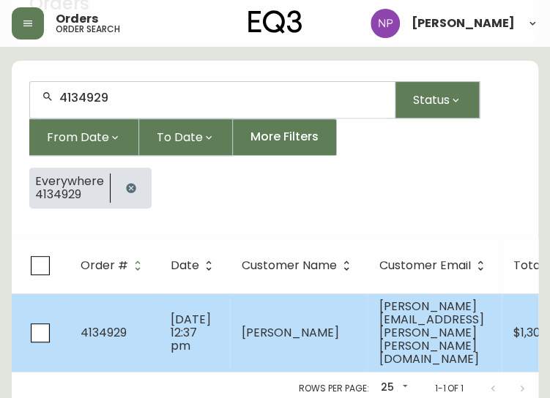
click at [171, 326] on span "[DATE] 12:37 pm" at bounding box center [191, 332] width 40 height 43
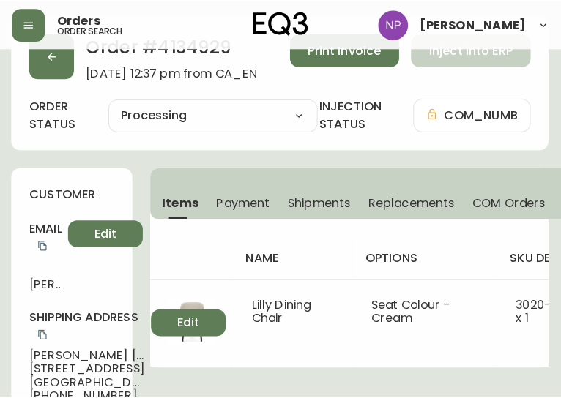
scroll to position [43, 1]
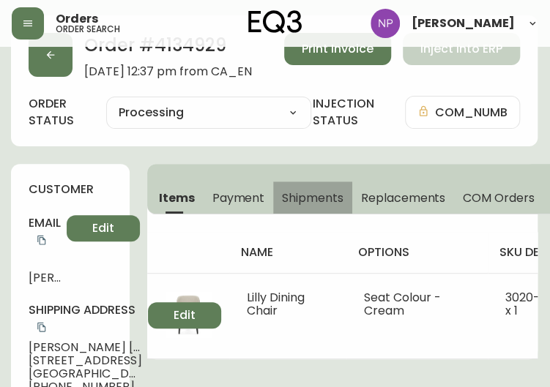
click at [328, 201] on span "Shipments" at bounding box center [313, 197] width 62 height 15
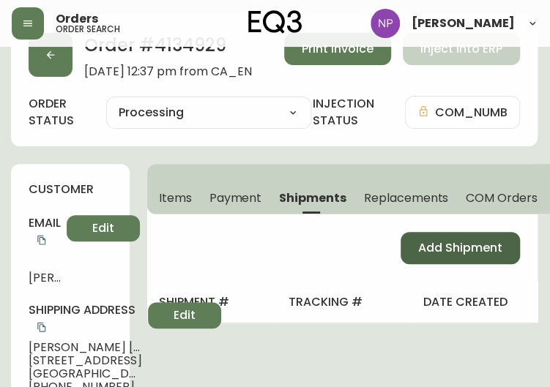
click at [409, 244] on button "Add Shipment" at bounding box center [460, 248] width 119 height 32
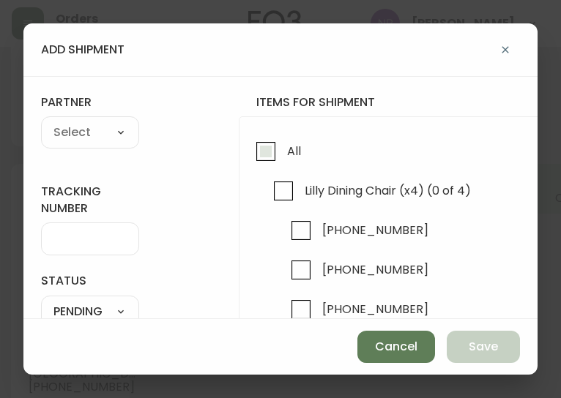
click at [276, 153] on input "All" at bounding box center [266, 152] width 34 height 34
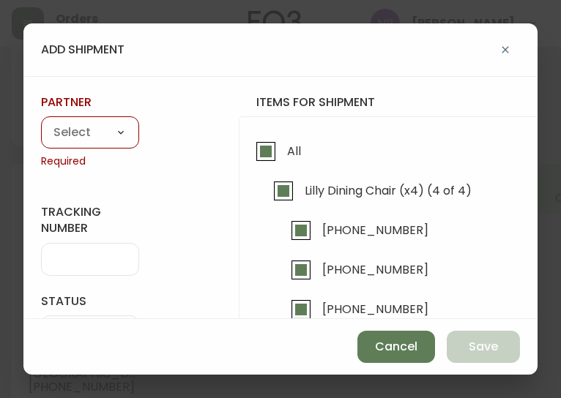
click at [100, 128] on select "A Move to Remember LLC ABF Freight Alero [PERSON_NAME] Canada Post Canpar Expre…" at bounding box center [90, 133] width 98 height 22
click at [41, 122] on select "A Move to Remember LLC ABF Freight Alero [PERSON_NAME] Canada Post Canpar Expre…" at bounding box center [90, 133] width 98 height 22
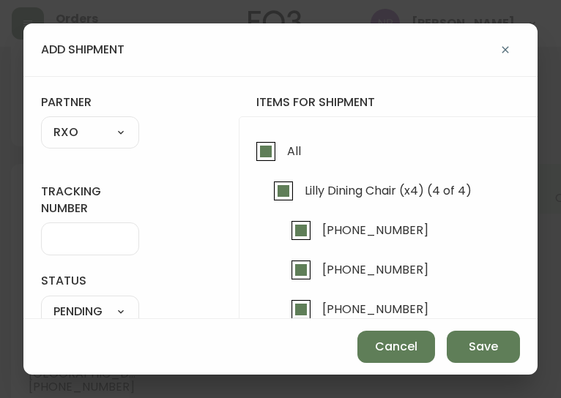
click at [70, 241] on input "tracking number" at bounding box center [89, 239] width 73 height 14
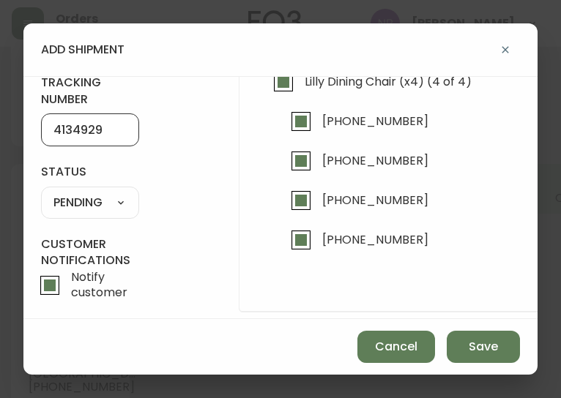
scroll to position [110, 0]
click at [97, 204] on select "SHIPPED PENDING CANCELLED" at bounding box center [90, 202] width 98 height 22
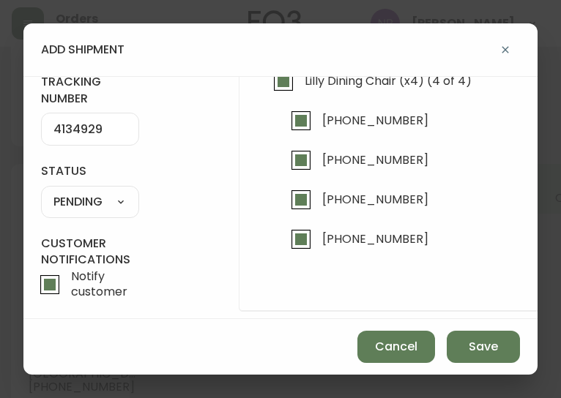
click at [41, 191] on select "SHIPPED PENDING CANCELLED" at bounding box center [90, 202] width 98 height 22
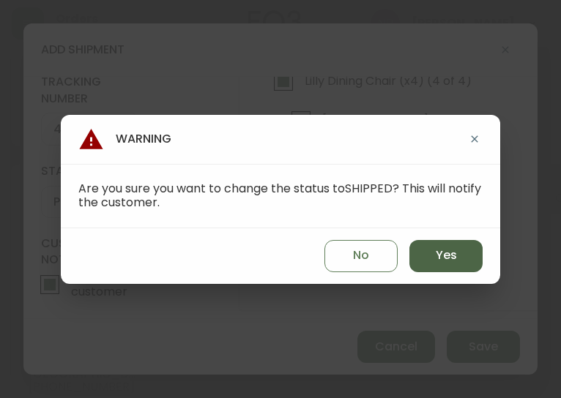
click at [453, 263] on span "Yes" at bounding box center [446, 256] width 21 height 16
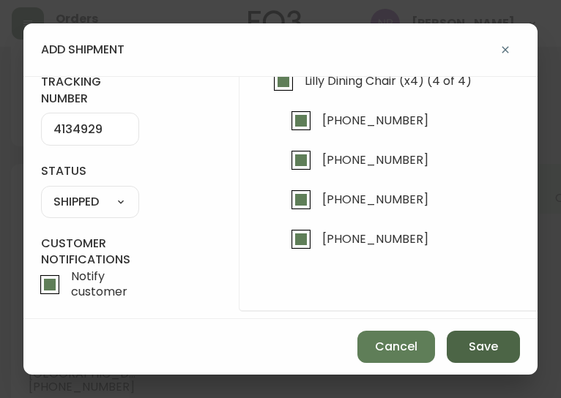
click at [459, 351] on button "Save" at bounding box center [483, 347] width 73 height 32
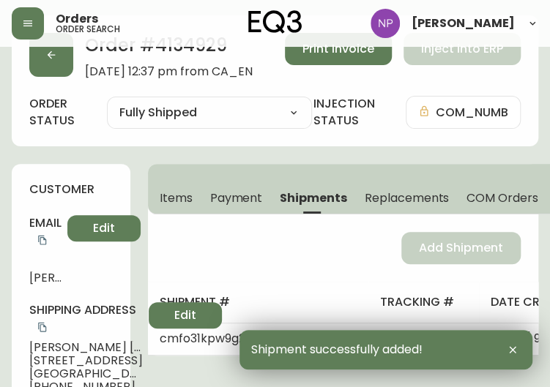
scroll to position [0, 0]
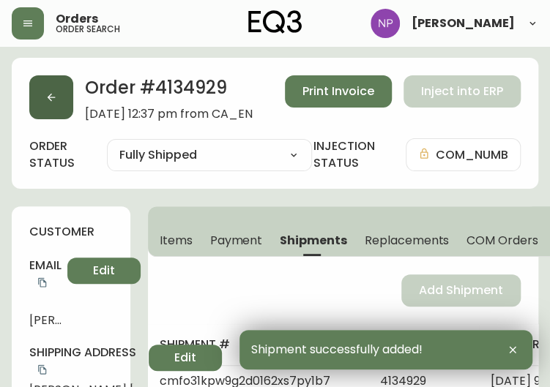
click at [37, 106] on button "button" at bounding box center [51, 97] width 44 height 44
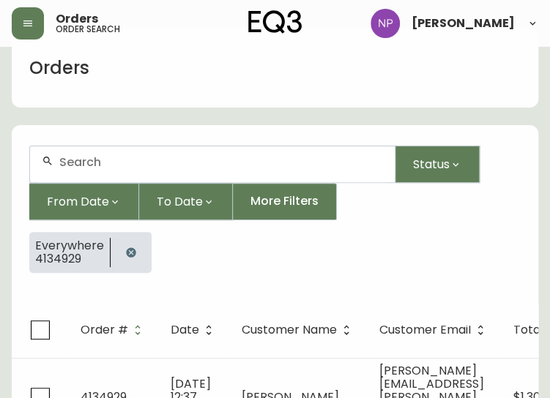
click at [88, 174] on div at bounding box center [212, 164] width 365 height 36
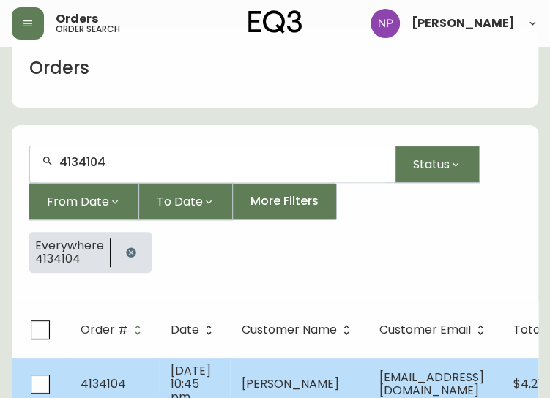
click at [148, 367] on td "4134104" at bounding box center [114, 384] width 90 height 52
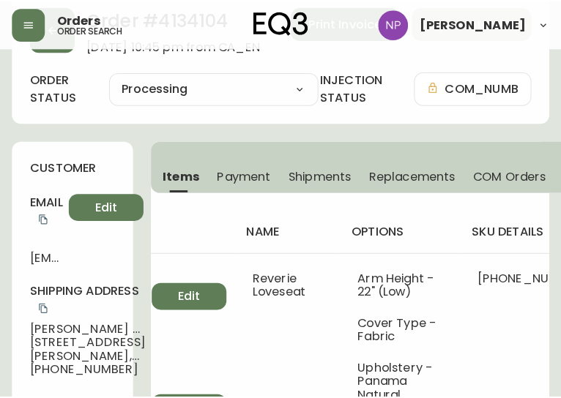
scroll to position [67, 0]
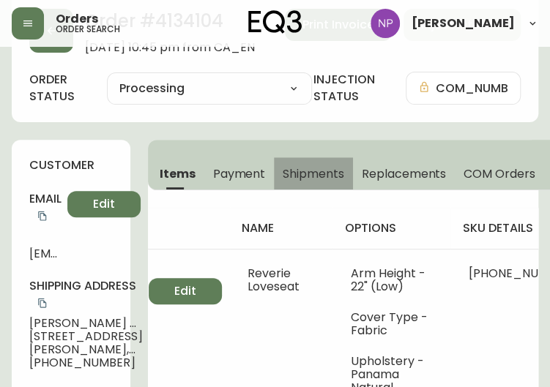
click at [319, 183] on button "Shipments" at bounding box center [313, 173] width 79 height 32
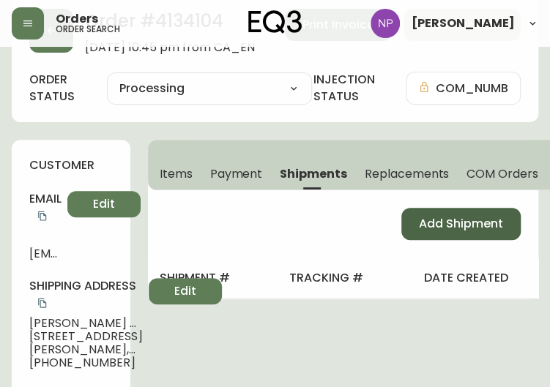
click at [420, 228] on span "Add Shipment" at bounding box center [461, 224] width 84 height 16
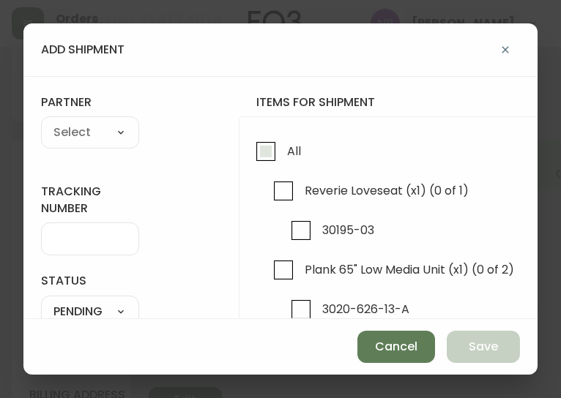
click at [297, 157] on span "All" at bounding box center [294, 151] width 14 height 15
click at [283, 157] on input "All" at bounding box center [266, 152] width 34 height 34
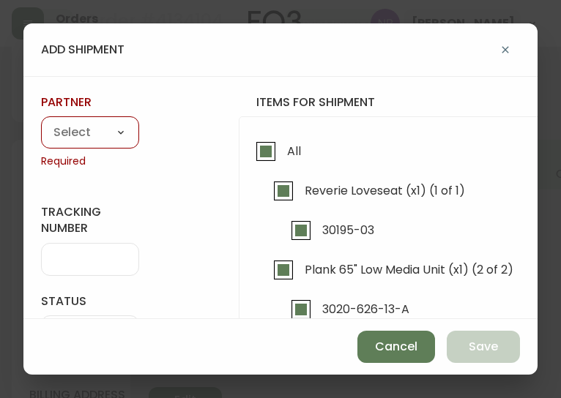
click at [72, 143] on select "A Move to Remember LLC ABF Freight Alero [PERSON_NAME] Canada Post Canpar Expre…" at bounding box center [90, 133] width 98 height 22
click at [41, 122] on select "A Move to Remember LLC ABF Freight Alero [PERSON_NAME] Canada Post Canpar Expre…" at bounding box center [90, 133] width 98 height 22
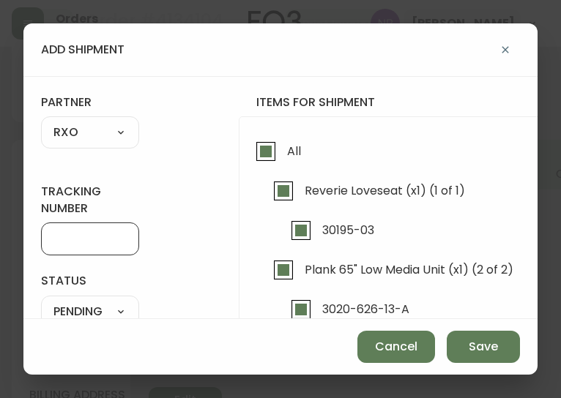
click at [97, 244] on input "tracking number" at bounding box center [89, 239] width 73 height 14
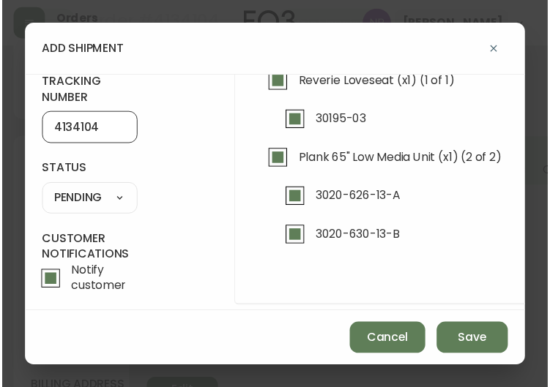
scroll to position [108, 0]
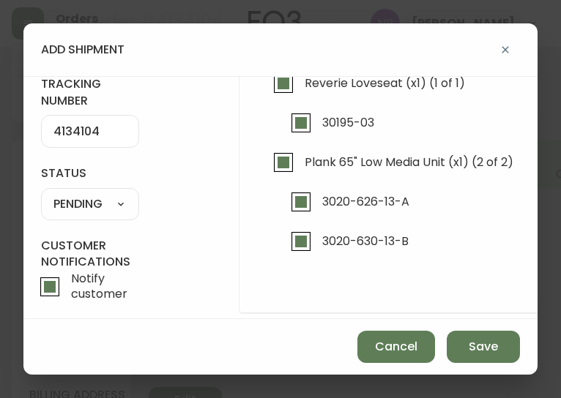
click at [105, 198] on select "SHIPPED PENDING CANCELLED" at bounding box center [90, 204] width 98 height 22
click at [41, 193] on select "SHIPPED PENDING CANCELLED" at bounding box center [90, 204] width 98 height 22
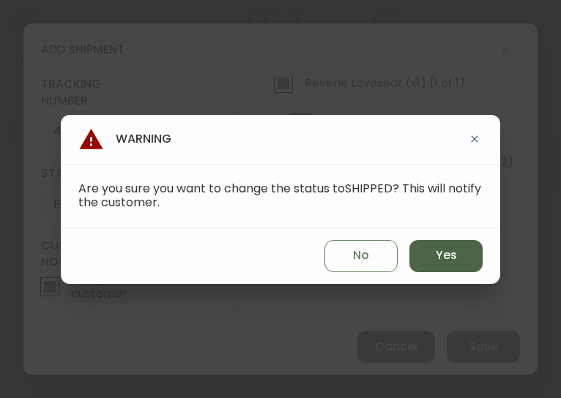
click at [461, 251] on button "Yes" at bounding box center [445, 256] width 73 height 32
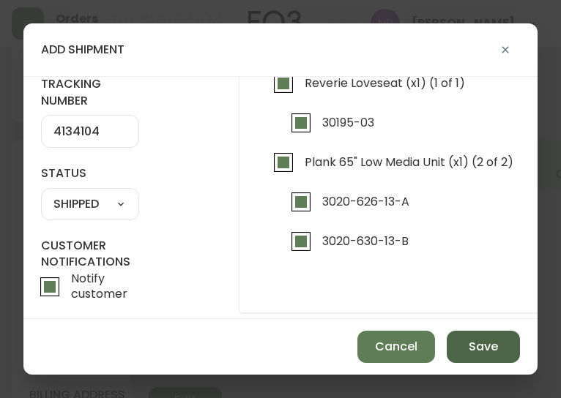
click at [471, 342] on span "Save" at bounding box center [483, 347] width 29 height 16
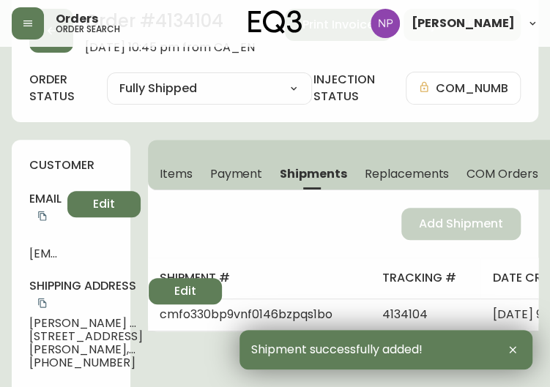
scroll to position [0, 0]
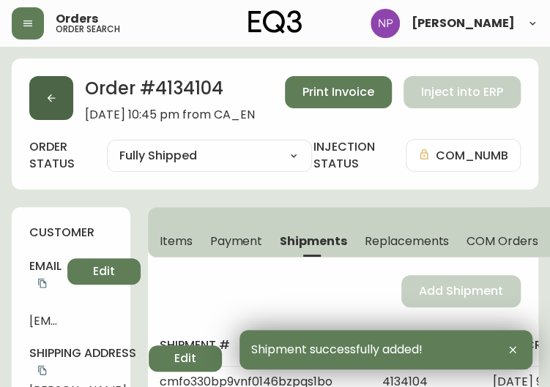
click at [48, 100] on icon "button" at bounding box center [51, 98] width 12 height 12
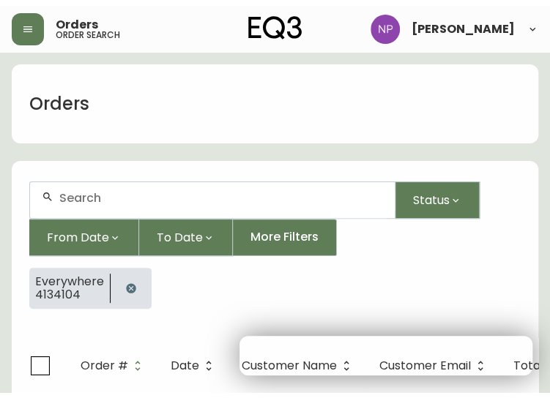
scroll to position [30, 0]
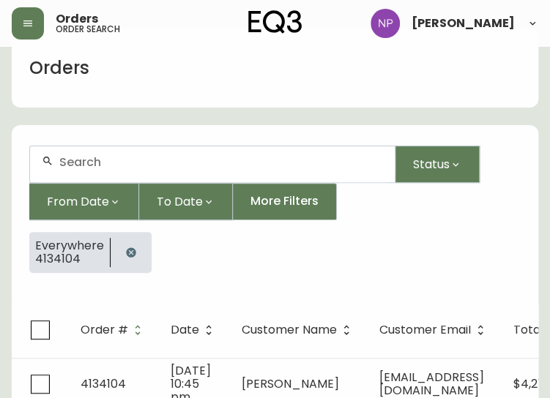
click at [101, 169] on div at bounding box center [212, 164] width 365 height 36
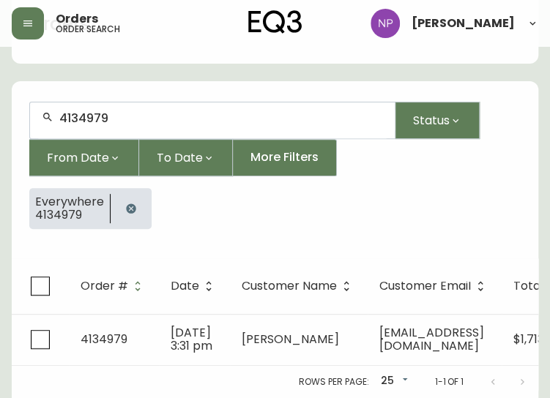
scroll to position [80, 0]
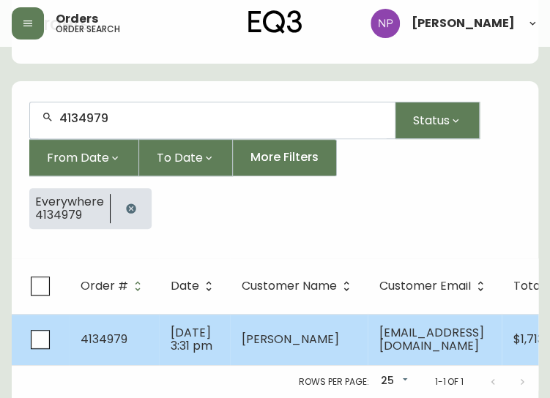
click at [212, 338] on td "[DATE] 3:31 pm" at bounding box center [194, 339] width 71 height 51
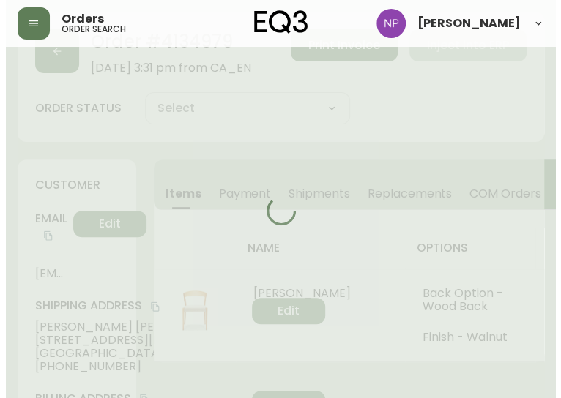
scroll to position [81, 0]
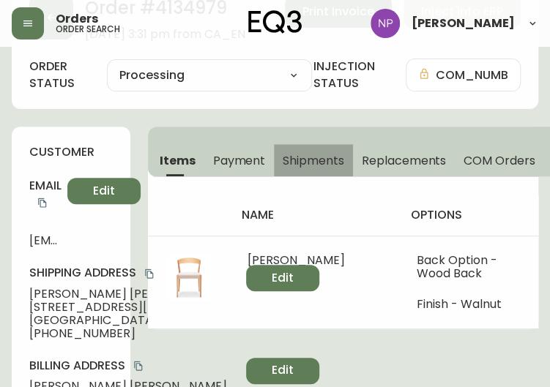
click at [300, 169] on button "Shipments" at bounding box center [313, 160] width 79 height 32
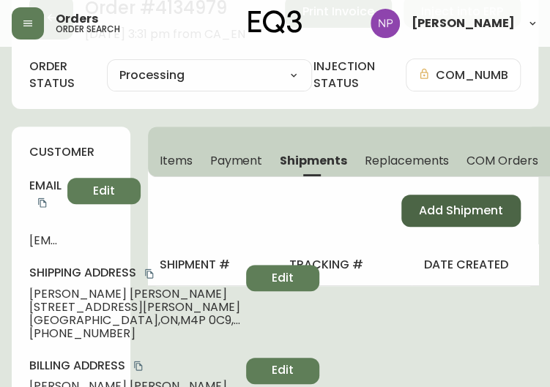
click at [421, 212] on span "Add Shipment" at bounding box center [461, 211] width 84 height 16
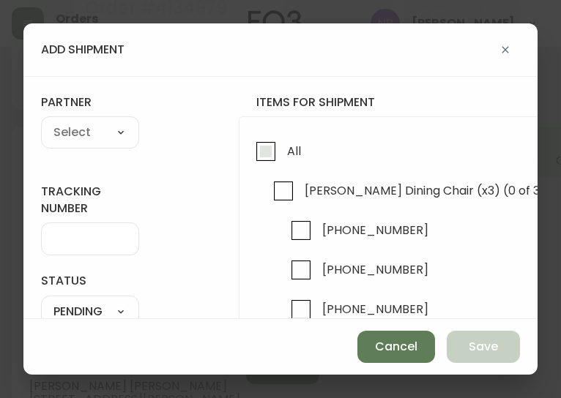
click at [279, 157] on input "All" at bounding box center [266, 152] width 34 height 34
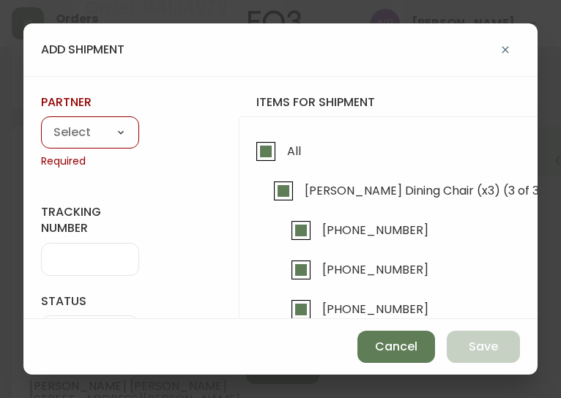
click at [71, 136] on select "A Move to Remember LLC ABF Freight Alero [PERSON_NAME] Canada Post Canpar Expre…" at bounding box center [90, 133] width 98 height 22
click at [41, 122] on select "A Move to Remember LLC ABF Freight Alero [PERSON_NAME] Canada Post Canpar Expre…" at bounding box center [90, 133] width 98 height 22
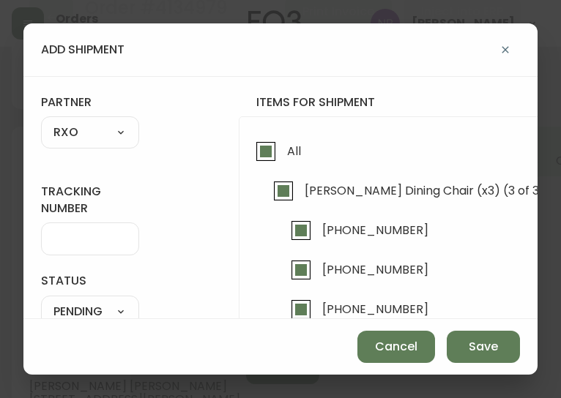
click at [78, 225] on div at bounding box center [90, 239] width 98 height 33
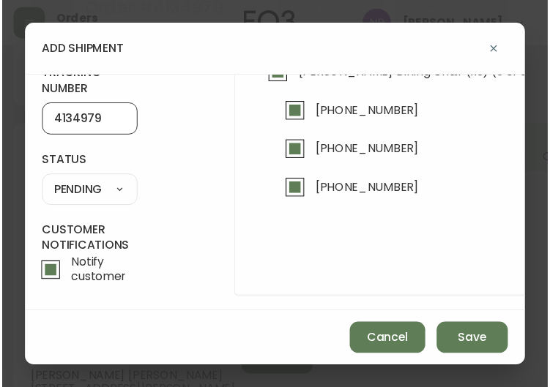
scroll to position [117, 0]
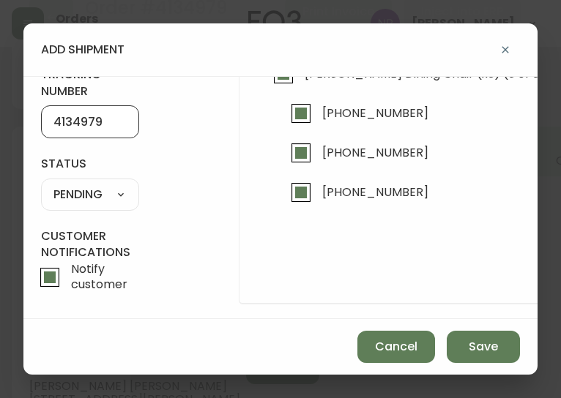
click at [72, 193] on select "SHIPPED PENDING CANCELLED" at bounding box center [90, 195] width 98 height 22
click at [41, 184] on select "SHIPPED PENDING CANCELLED" at bounding box center [90, 195] width 98 height 22
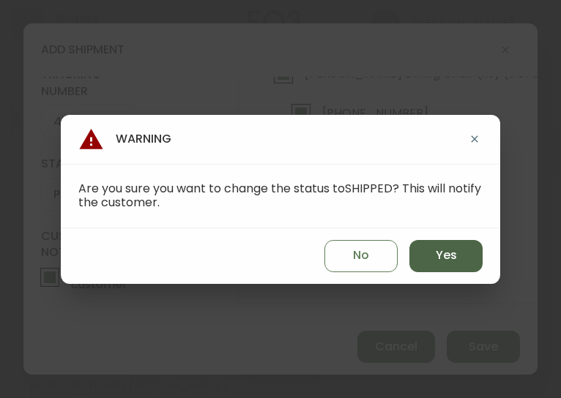
click at [454, 254] on span "Yes" at bounding box center [446, 256] width 21 height 16
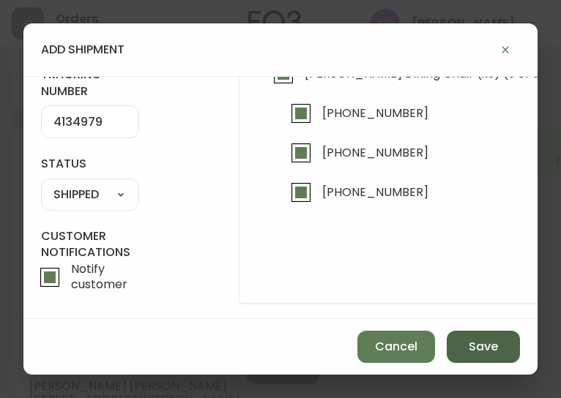
click at [492, 346] on span "Save" at bounding box center [483, 347] width 29 height 16
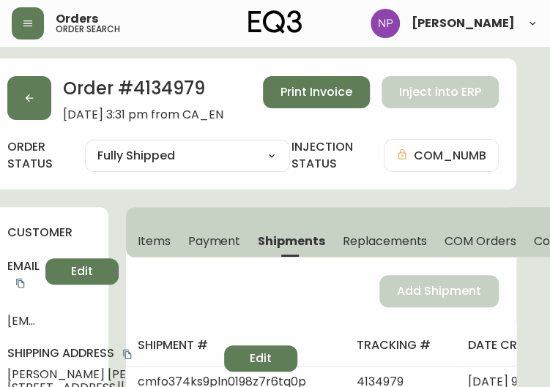
scroll to position [0, 23]
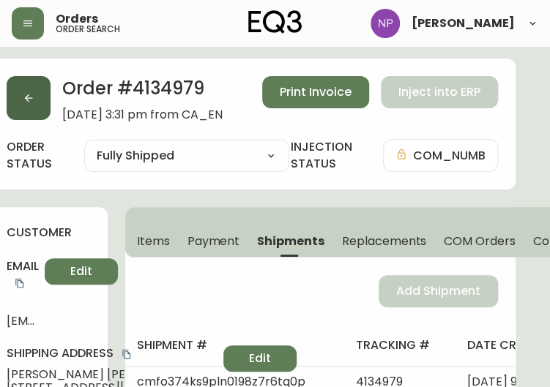
click at [21, 100] on button "button" at bounding box center [29, 98] width 44 height 44
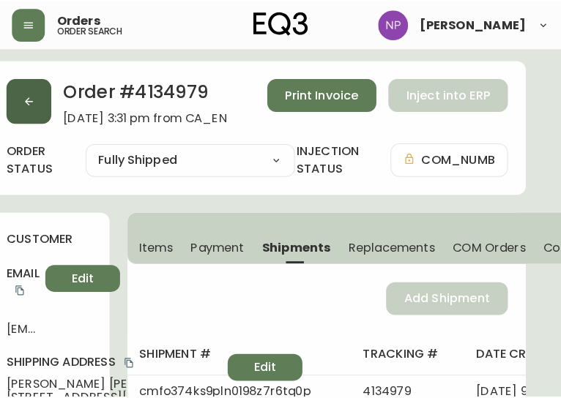
scroll to position [30, 0]
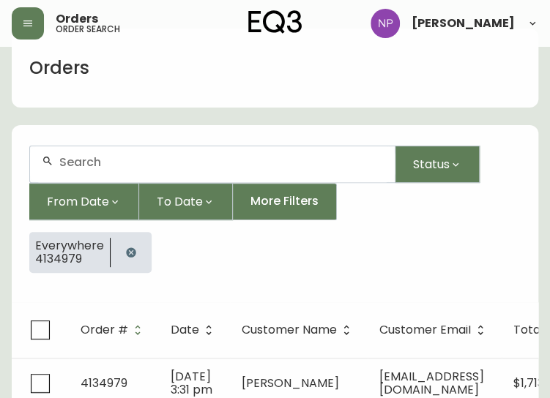
click at [71, 150] on div at bounding box center [212, 164] width 365 height 36
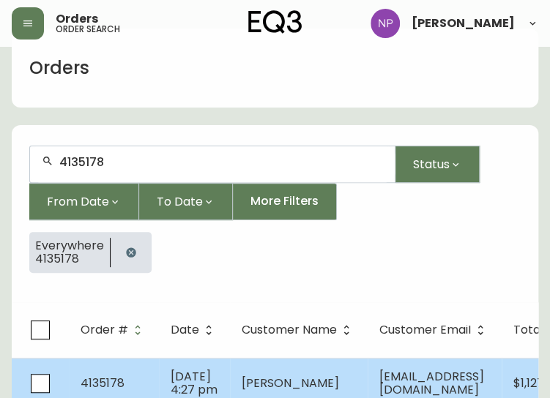
click at [92, 375] on span "4135178" at bounding box center [103, 383] width 44 height 17
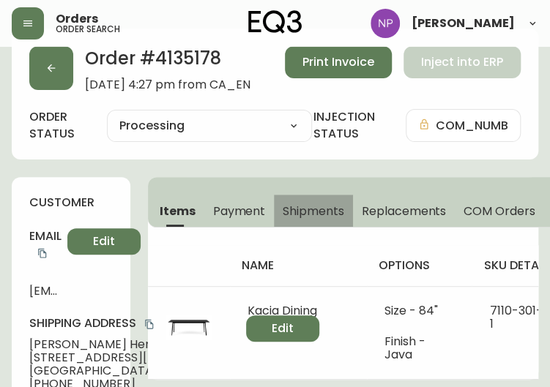
click at [299, 200] on button "Shipments" at bounding box center [313, 211] width 79 height 32
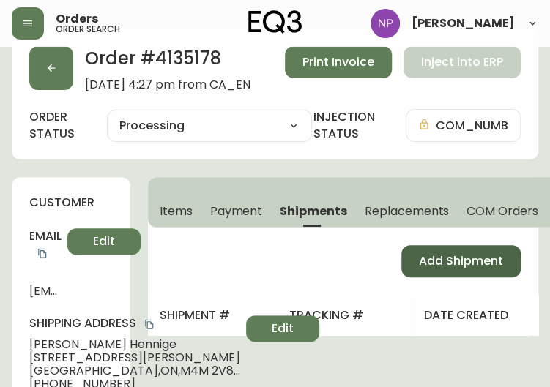
click at [455, 273] on button "Add Shipment" at bounding box center [460, 261] width 119 height 32
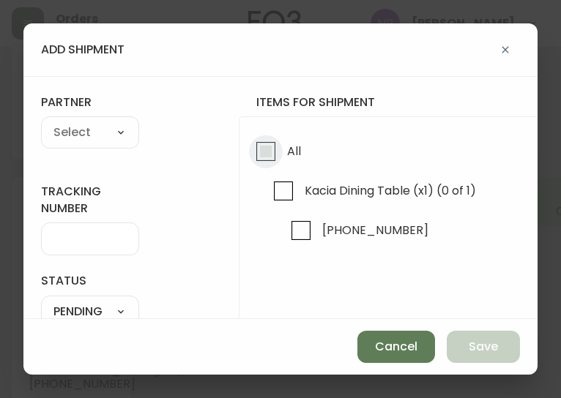
click at [275, 152] on input "All" at bounding box center [266, 152] width 34 height 34
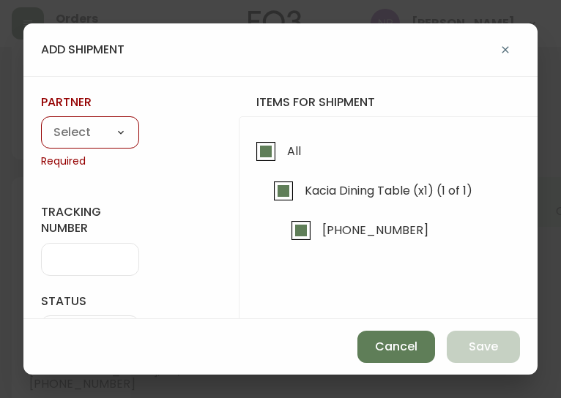
click at [65, 138] on select "A Move to Remember LLC ABF Freight Alero [PERSON_NAME] Canada Post Canpar Expre…" at bounding box center [90, 133] width 98 height 22
click at [41, 122] on select "A Move to Remember LLC ABF Freight Alero [PERSON_NAME] Canada Post Canpar Expre…" at bounding box center [90, 133] width 98 height 22
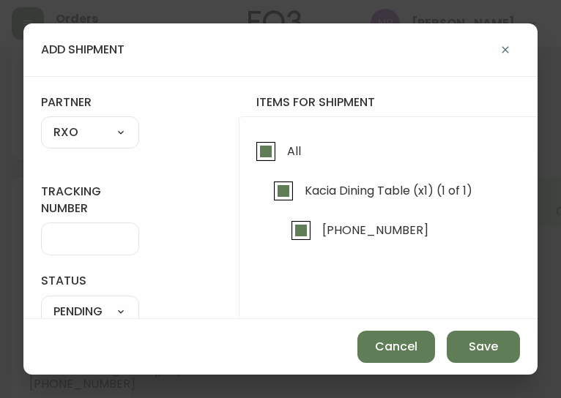
click at [59, 233] on input "tracking number" at bounding box center [89, 239] width 73 height 14
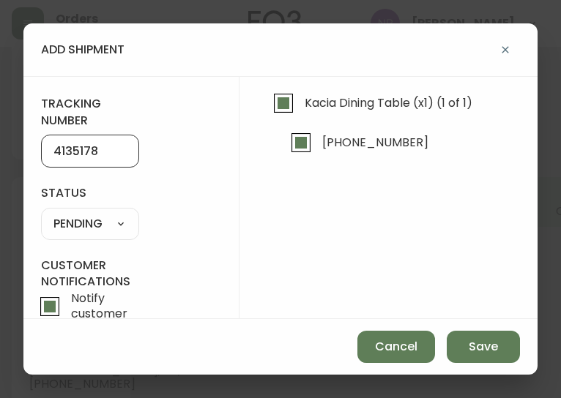
scroll to position [92, 0]
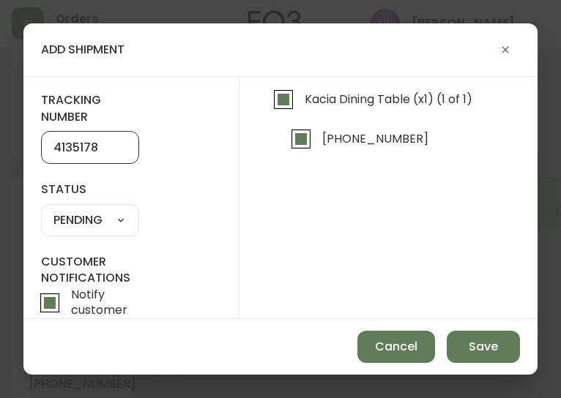
click at [94, 217] on select "SHIPPED PENDING CANCELLED" at bounding box center [90, 220] width 98 height 22
click at [41, 209] on select "SHIPPED PENDING CANCELLED" at bounding box center [90, 220] width 98 height 22
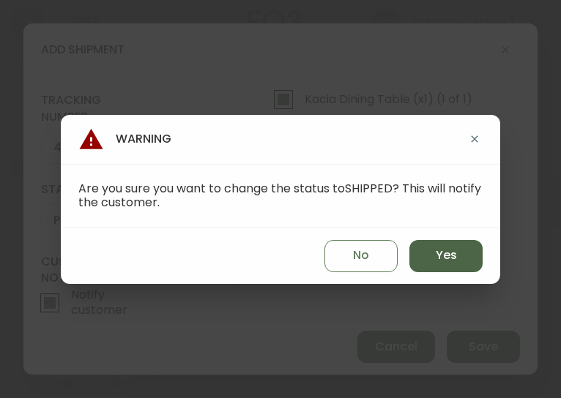
click at [477, 264] on button "Yes" at bounding box center [445, 256] width 73 height 32
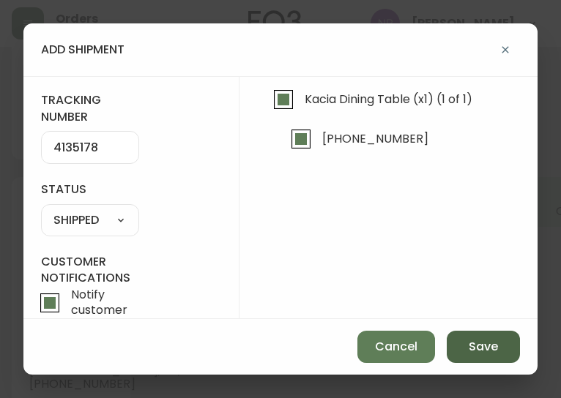
click at [482, 352] on span "Save" at bounding box center [483, 347] width 29 height 16
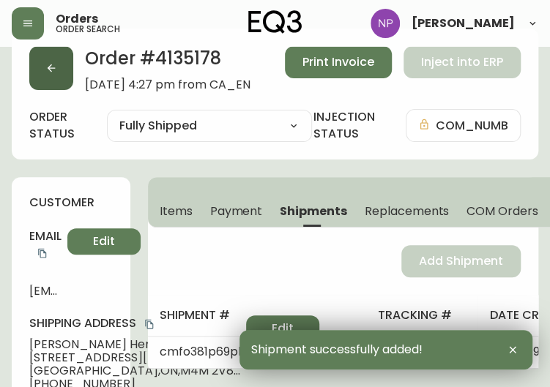
click at [56, 73] on icon "button" at bounding box center [51, 68] width 12 height 12
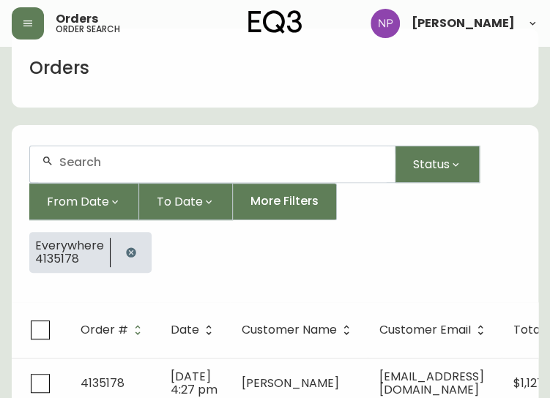
click at [119, 157] on input "text" at bounding box center [221, 162] width 324 height 14
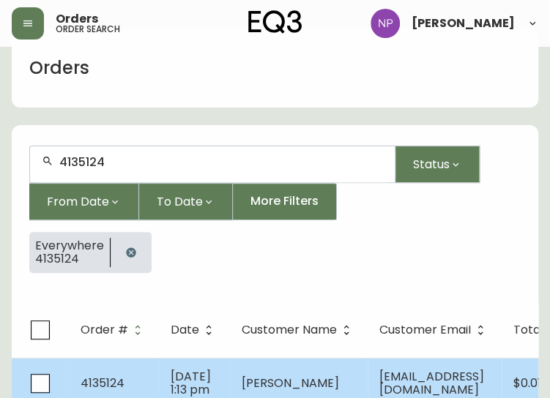
click at [164, 364] on td "[DATE] 1:13 pm" at bounding box center [194, 383] width 71 height 51
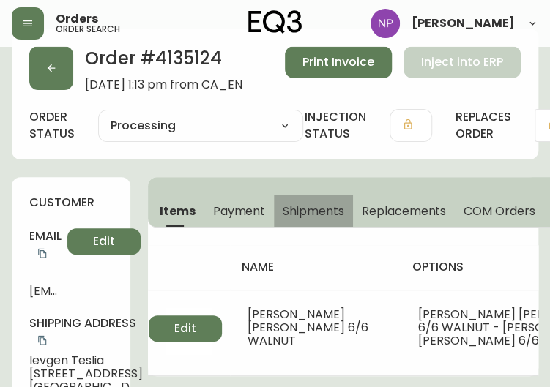
click at [343, 201] on button "Shipments" at bounding box center [313, 211] width 79 height 32
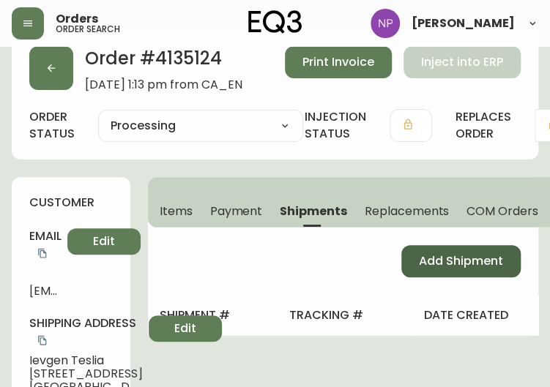
click at [419, 269] on span "Add Shipment" at bounding box center [461, 261] width 84 height 16
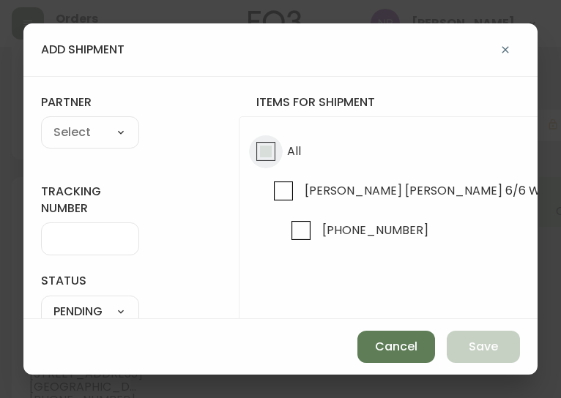
click at [276, 154] on input "All" at bounding box center [266, 152] width 34 height 34
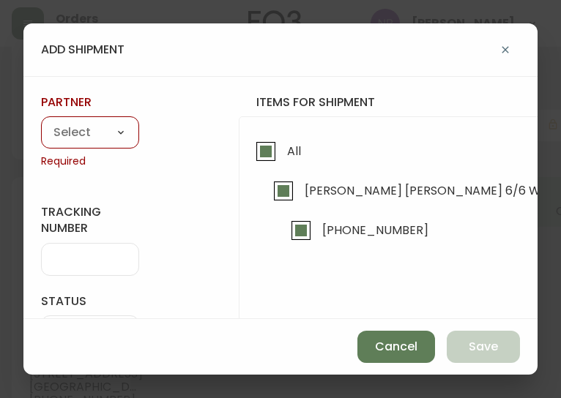
click at [110, 147] on div "A Move to Remember LLC ABF Freight Alero [PERSON_NAME] Canada Post Canpar Expre…" at bounding box center [90, 132] width 98 height 32
click at [107, 137] on select "A Move to Remember LLC ABF Freight Alero [PERSON_NAME] Canada Post Canpar Expre…" at bounding box center [90, 133] width 98 height 22
click at [41, 122] on select "A Move to Remember LLC ABF Freight Alero [PERSON_NAME] Canada Post Canpar Expre…" at bounding box center [90, 133] width 98 height 22
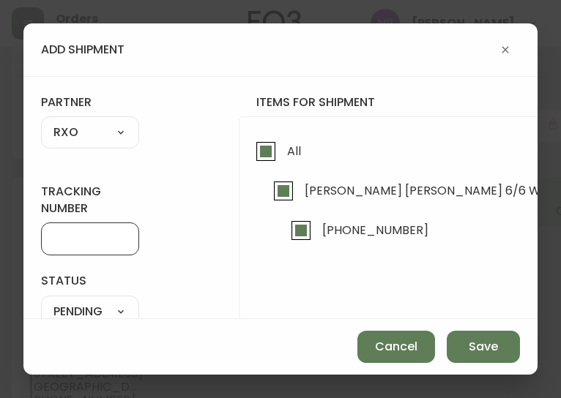
click at [88, 234] on input "tracking number" at bounding box center [89, 239] width 73 height 14
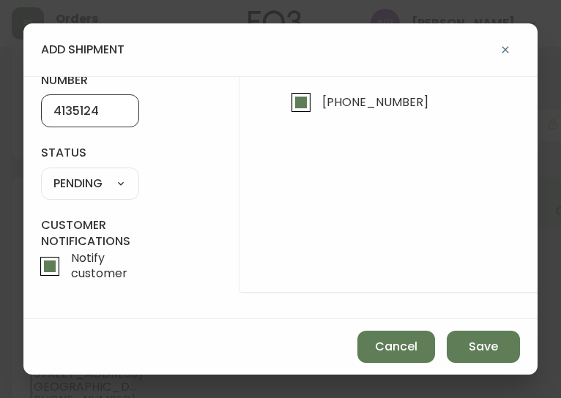
click at [105, 179] on select "SHIPPED PENDING CANCELLED" at bounding box center [90, 184] width 98 height 22
click at [41, 173] on select "SHIPPED PENDING CANCELLED" at bounding box center [90, 184] width 98 height 22
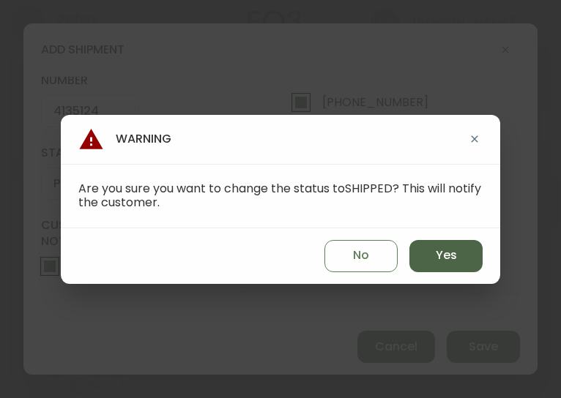
click at [436, 254] on span "Yes" at bounding box center [446, 256] width 21 height 16
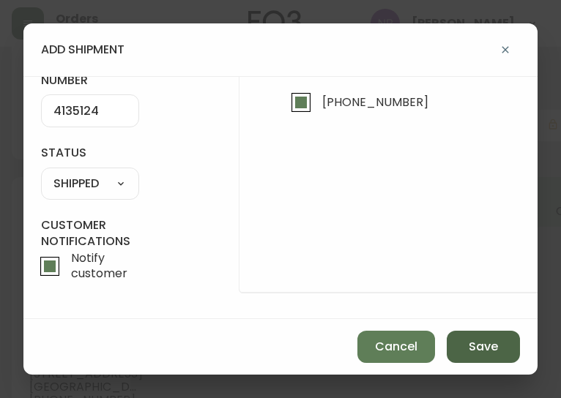
click at [479, 345] on span "Save" at bounding box center [483, 347] width 29 height 16
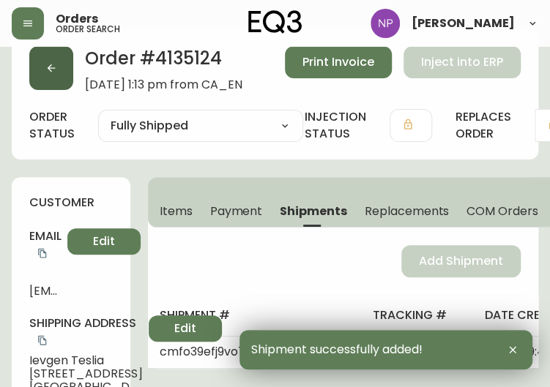
click at [57, 62] on button "button" at bounding box center [51, 68] width 44 height 44
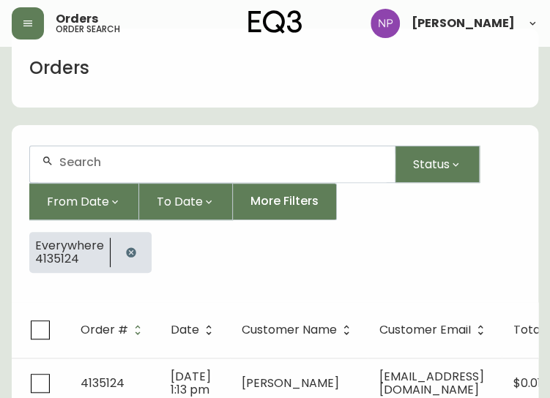
click at [70, 165] on input "text" at bounding box center [221, 162] width 324 height 14
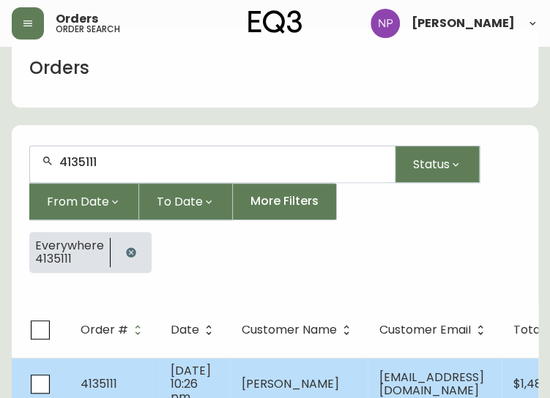
click at [182, 358] on td "[DATE] 10:26 pm" at bounding box center [194, 384] width 71 height 52
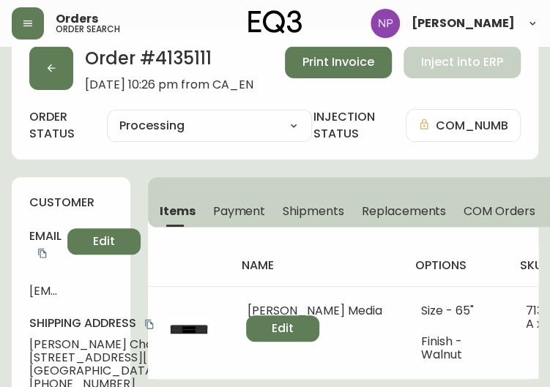
click at [182, 356] on td at bounding box center [189, 332] width 82 height 93
click at [298, 213] on span "Shipments" at bounding box center [314, 211] width 62 height 15
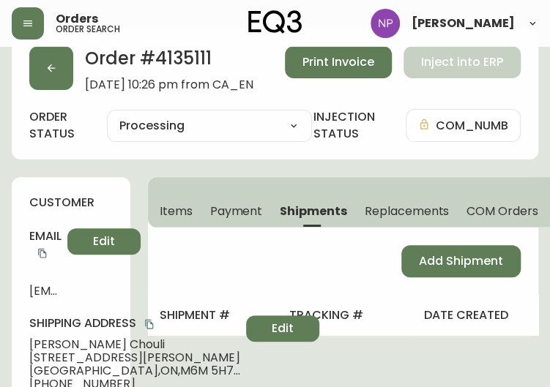
click at [437, 278] on div "Add Shipment" at bounding box center [343, 261] width 390 height 67
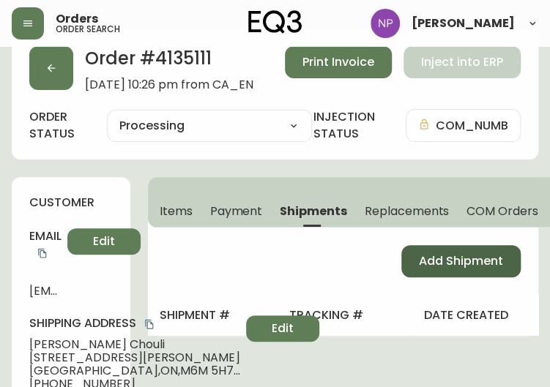
click at [425, 262] on span "Add Shipment" at bounding box center [461, 261] width 84 height 16
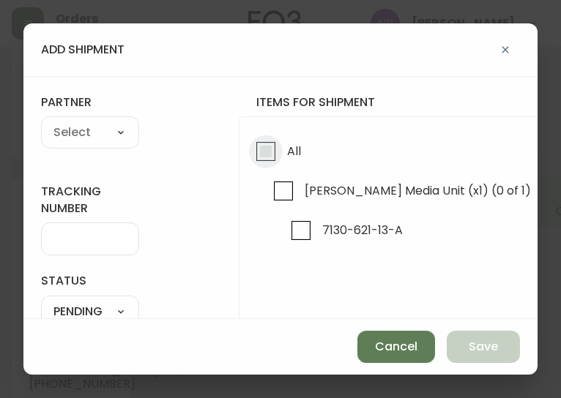
click at [275, 150] on input "All" at bounding box center [266, 152] width 34 height 34
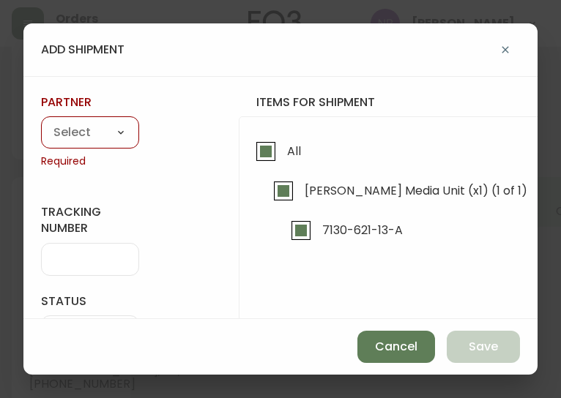
click at [88, 134] on select "A Move to Remember LLC ABF Freight Alero [PERSON_NAME] Canada Post Canpar Expre…" at bounding box center [90, 133] width 98 height 22
click at [41, 122] on select "A Move to Remember LLC ABF Freight Alero [PERSON_NAME] Canada Post Canpar Expre…" at bounding box center [90, 133] width 98 height 22
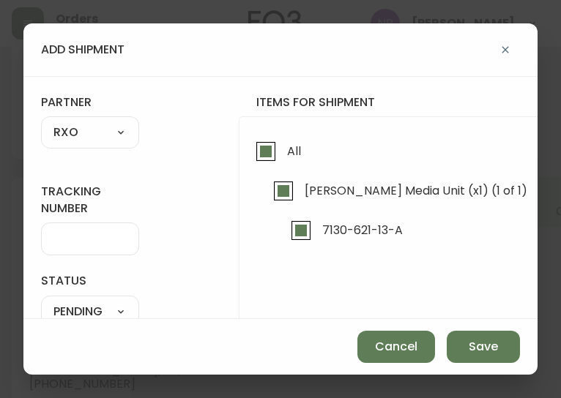
click at [61, 246] on div at bounding box center [90, 239] width 98 height 33
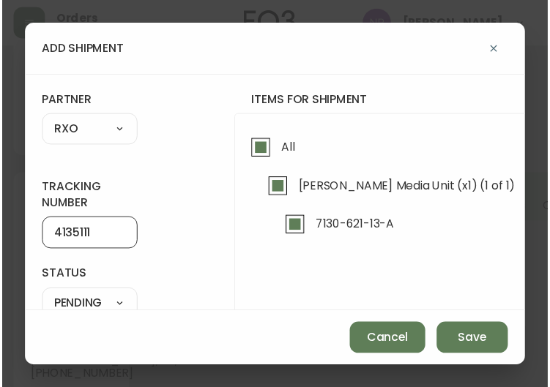
scroll to position [89, 0]
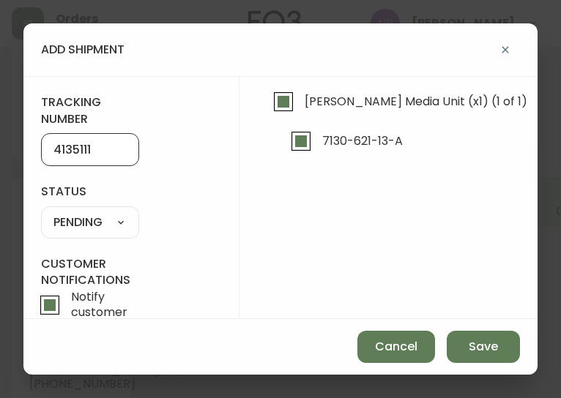
click at [108, 222] on select "SHIPPED PENDING CANCELLED" at bounding box center [90, 223] width 98 height 22
click at [41, 212] on select "SHIPPED PENDING CANCELLED" at bounding box center [90, 223] width 98 height 22
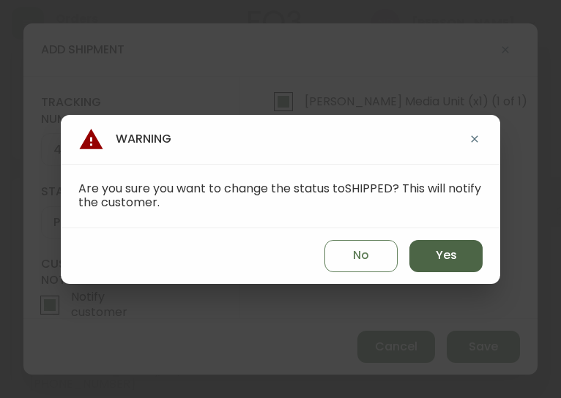
click at [441, 266] on button "Yes" at bounding box center [445, 256] width 73 height 32
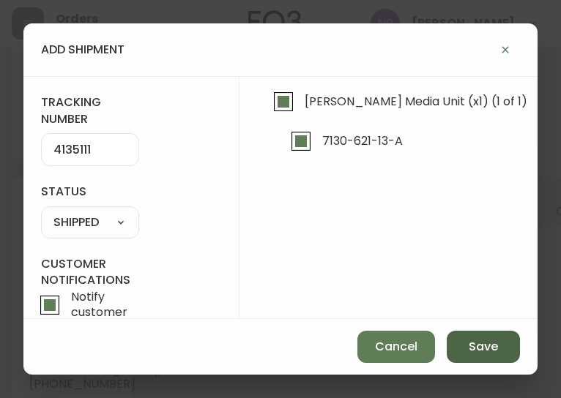
click at [467, 355] on button "Save" at bounding box center [483, 347] width 73 height 32
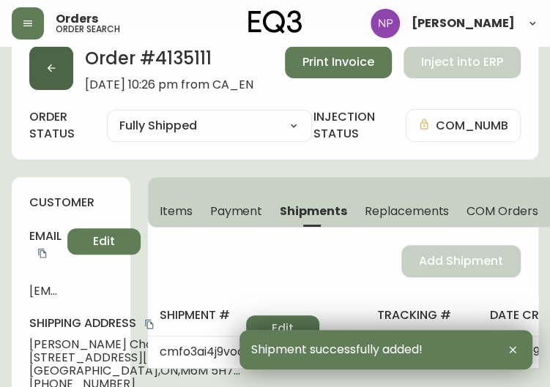
click at [45, 61] on button "button" at bounding box center [51, 68] width 44 height 44
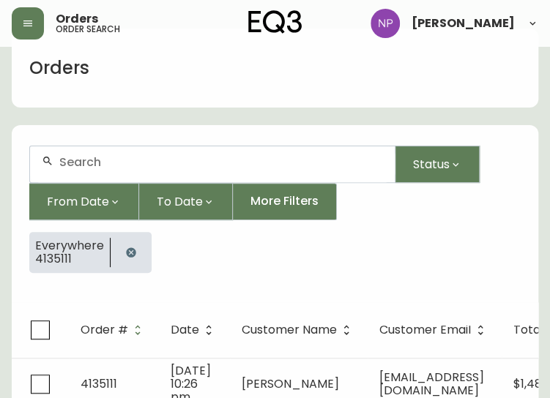
click at [86, 144] on form "Status From Date To Date More Filters Everywhere 4135111" at bounding box center [275, 215] width 526 height 174
click at [87, 152] on div at bounding box center [212, 164] width 365 height 36
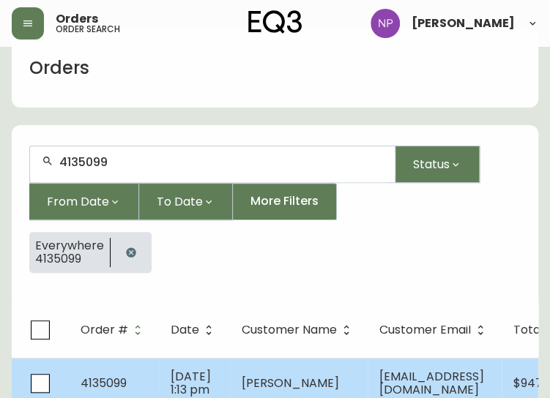
click at [165, 384] on td "[DATE] 1:13 pm" at bounding box center [194, 383] width 71 height 51
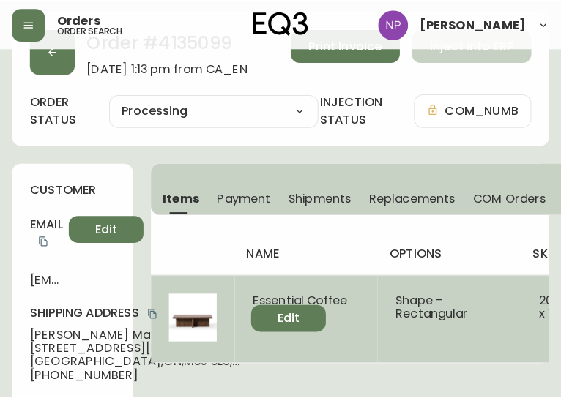
scroll to position [39, 0]
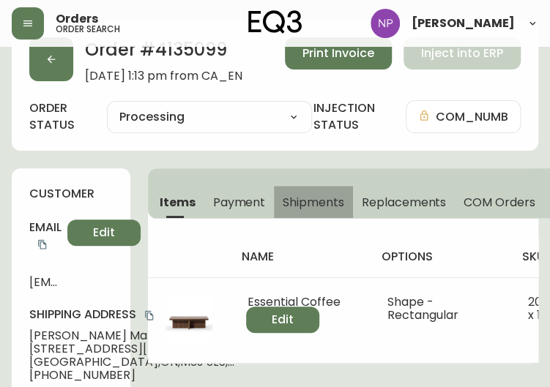
click at [304, 195] on span "Shipments" at bounding box center [314, 202] width 62 height 15
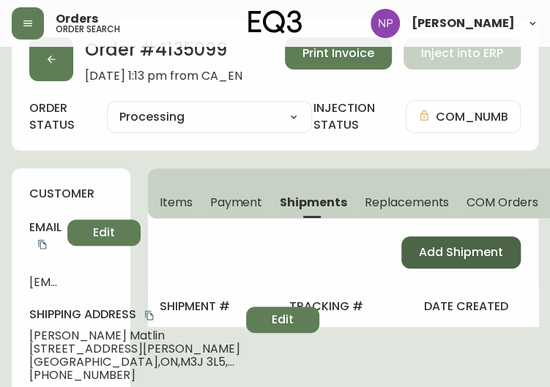
click at [442, 241] on button "Add Shipment" at bounding box center [460, 253] width 119 height 32
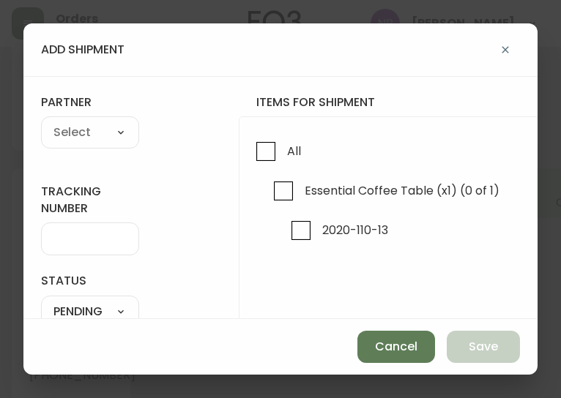
click at [246, 166] on div "All Essential Coffee Table (x1) (0 of 1) 2020-110-13" at bounding box center [487, 268] width 496 height 305
click at [256, 147] on input "All" at bounding box center [266, 152] width 34 height 34
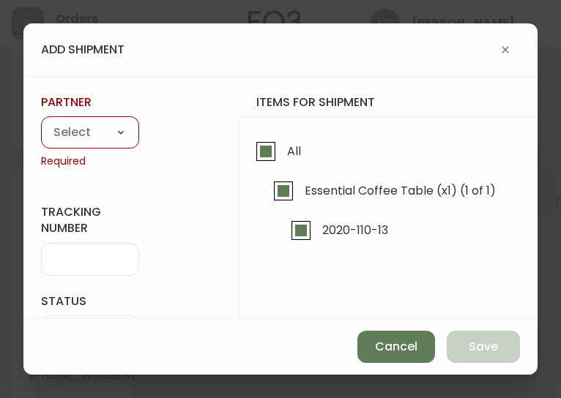
click at [46, 149] on div "partner A Move to Remember LLC ABF Freight Alero [PERSON_NAME] Canada Post Canp…" at bounding box center [90, 131] width 98 height 75
click at [70, 139] on select "A Move to Remember LLC ABF Freight Alero [PERSON_NAME] Canada Post Canpar Expre…" at bounding box center [90, 133] width 98 height 22
click at [41, 122] on select "A Move to Remember LLC ABF Freight Alero [PERSON_NAME] Canada Post Canpar Expre…" at bounding box center [90, 133] width 98 height 22
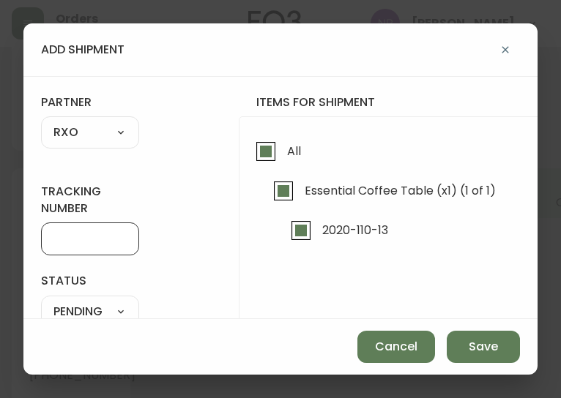
click at [75, 241] on input "tracking number" at bounding box center [89, 239] width 73 height 14
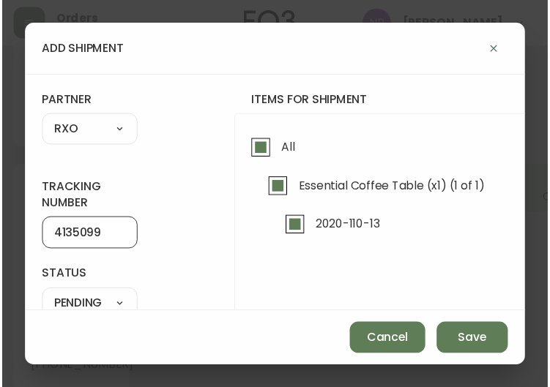
scroll to position [106, 0]
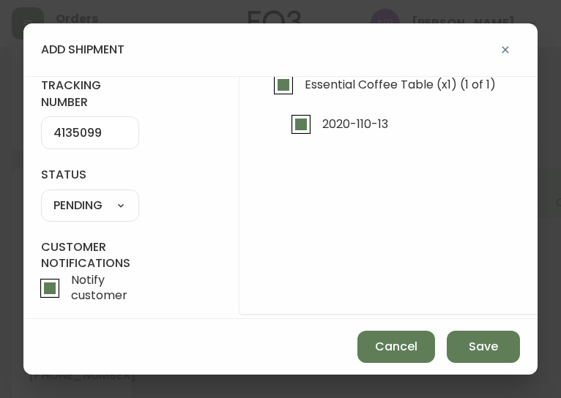
click at [76, 196] on select "SHIPPED PENDING CANCELLED" at bounding box center [90, 206] width 98 height 22
click at [41, 195] on select "SHIPPED PENDING CANCELLED" at bounding box center [90, 206] width 98 height 22
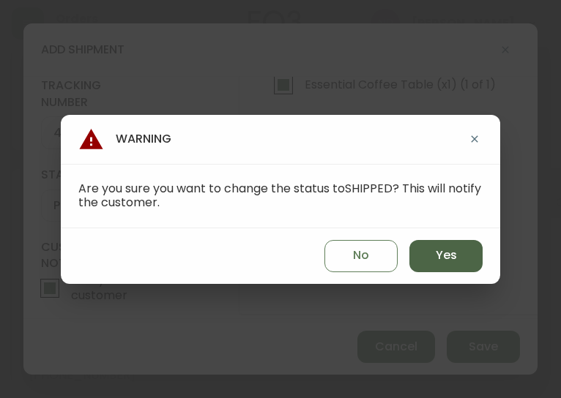
click at [460, 262] on button "Yes" at bounding box center [445, 256] width 73 height 32
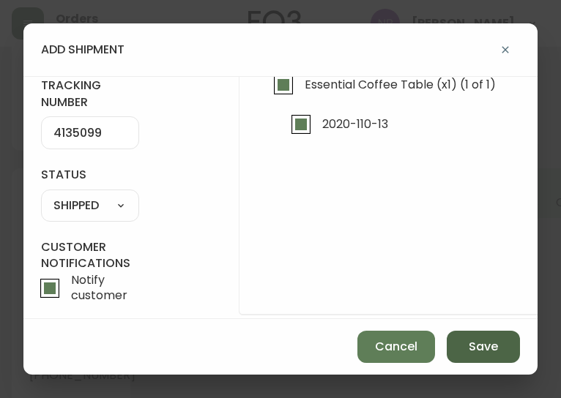
click at [485, 348] on span "Save" at bounding box center [483, 347] width 29 height 16
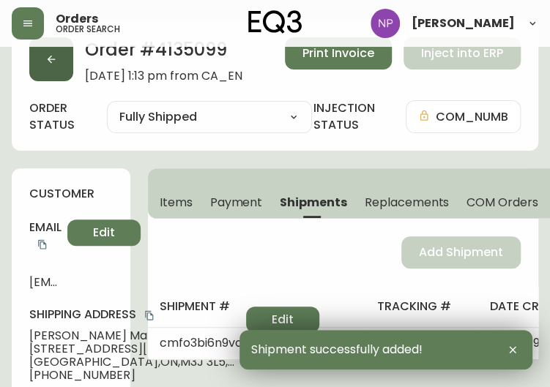
click at [48, 65] on button "button" at bounding box center [51, 59] width 44 height 44
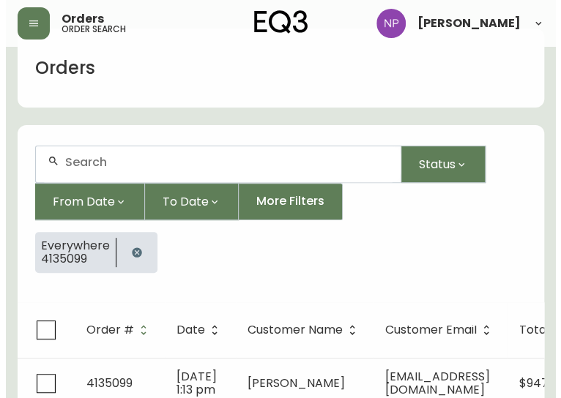
scroll to position [39, 0]
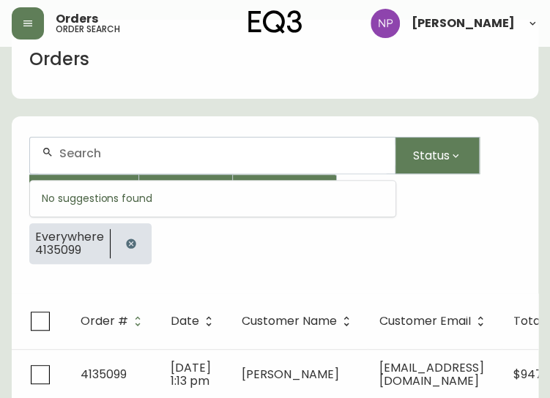
click at [101, 157] on input "text" at bounding box center [221, 153] width 324 height 14
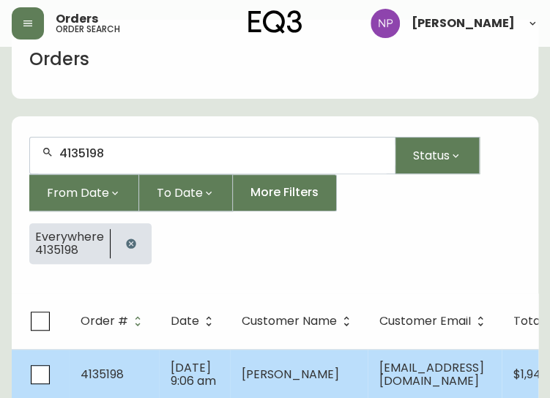
click at [72, 368] on td "4135198" at bounding box center [114, 374] width 90 height 51
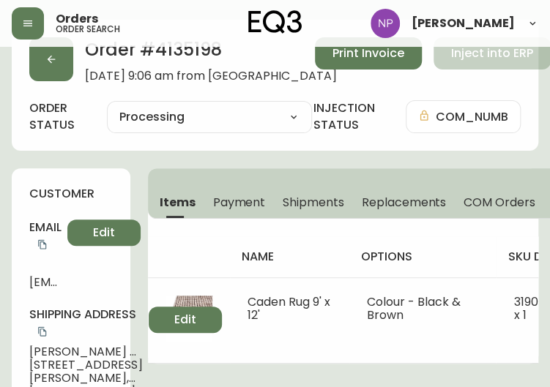
click at [309, 202] on span "Shipments" at bounding box center [314, 202] width 62 height 15
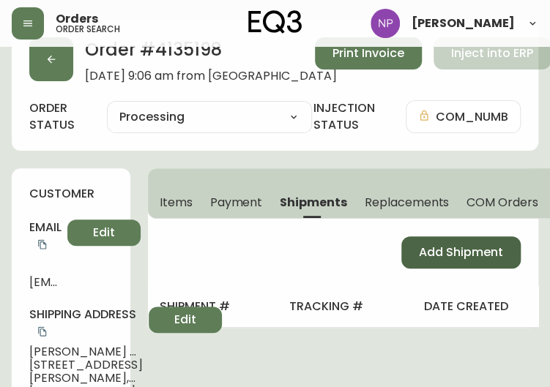
click at [477, 258] on span "Add Shipment" at bounding box center [461, 253] width 84 height 16
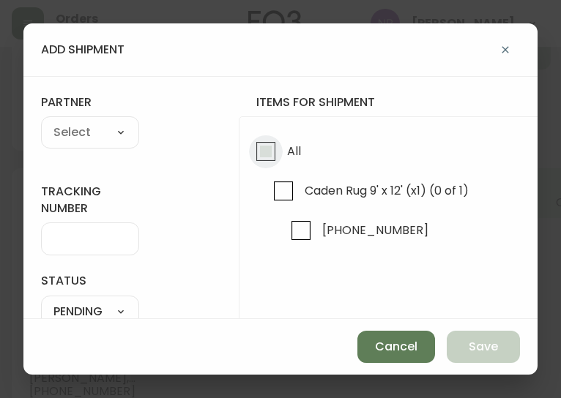
click at [278, 155] on input "All" at bounding box center [266, 152] width 34 height 34
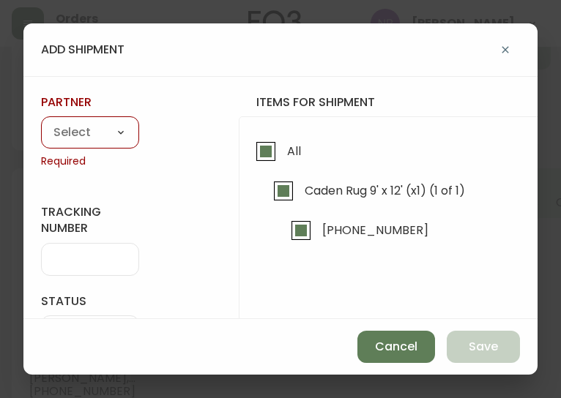
click at [104, 127] on select "A Move to Remember LLC ABF Freight Alero [PERSON_NAME] Canada Post Canpar Expre…" at bounding box center [90, 133] width 98 height 22
click at [41, 122] on select "A Move to Remember LLC ABF Freight Alero [PERSON_NAME] Canada Post Canpar Expre…" at bounding box center [90, 133] width 98 height 22
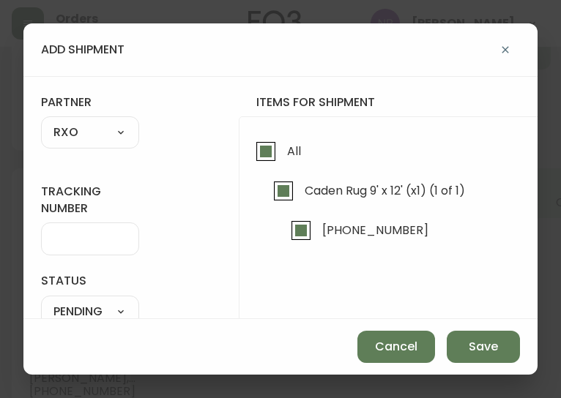
click at [106, 247] on div at bounding box center [90, 239] width 98 height 33
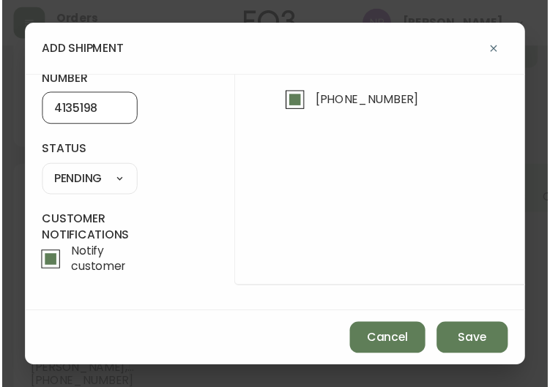
scroll to position [136, 0]
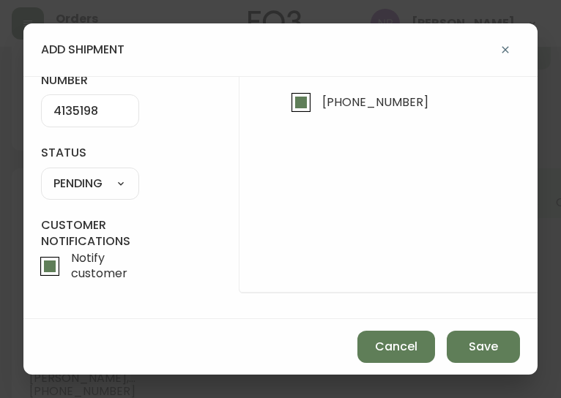
click at [101, 175] on select "SHIPPED PENDING CANCELLED" at bounding box center [90, 184] width 98 height 22
click at [41, 173] on select "SHIPPED PENDING CANCELLED" at bounding box center [90, 184] width 98 height 22
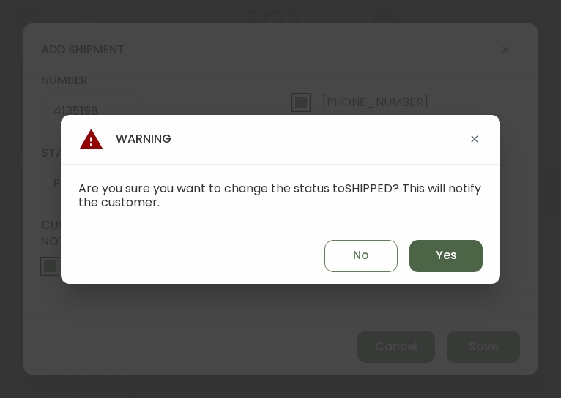
click at [433, 260] on button "Yes" at bounding box center [445, 256] width 73 height 32
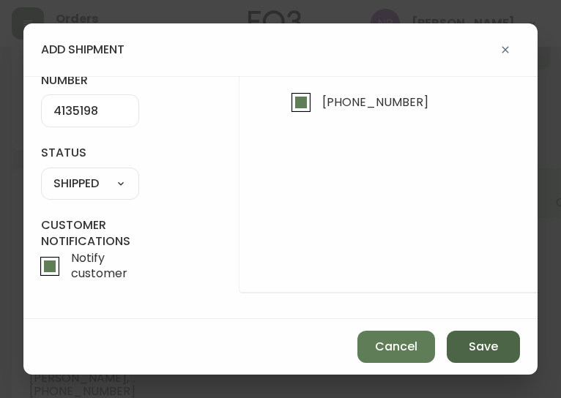
click at [473, 347] on span "Save" at bounding box center [483, 347] width 29 height 16
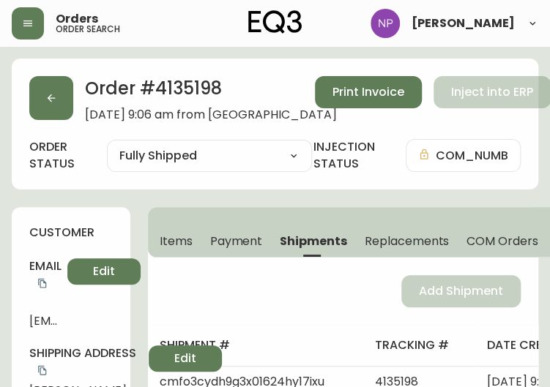
scroll to position [1, 0]
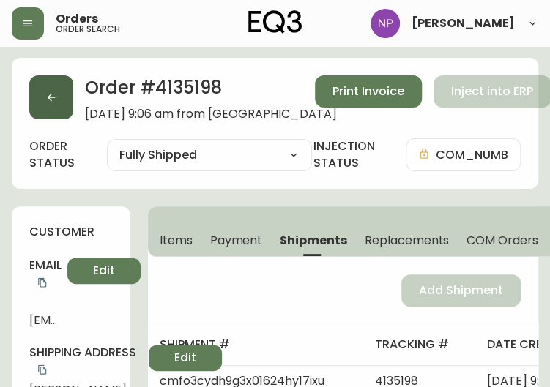
click at [49, 100] on icon "button" at bounding box center [51, 98] width 12 height 12
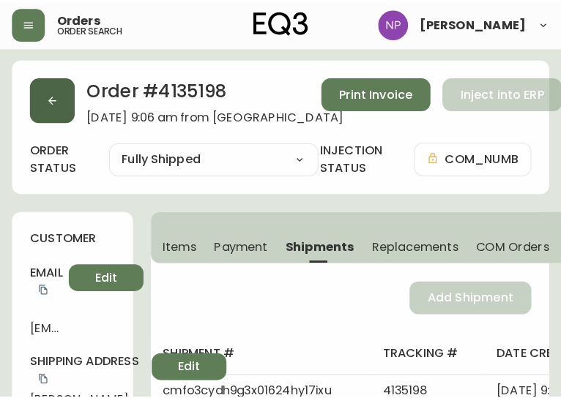
scroll to position [30, 0]
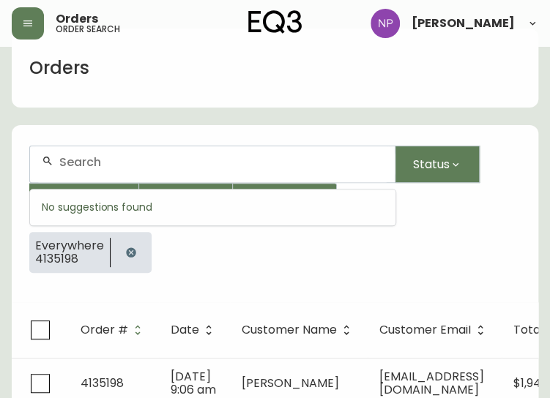
click at [190, 157] on input "text" at bounding box center [221, 162] width 324 height 14
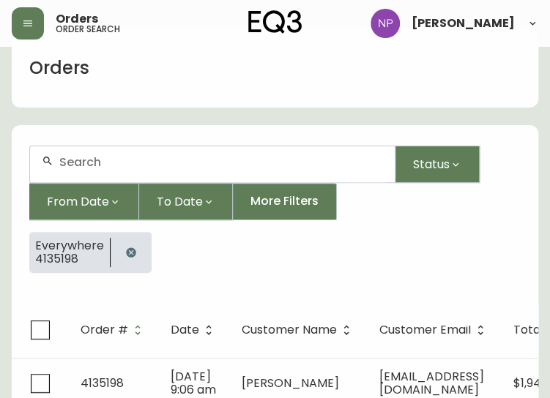
click at [182, 135] on form "Status From Date To Date More Filters Everywhere 4135198" at bounding box center [275, 215] width 526 height 174
click at [190, 163] on input "text" at bounding box center [221, 162] width 324 height 14
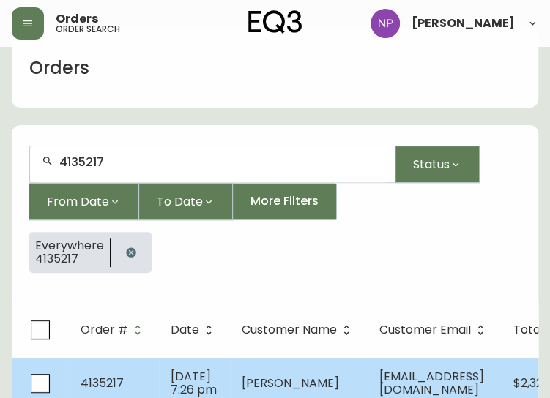
click at [266, 383] on span "[PERSON_NAME]" at bounding box center [290, 383] width 97 height 17
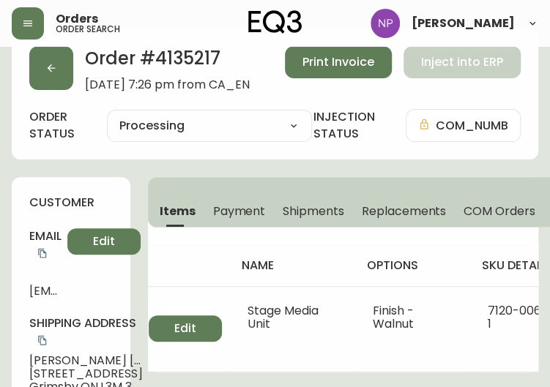
click at [294, 206] on span "Shipments" at bounding box center [314, 211] width 62 height 15
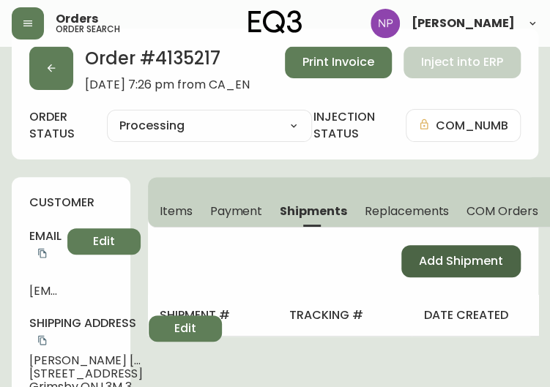
click at [469, 265] on span "Add Shipment" at bounding box center [461, 261] width 84 height 16
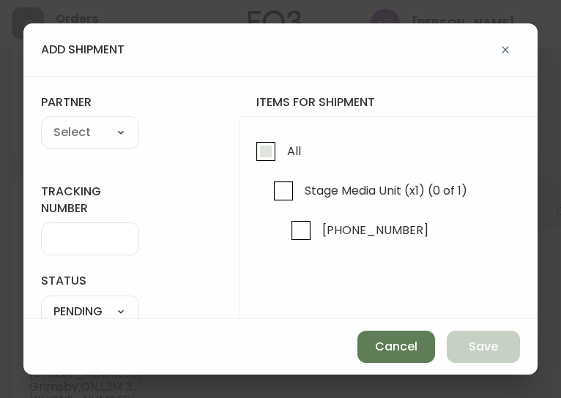
click at [287, 152] on span "All" at bounding box center [294, 151] width 14 height 15
click at [283, 152] on input "All" at bounding box center [266, 152] width 34 height 34
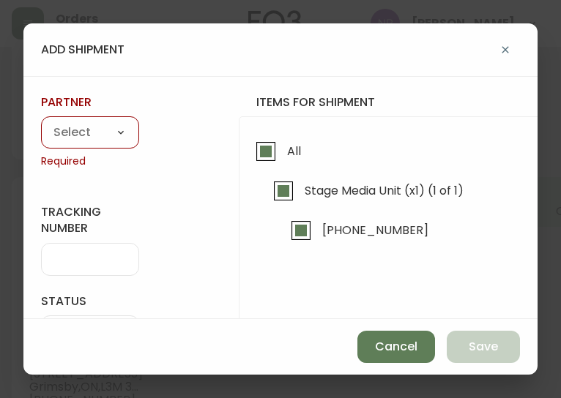
click at [72, 136] on select "A Move to Remember LLC ABF Freight Alero [PERSON_NAME] Canada Post Canpar Expre…" at bounding box center [90, 133] width 98 height 22
click at [41, 122] on select "A Move to Remember LLC ABF Freight Alero [PERSON_NAME] Canada Post Canpar Expre…" at bounding box center [90, 133] width 98 height 22
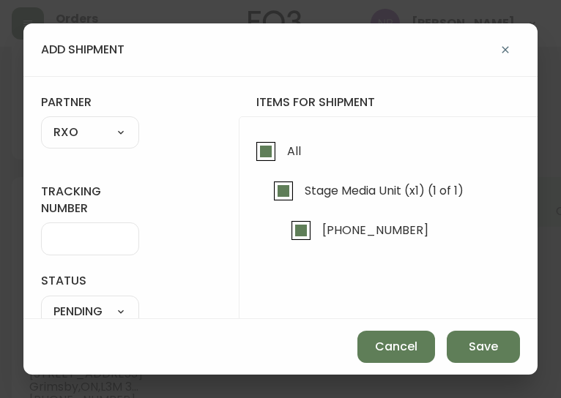
click at [81, 230] on div at bounding box center [90, 239] width 98 height 33
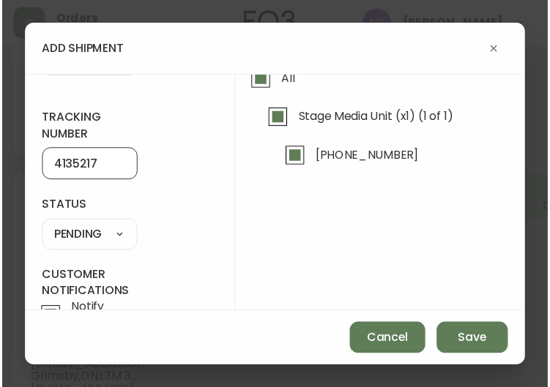
scroll to position [138, 0]
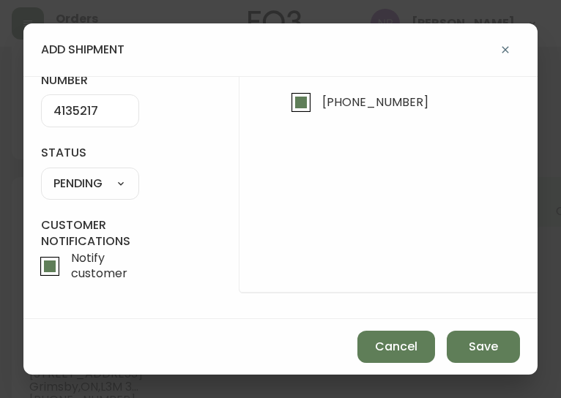
click at [111, 174] on select "SHIPPED PENDING CANCELLED" at bounding box center [90, 184] width 98 height 22
click at [41, 173] on select "SHIPPED PENDING CANCELLED" at bounding box center [90, 184] width 98 height 22
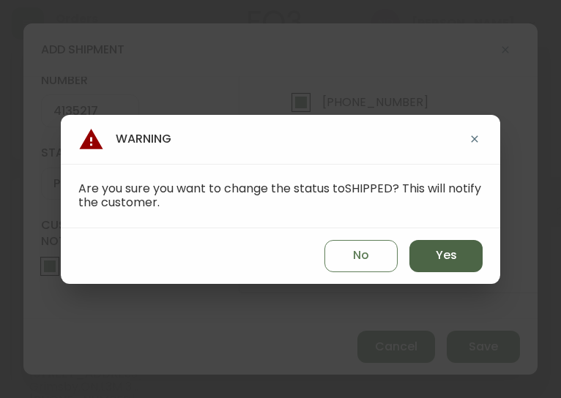
click at [441, 250] on span "Yes" at bounding box center [446, 256] width 21 height 16
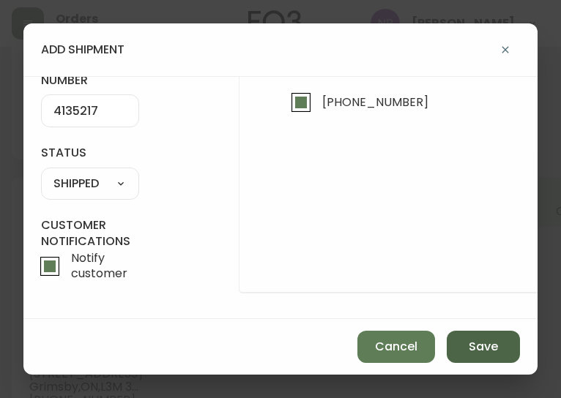
click at [472, 343] on span "Save" at bounding box center [483, 347] width 29 height 16
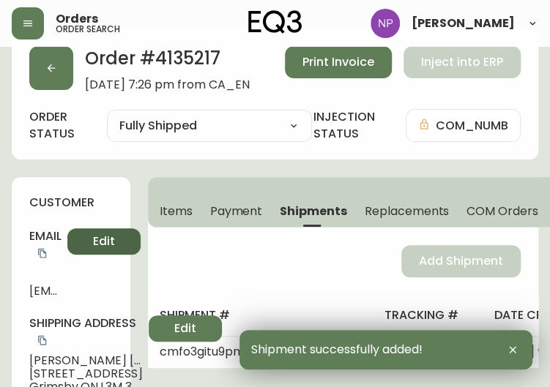
scroll to position [0, 0]
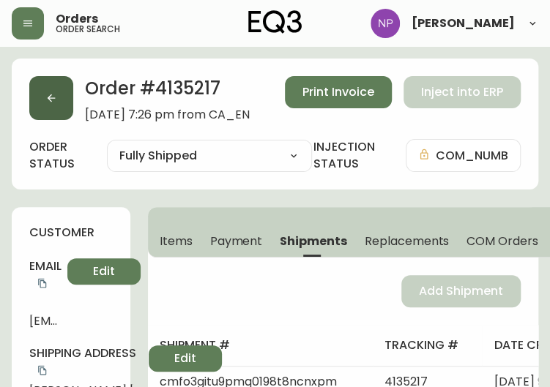
click at [59, 90] on button "button" at bounding box center [51, 98] width 44 height 44
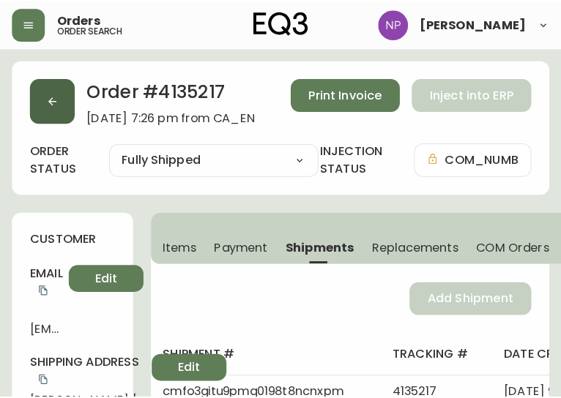
scroll to position [30, 0]
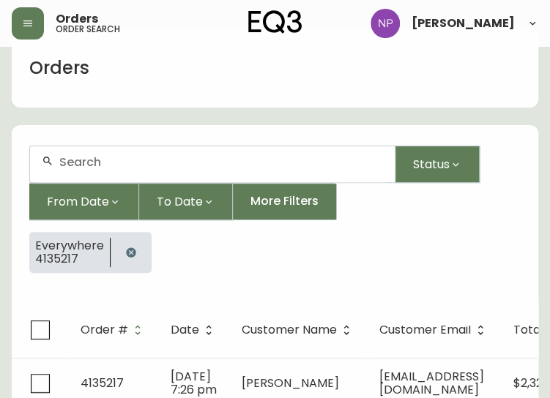
click at [82, 168] on input "text" at bounding box center [221, 162] width 324 height 14
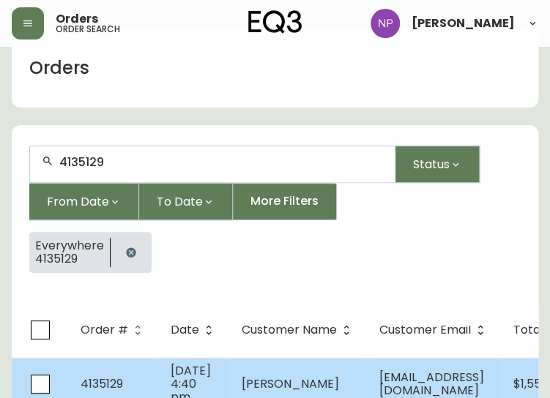
click at [256, 373] on td "[PERSON_NAME]" at bounding box center [299, 384] width 138 height 52
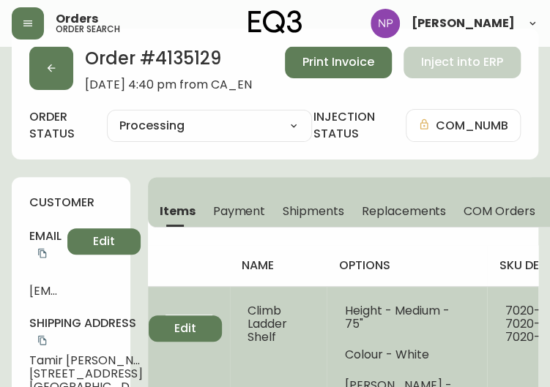
click at [253, 365] on td "Climb Ladder Shelf" at bounding box center [278, 370] width 97 height 168
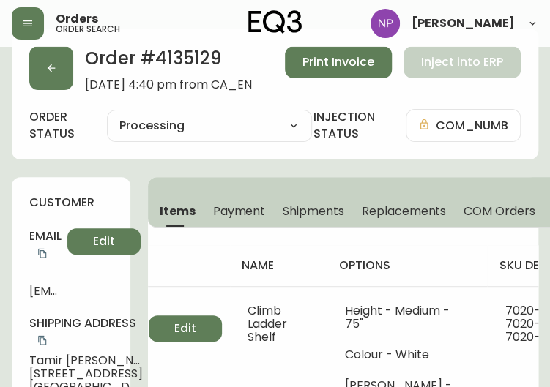
click at [315, 209] on span "Shipments" at bounding box center [314, 211] width 62 height 15
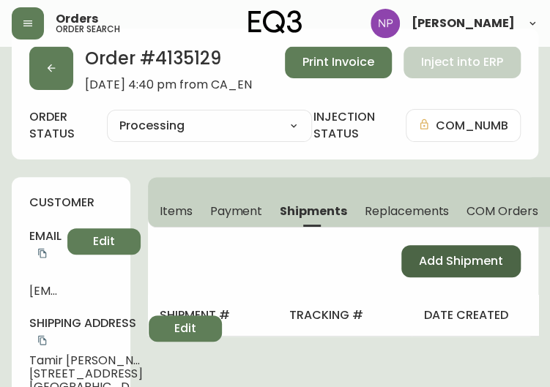
click at [420, 261] on span "Add Shipment" at bounding box center [461, 261] width 84 height 16
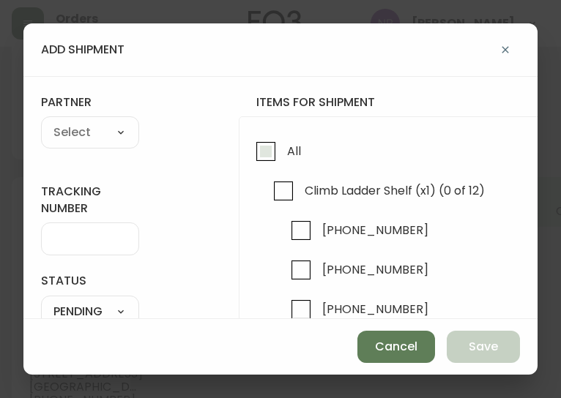
click at [275, 139] on input "All" at bounding box center [266, 152] width 34 height 34
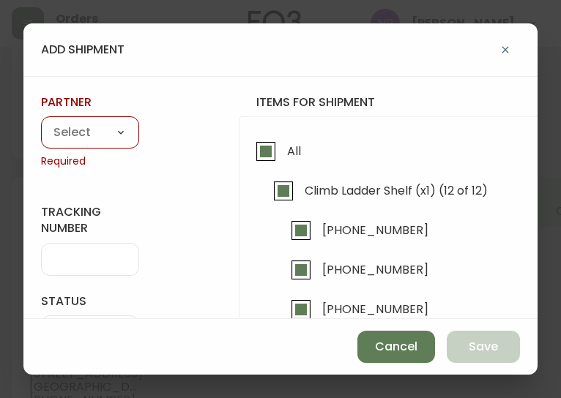
click at [78, 138] on select "A Move to Remember LLC ABF Freight Alero [PERSON_NAME] Canada Post Canpar Expre…" at bounding box center [90, 133] width 98 height 22
click at [41, 122] on select "A Move to Remember LLC ABF Freight Alero [PERSON_NAME] Canada Post Canpar Expre…" at bounding box center [90, 133] width 98 height 22
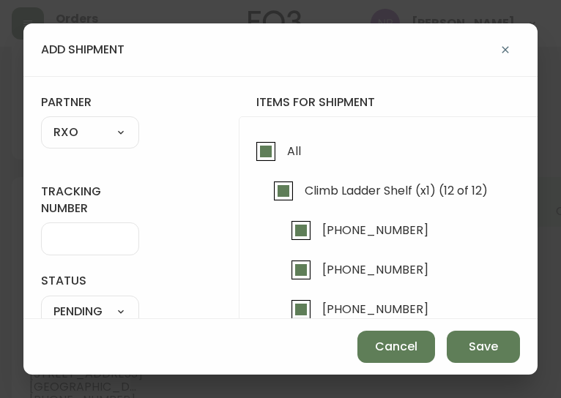
click at [116, 248] on div at bounding box center [90, 239] width 98 height 33
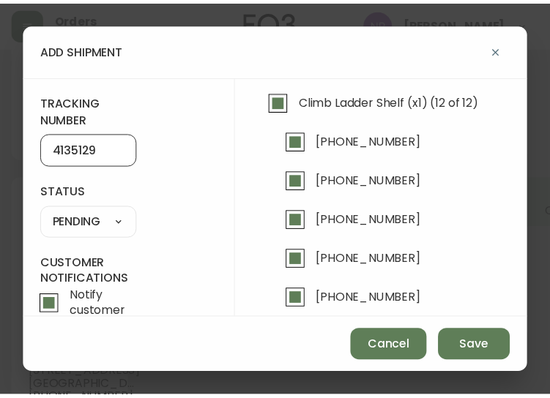
scroll to position [108, 0]
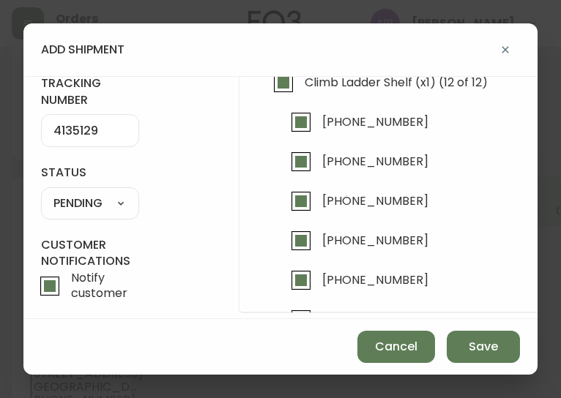
click at [95, 198] on select "SHIPPED PENDING CANCELLED" at bounding box center [90, 204] width 98 height 22
click at [41, 193] on select "SHIPPED PENDING CANCELLED" at bounding box center [90, 204] width 98 height 22
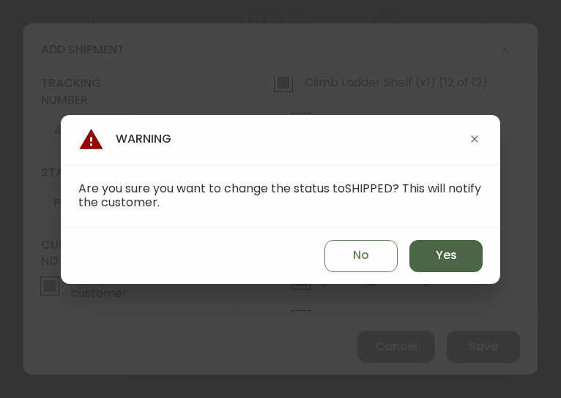
click at [444, 269] on button "Yes" at bounding box center [445, 256] width 73 height 32
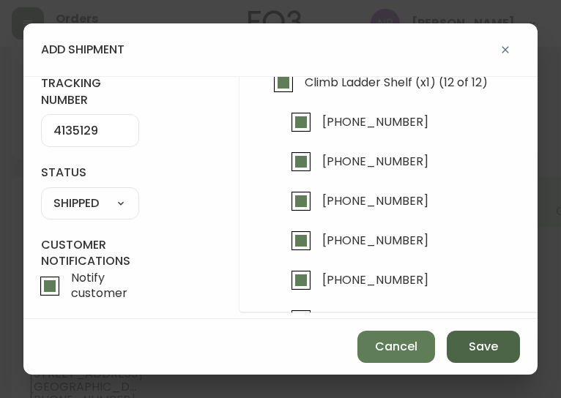
click at [487, 353] on span "Save" at bounding box center [483, 347] width 29 height 16
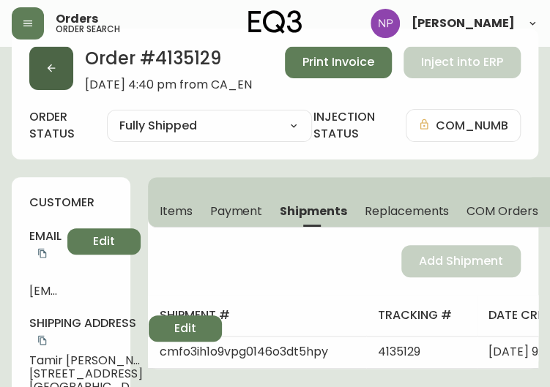
click at [37, 71] on button "button" at bounding box center [51, 68] width 44 height 44
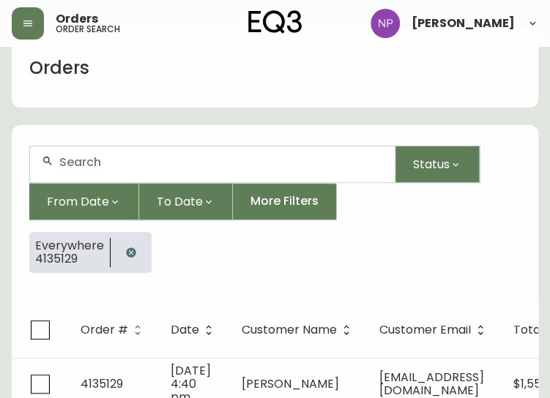
click at [70, 161] on input "text" at bounding box center [221, 162] width 324 height 14
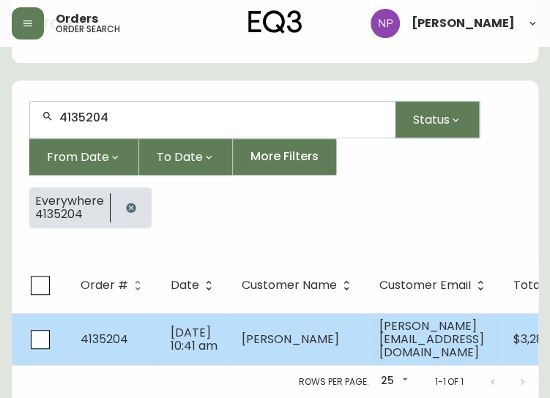
click at [186, 328] on span "[DATE] 10:41 am" at bounding box center [194, 339] width 47 height 30
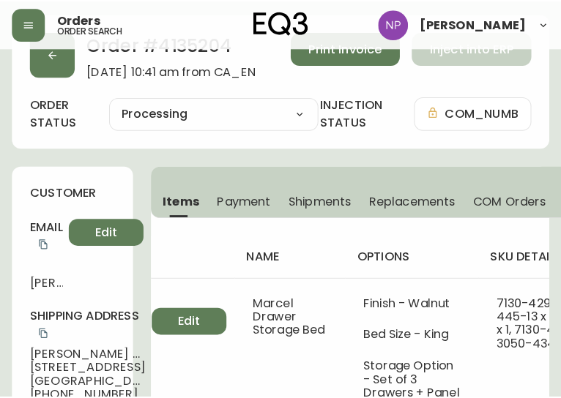
scroll to position [40, 0]
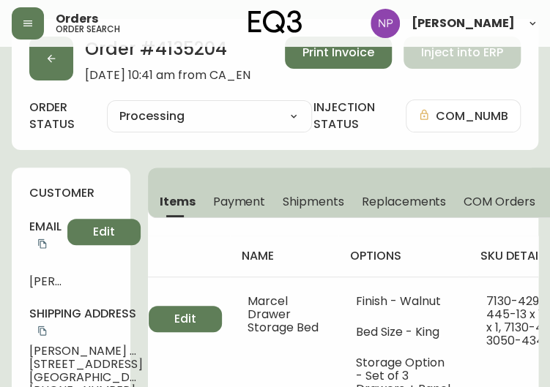
click at [292, 204] on span "Shipments" at bounding box center [314, 201] width 62 height 15
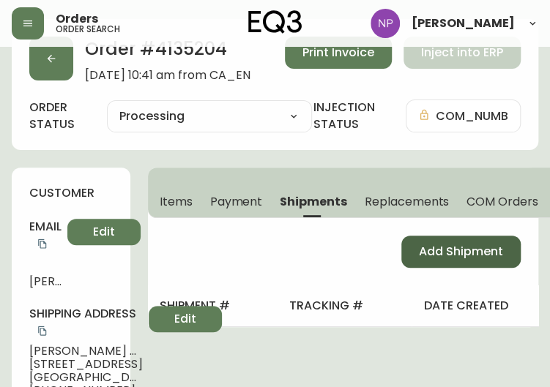
click at [439, 258] on span "Add Shipment" at bounding box center [461, 252] width 84 height 16
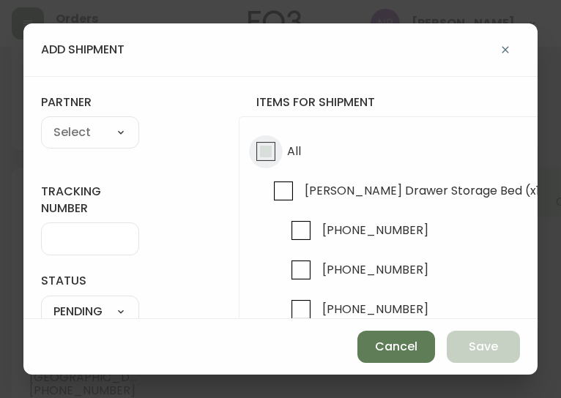
click at [280, 146] on input "All" at bounding box center [266, 152] width 34 height 34
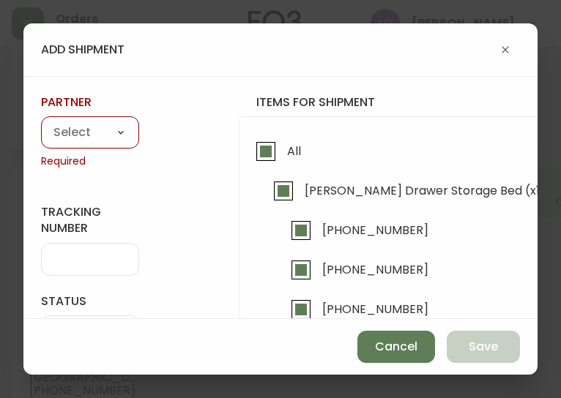
click at [91, 119] on div "A Move to Remember LLC ABF Freight Alero [PERSON_NAME] Canada Post Canpar Expre…" at bounding box center [90, 132] width 98 height 32
click at [88, 127] on select "A Move to Remember LLC ABF Freight Alero [PERSON_NAME] Canada Post Canpar Expre…" at bounding box center [90, 133] width 98 height 22
click at [41, 122] on select "A Move to Remember LLC ABF Freight Alero [PERSON_NAME] Canada Post Canpar Expre…" at bounding box center [90, 133] width 98 height 22
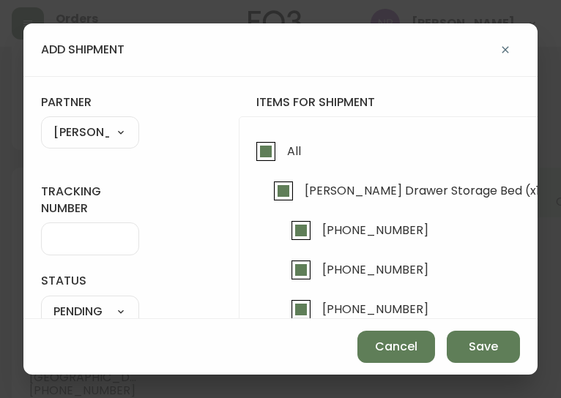
click at [101, 133] on select "A Move to Remember LLC ABF Freight Alero [PERSON_NAME] Canada Post Canpar Expre…" at bounding box center [90, 133] width 98 height 22
click at [41, 122] on select "A Move to Remember LLC ABF Freight Alero [PERSON_NAME] Canada Post Canpar Expre…" at bounding box center [90, 133] width 98 height 22
click at [75, 245] on div at bounding box center [90, 239] width 98 height 33
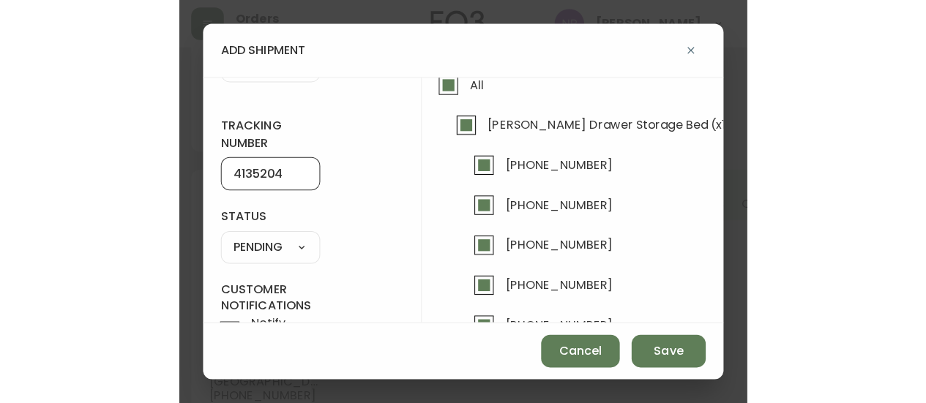
scroll to position [79, 0]
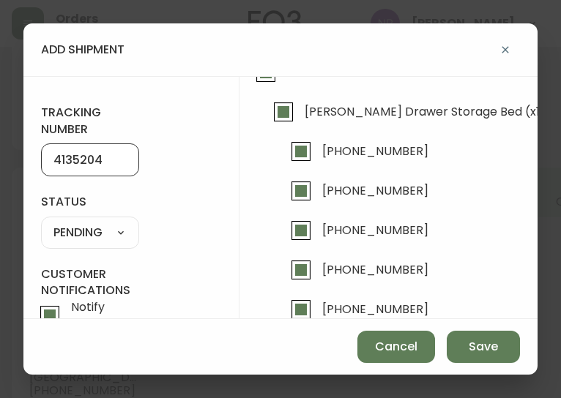
click at [105, 231] on select "SHIPPED PENDING CANCELLED" at bounding box center [90, 233] width 98 height 22
click at [41, 222] on select "SHIPPED PENDING CANCELLED" at bounding box center [90, 233] width 98 height 22
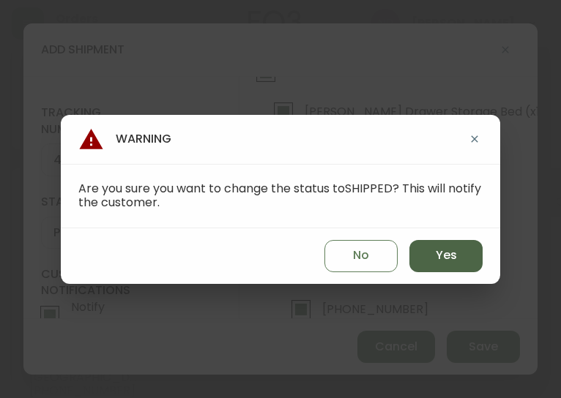
click at [436, 245] on button "Yes" at bounding box center [445, 256] width 73 height 32
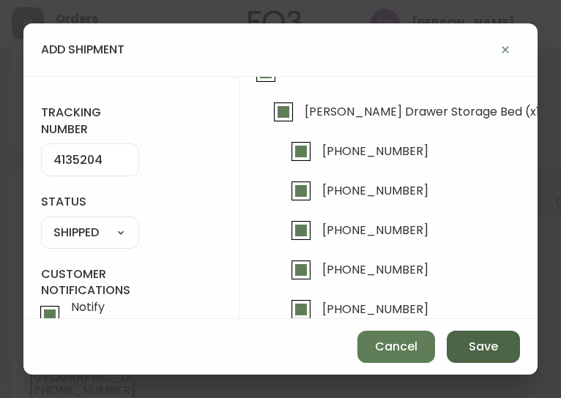
click at [507, 348] on button "Save" at bounding box center [483, 347] width 73 height 32
